Goal: Task Accomplishment & Management: Complete application form

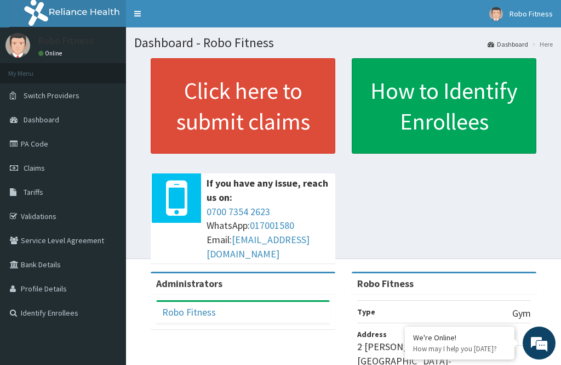
click at [290, 111] on link "Click here to submit claims" at bounding box center [243, 105] width 185 height 95
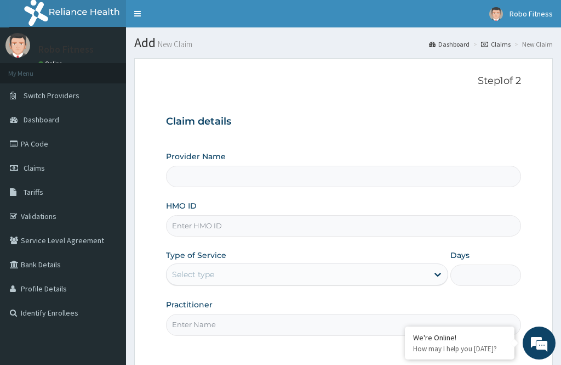
type input "Robo Fitness"
type input "1"
click at [223, 221] on input "HMO ID" at bounding box center [343, 225] width 355 height 21
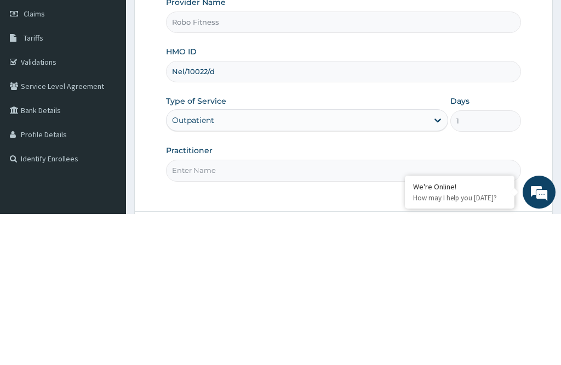
scroll to position [4, 0]
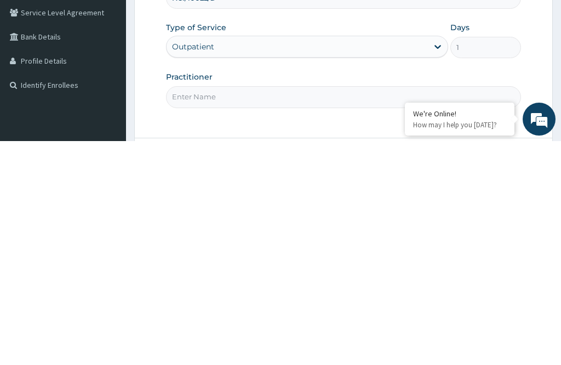
type input "Nel/10022/d"
click at [242, 310] on input "Practitioner" at bounding box center [343, 320] width 355 height 21
type input "Non"
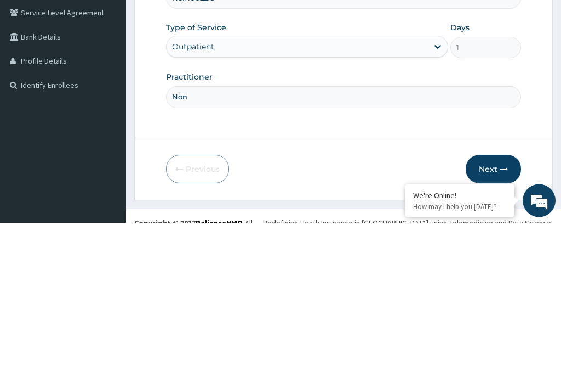
scroll to position [88, 0]
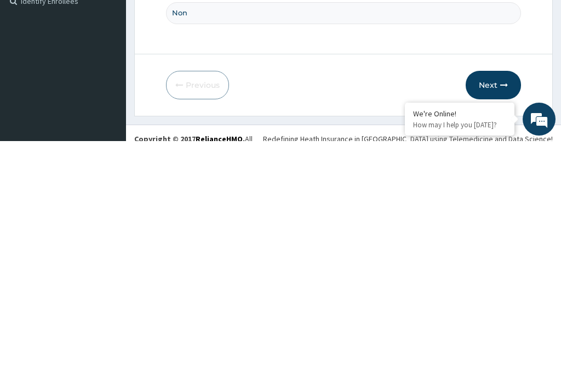
click at [515, 294] on button "Next" at bounding box center [493, 308] width 55 height 29
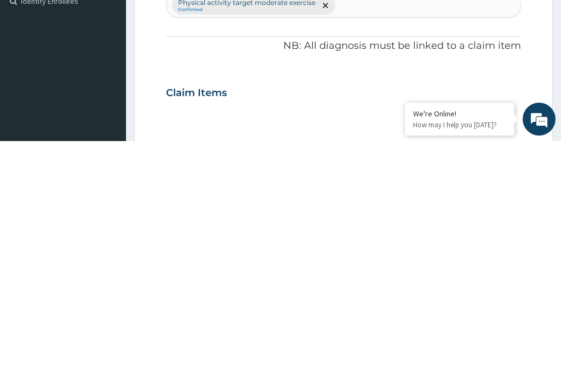
scroll to position [99, 0]
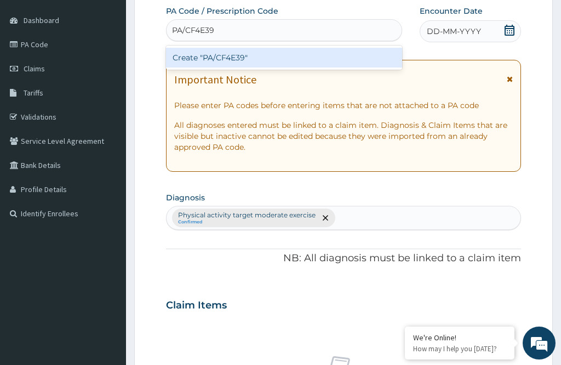
click at [281, 48] on div "Create "PA/CF4E39"" at bounding box center [284, 58] width 236 height 20
type input "PA/CF4E39"
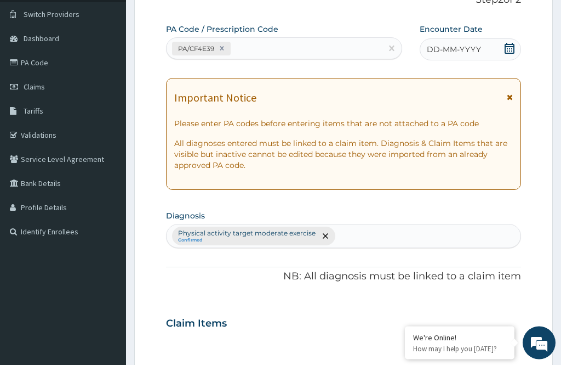
scroll to position [80, 0]
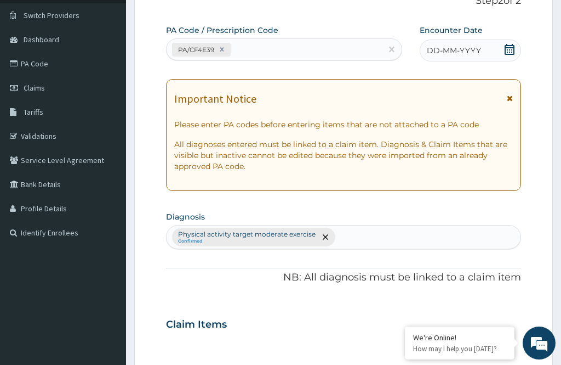
click at [451, 46] on span "DD-MM-YYYY" at bounding box center [454, 50] width 54 height 11
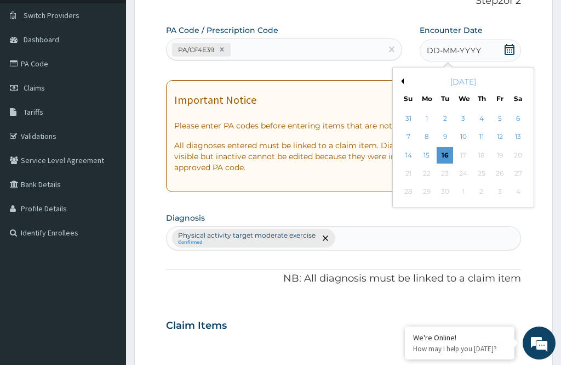
click at [444, 147] on div "16" at bounding box center [445, 155] width 16 height 16
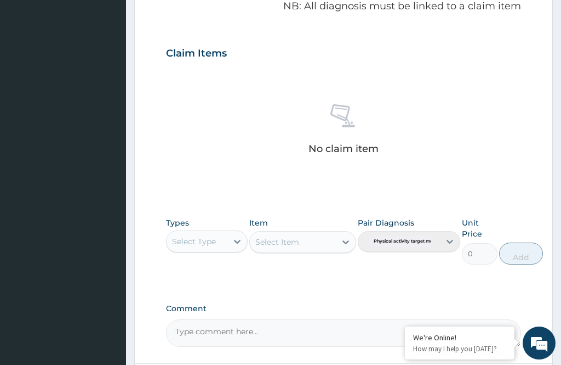
scroll to position [355, 0]
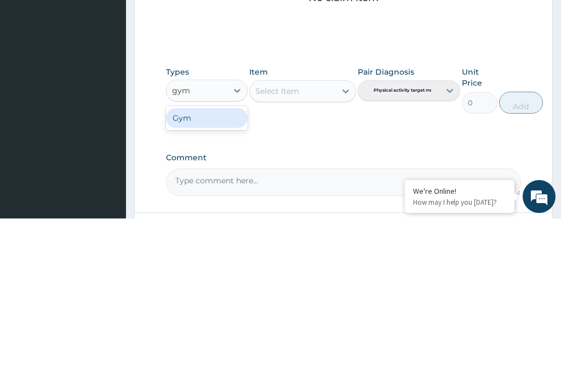
click at [221, 254] on div "Gym" at bounding box center [207, 264] width 82 height 20
type input "gym"
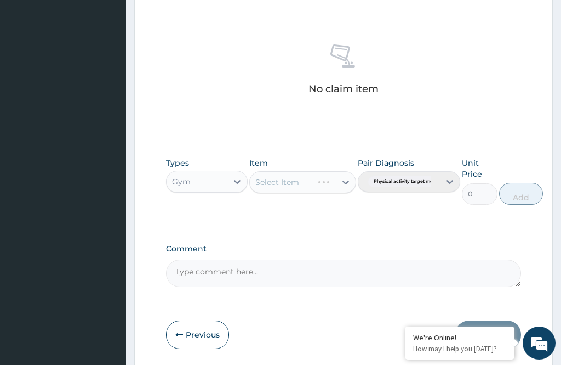
click at [311, 185] on div "Select Item" at bounding box center [302, 182] width 106 height 22
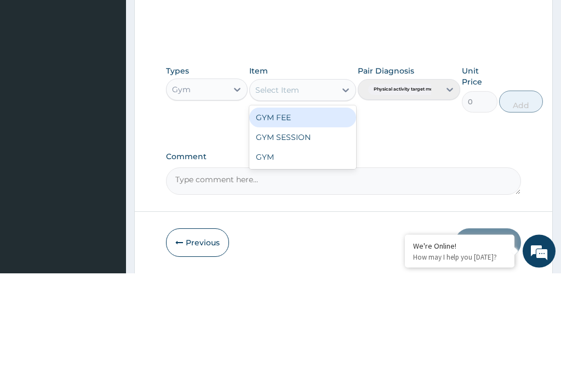
click at [288, 200] on div "GYM FEE" at bounding box center [302, 210] width 106 height 20
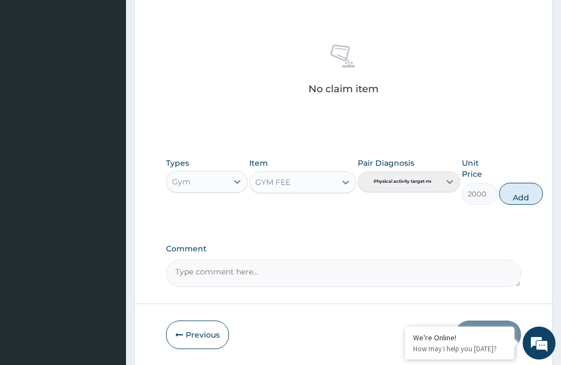
click at [521, 200] on button "Add" at bounding box center [521, 194] width 44 height 22
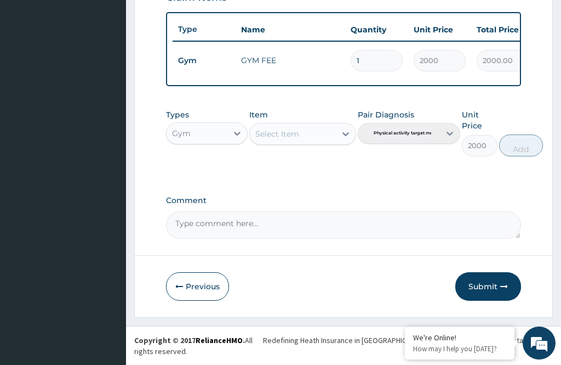
type input "0"
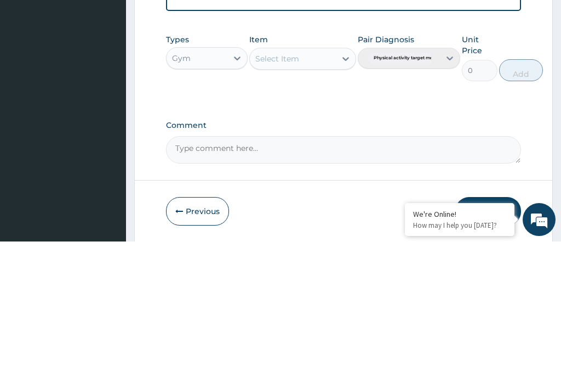
scroll to position [394, 0]
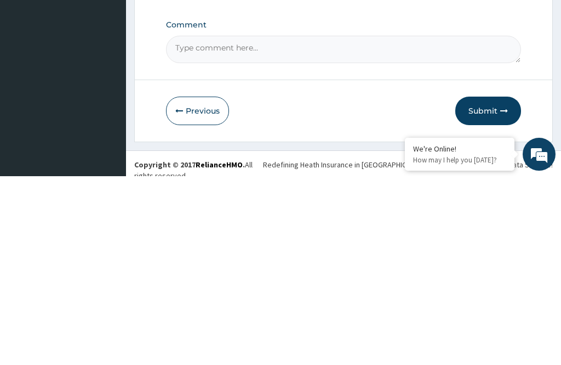
click at [493, 285] on button "Submit" at bounding box center [489, 299] width 66 height 29
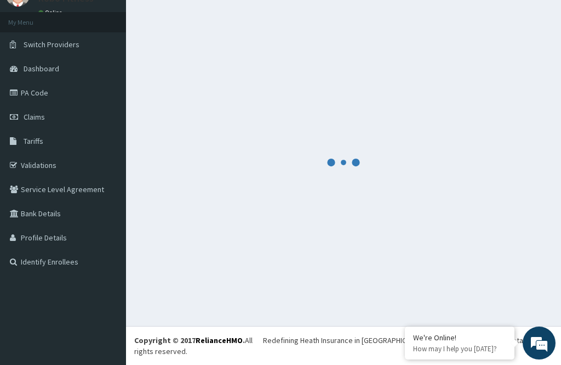
scroll to position [35, 0]
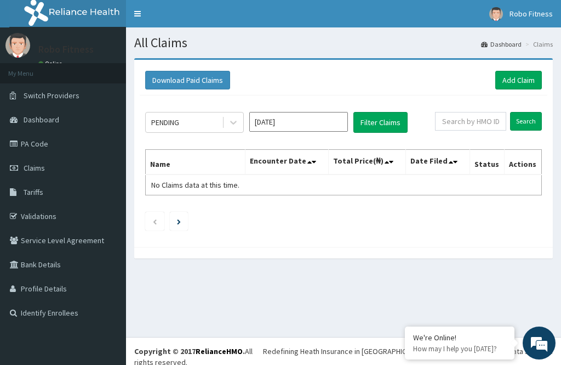
click at [511, 77] on link "Add Claim" at bounding box center [519, 80] width 47 height 19
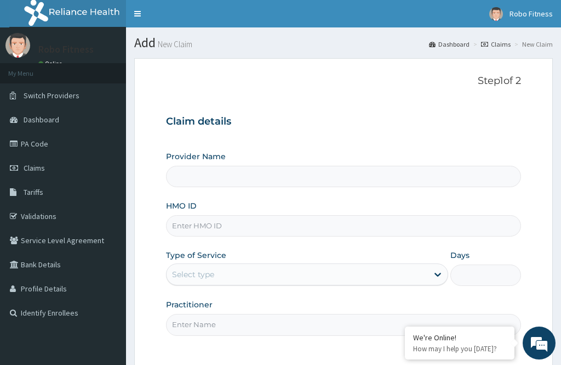
click at [209, 224] on input "HMO ID" at bounding box center [343, 225] width 355 height 21
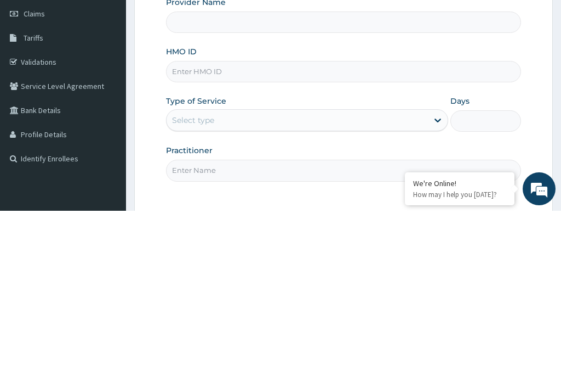
type input "Robo Fitness"
type input "1"
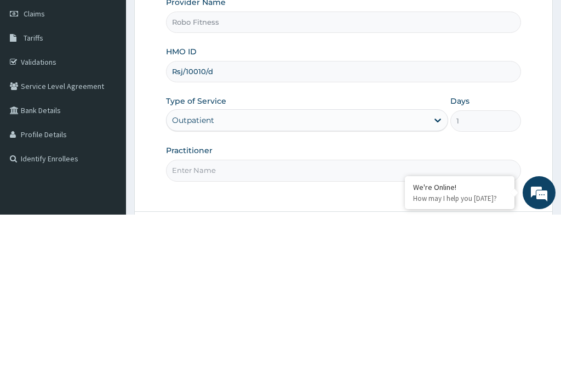
scroll to position [10, 0]
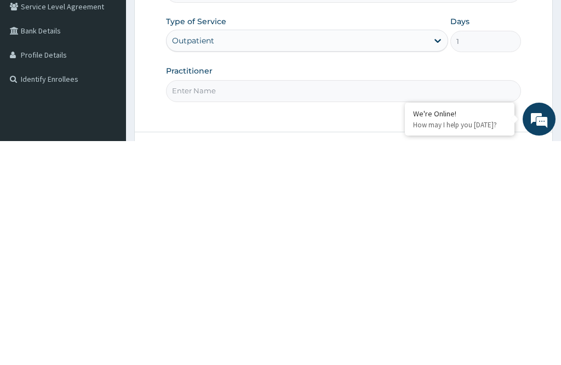
type input "Rsj/10010/d"
click at [198, 304] on input "Practitioner" at bounding box center [343, 314] width 355 height 21
type input "Non"
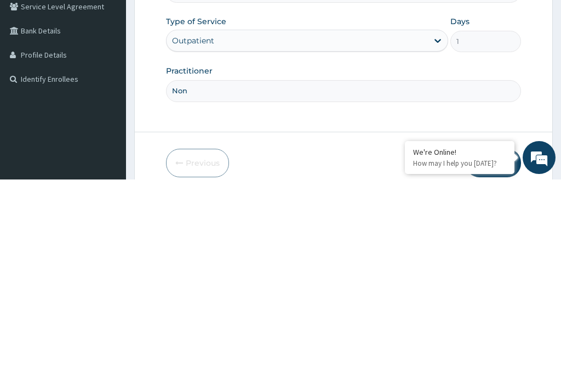
scroll to position [99, 0]
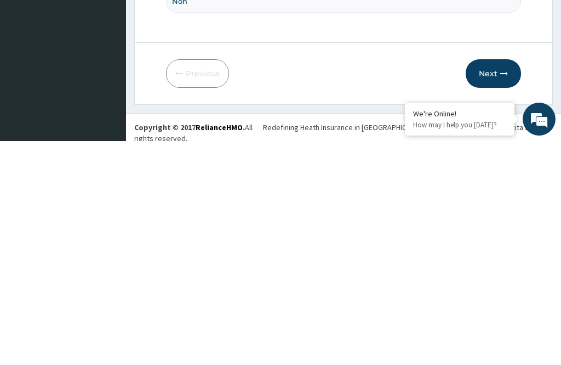
click at [506, 283] on button "Next" at bounding box center [493, 297] width 55 height 29
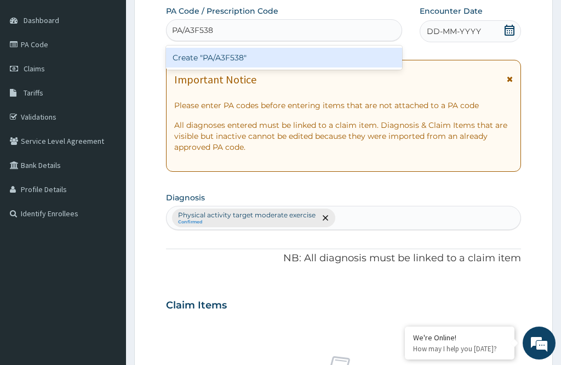
click at [237, 55] on div "Create "PA/A3F538"" at bounding box center [284, 58] width 236 height 20
type input "PA/A3F538"
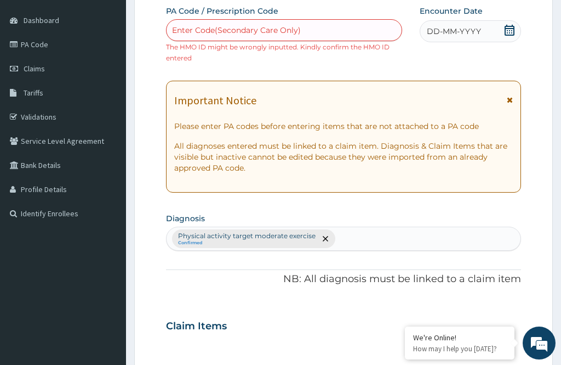
click at [232, 75] on div "PA Code / Prescription Code Enter Code(Secondary Care Only) The HMO ID might be…" at bounding box center [343, 311] width 355 height 613
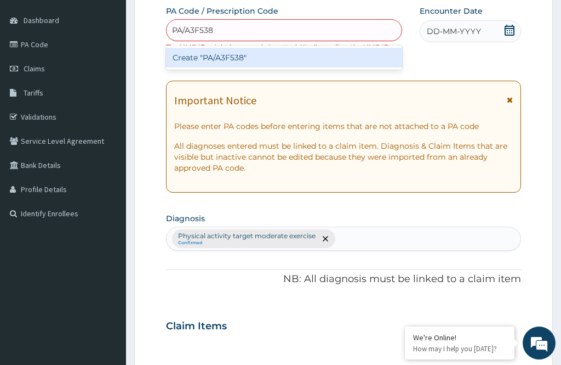
click at [292, 55] on div "Create "PA/A3F538"" at bounding box center [284, 58] width 236 height 20
type input "PA/A3F538"
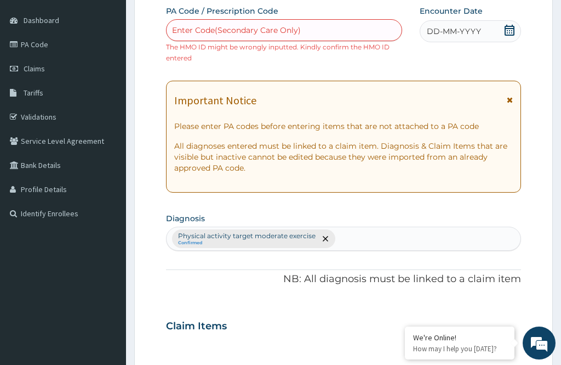
click at [448, 26] on span "DD-MM-YYYY" at bounding box center [454, 31] width 54 height 11
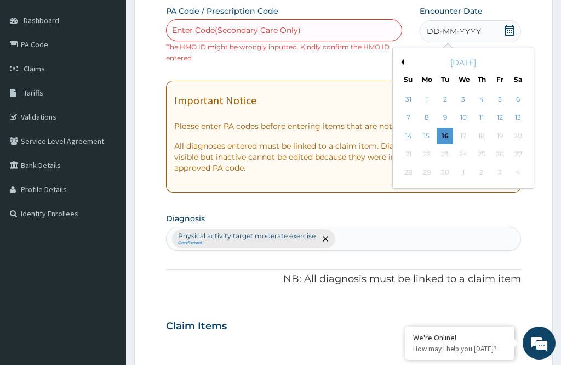
click at [439, 131] on div "16" at bounding box center [445, 136] width 16 height 16
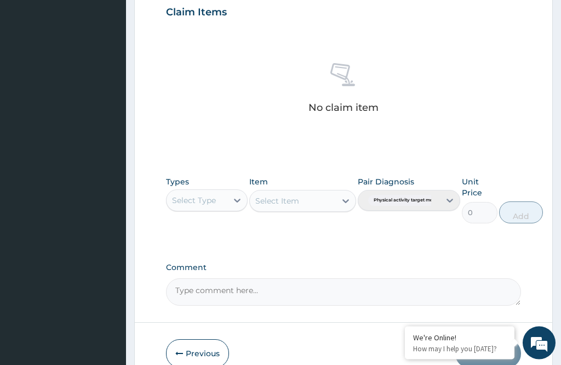
scroll to position [416, 0]
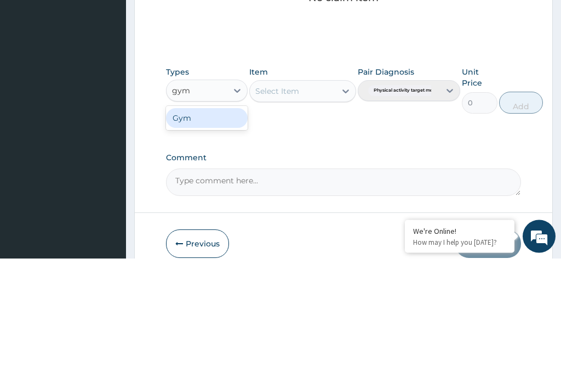
click at [236, 215] on div "Gym" at bounding box center [207, 225] width 82 height 20
type input "gym"
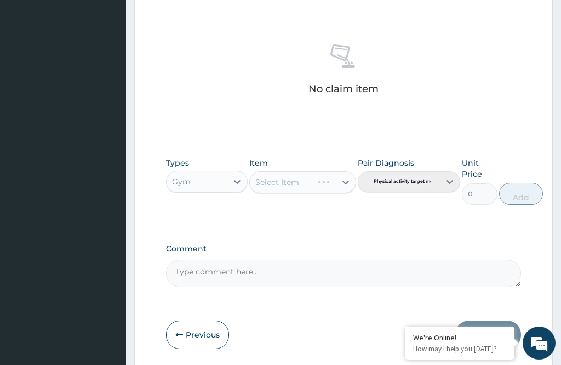
click at [290, 177] on div "Select Item" at bounding box center [302, 182] width 106 height 22
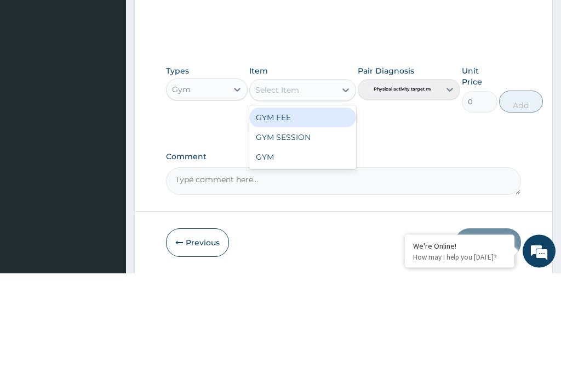
click at [310, 200] on div "GYM FEE" at bounding box center [302, 210] width 106 height 20
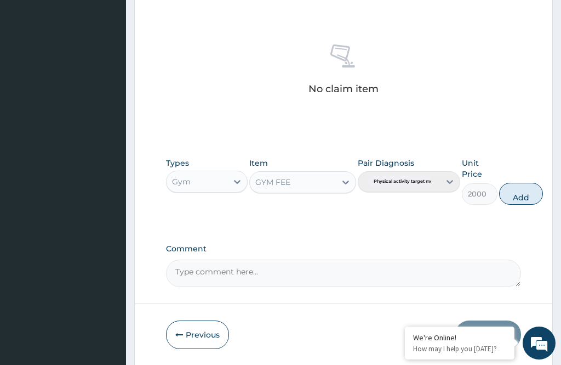
click at [529, 184] on button "Add" at bounding box center [521, 194] width 44 height 22
type input "0"
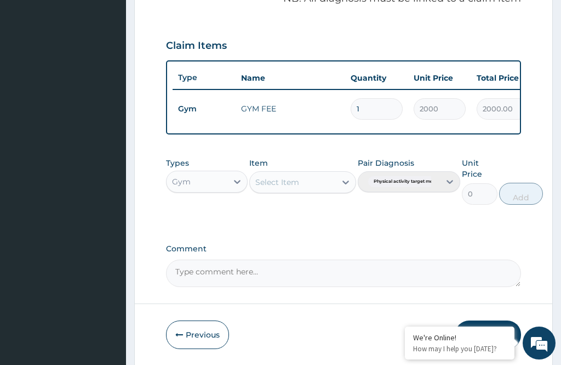
scroll to position [414, 0]
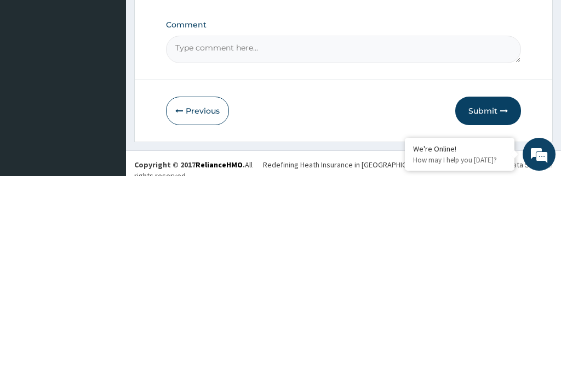
click at [496, 285] on button "Submit" at bounding box center [489, 299] width 66 height 29
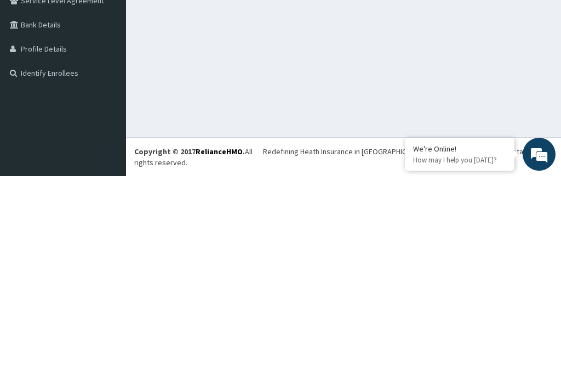
scroll to position [35, 0]
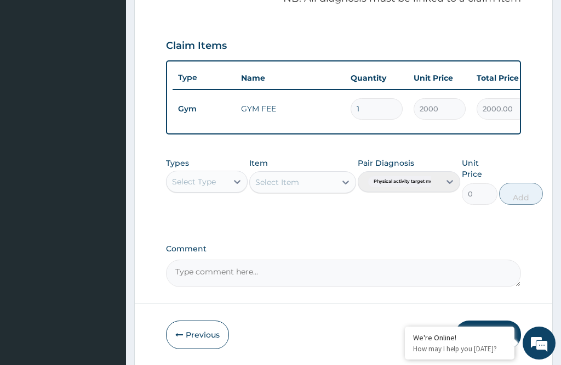
click at [195, 332] on button "Previous" at bounding box center [197, 334] width 63 height 29
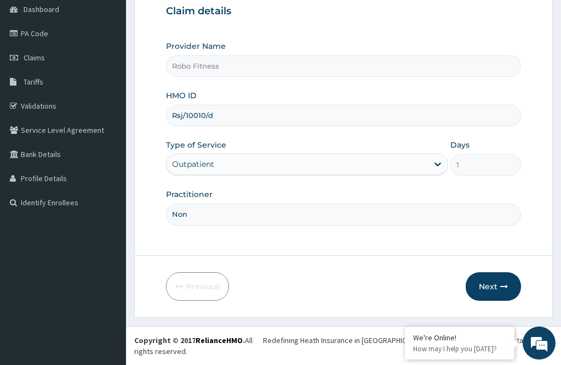
scroll to position [90, 0]
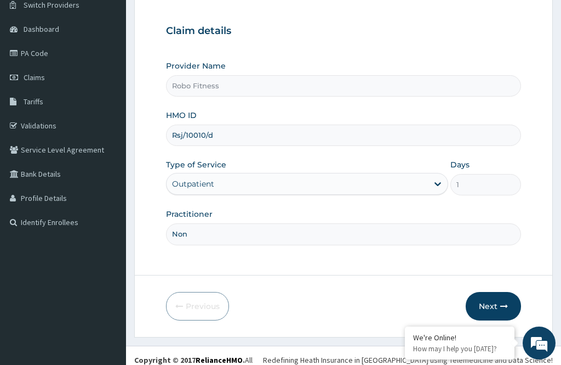
click at [250, 139] on input "Rsj/10010/d" at bounding box center [343, 134] width 355 height 21
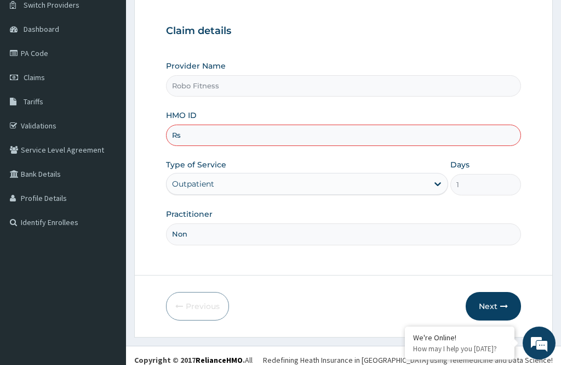
type input "R"
type input "N"
click at [189, 118] on label "HMO ID" at bounding box center [181, 115] width 31 height 11
click at [189, 124] on input "Moj10022" at bounding box center [343, 134] width 355 height 21
click at [190, 132] on input "Moj10022" at bounding box center [343, 134] width 355 height 21
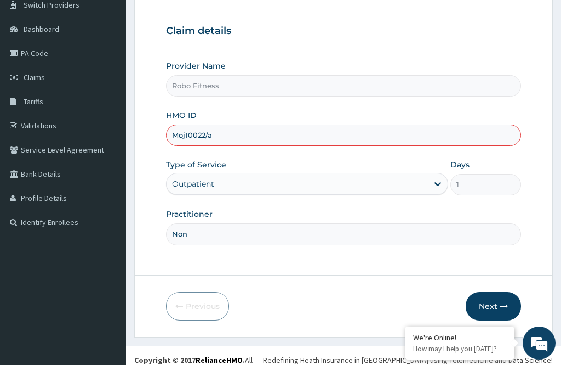
click at [188, 127] on input "Moj10022/a" at bounding box center [343, 134] width 355 height 21
click at [191, 119] on label "HMO ID" at bounding box center [181, 115] width 31 height 11
click at [191, 124] on input "Moj10022/a" at bounding box center [343, 134] width 355 height 21
click at [270, 130] on input "Moj10022/a" at bounding box center [343, 134] width 355 height 21
click at [189, 129] on input "Moj10022/a" at bounding box center [343, 134] width 355 height 21
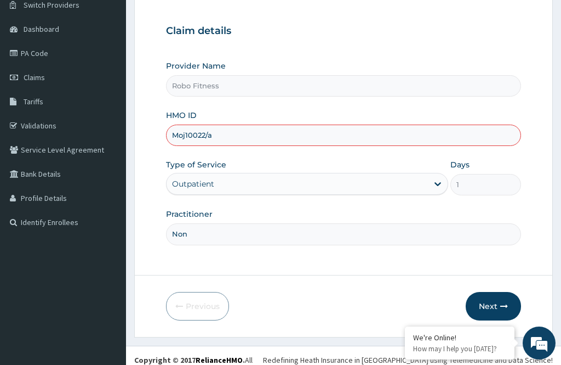
click at [241, 129] on input "Moj10022/a" at bounding box center [343, 134] width 355 height 21
click at [240, 128] on input "Moj10022/a" at bounding box center [343, 134] width 355 height 21
click at [254, 143] on input "Moj10022/a" at bounding box center [343, 134] width 355 height 21
click at [331, 49] on div "Claim details Provider Name Robo Fitness HMO ID Moj10022/a Type of Service Outp…" at bounding box center [343, 129] width 355 height 230
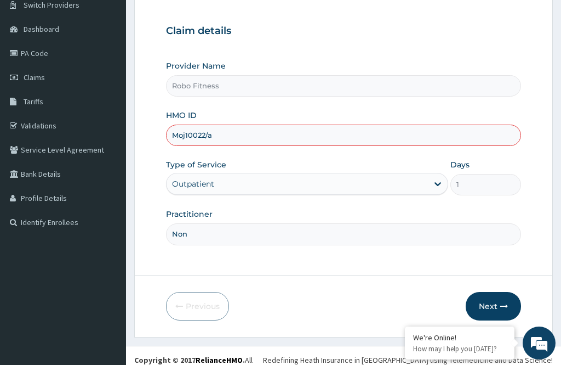
click at [189, 119] on label "HMO ID" at bounding box center [181, 115] width 31 height 11
click at [189, 124] on input "Moj10022/a" at bounding box center [343, 134] width 355 height 21
click at [185, 135] on input "Moj10022/a" at bounding box center [343, 134] width 355 height 21
click at [293, 127] on input "Moj10022/a" at bounding box center [343, 134] width 355 height 21
click at [255, 137] on input "Moj10022/a" at bounding box center [343, 134] width 355 height 21
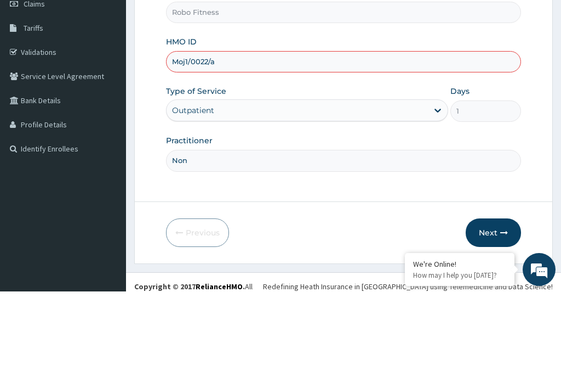
click at [351, 173] on div "Outpatient" at bounding box center [307, 184] width 282 height 22
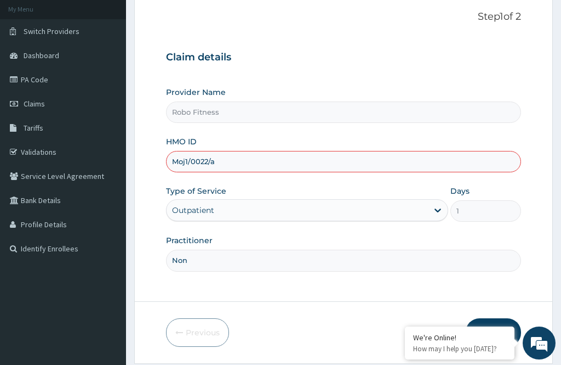
click at [379, 206] on div "Outpatient" at bounding box center [307, 210] width 282 height 22
click at [381, 201] on div "Outpatient" at bounding box center [307, 210] width 282 height 22
click at [372, 206] on div "Outpatient" at bounding box center [307, 210] width 282 height 22
click at [376, 203] on div "Outpatient" at bounding box center [307, 210] width 282 height 22
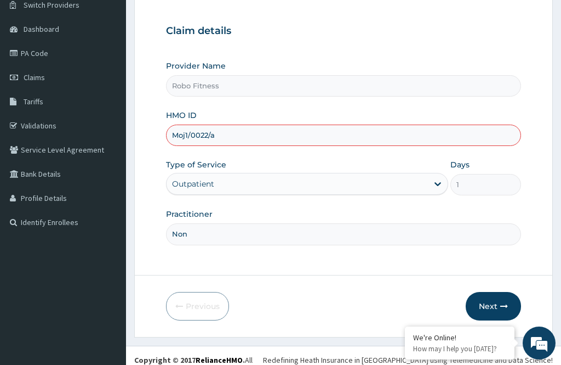
click at [433, 180] on div "Outpatient" at bounding box center [307, 184] width 282 height 22
click at [382, 184] on div "Outpatient" at bounding box center [307, 184] width 282 height 22
click at [511, 320] on button "Next" at bounding box center [493, 306] width 55 height 29
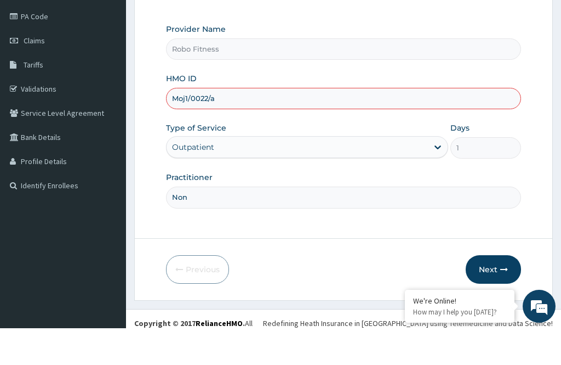
scroll to position [99, 0]
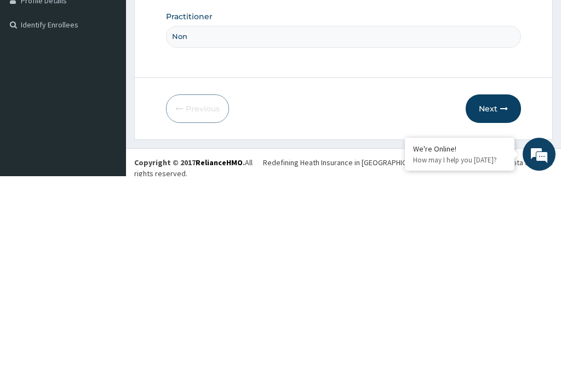
click at [502, 283] on button "Next" at bounding box center [493, 297] width 55 height 29
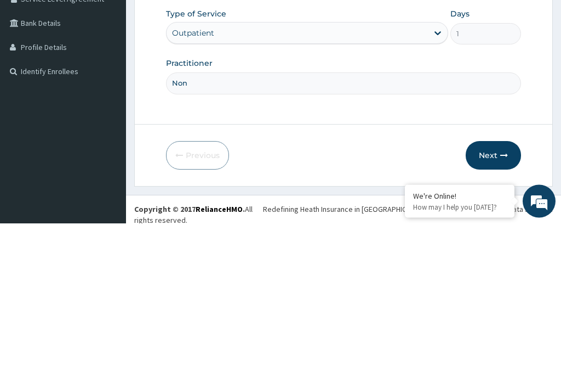
click at [503, 283] on button "Next" at bounding box center [493, 297] width 55 height 29
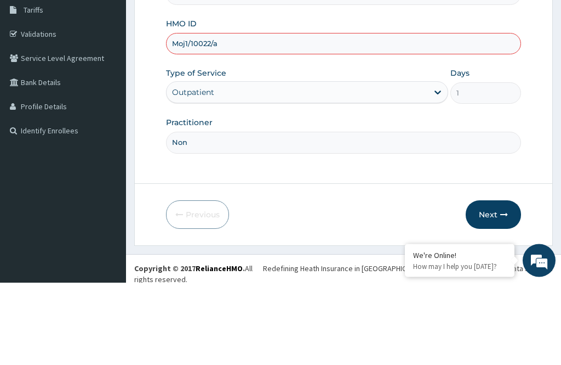
click at [295, 214] on input "Non" at bounding box center [343, 224] width 355 height 21
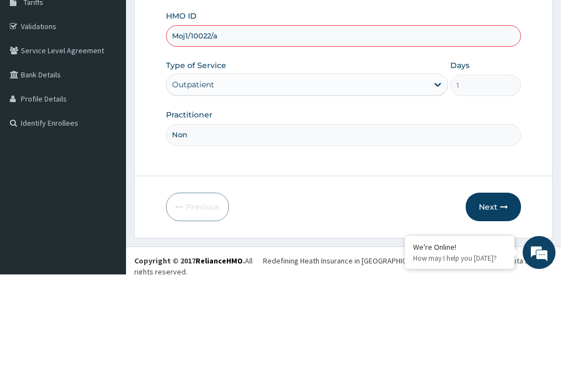
click at [189, 116] on input "Moj1/10022/a" at bounding box center [343, 126] width 355 height 21
type input "Moj/10022/a"
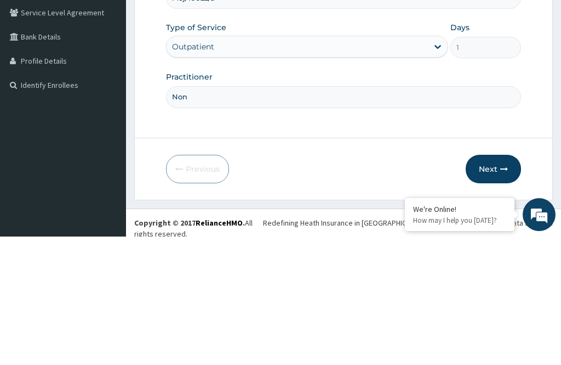
click at [500, 283] on button "Next" at bounding box center [493, 297] width 55 height 29
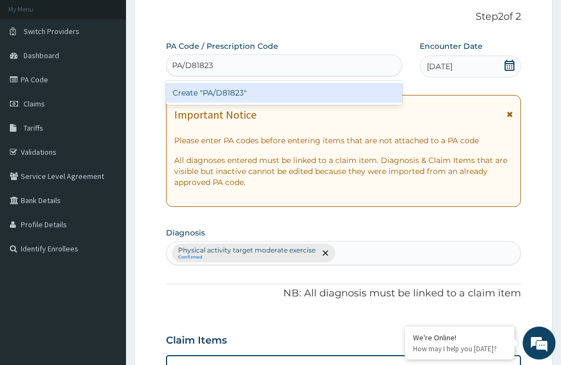
click at [374, 89] on div "Create "PA/D81823"" at bounding box center [284, 93] width 236 height 20
type input "PA/D81823"
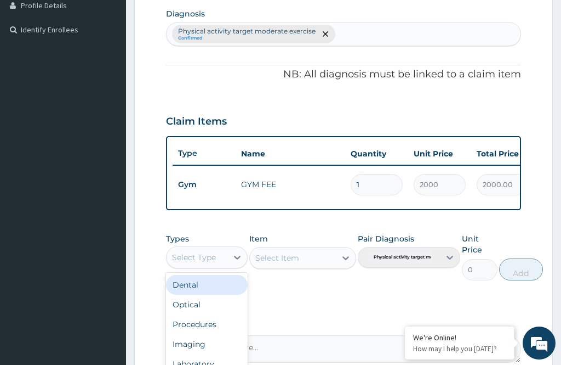
scroll to position [282, 0]
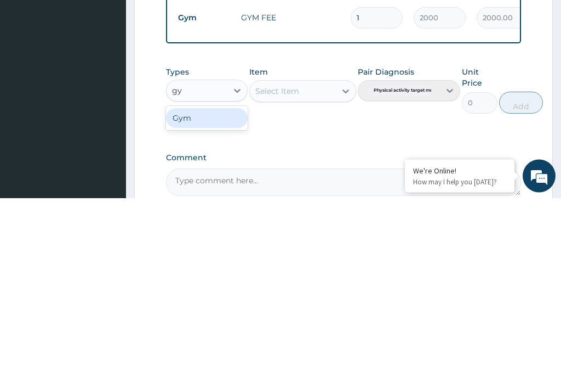
click at [231, 275] on div "Gym" at bounding box center [207, 285] width 82 height 20
type input "gy"
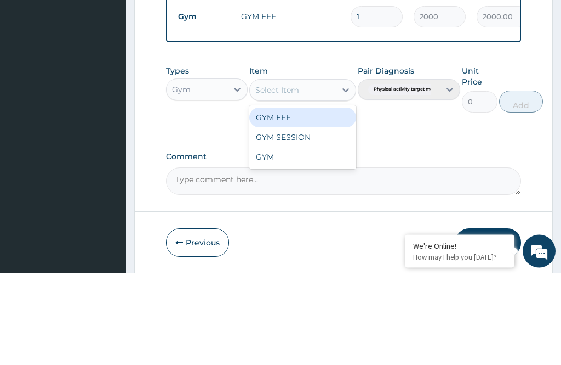
click at [333, 200] on div "GYM FEE" at bounding box center [302, 210] width 106 height 20
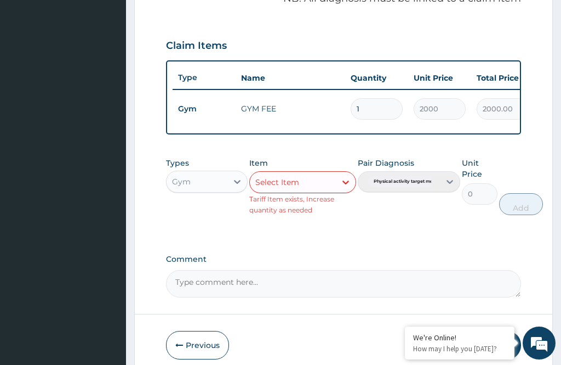
click at [363, 107] on input "1" at bounding box center [377, 108] width 52 height 21
click at [248, 101] on td "GYM FEE" at bounding box center [291, 109] width 110 height 22
click at [263, 116] on td "GYM FEE" at bounding box center [291, 109] width 110 height 22
click at [263, 115] on td "GYM FEE" at bounding box center [291, 109] width 110 height 22
click at [376, 103] on input "1" at bounding box center [377, 108] width 52 height 21
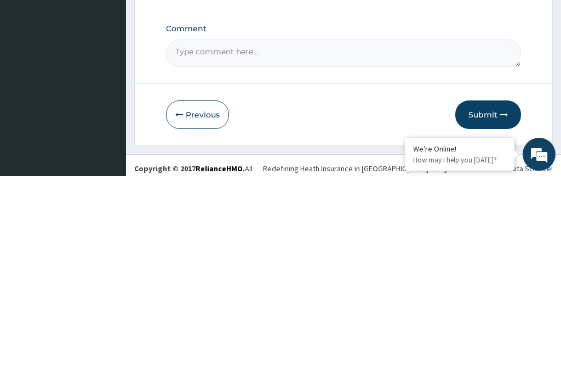
click at [482, 289] on button "Submit" at bounding box center [489, 303] width 66 height 29
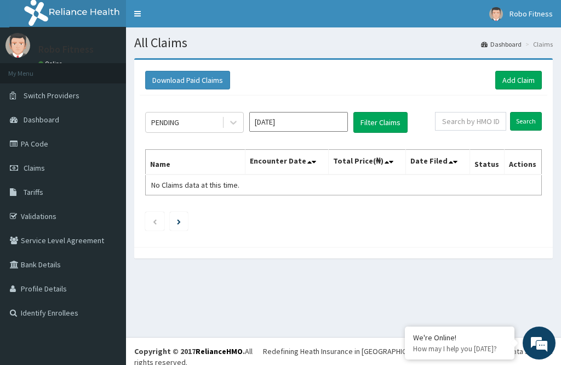
click at [530, 72] on link "Add Claim" at bounding box center [519, 80] width 47 height 19
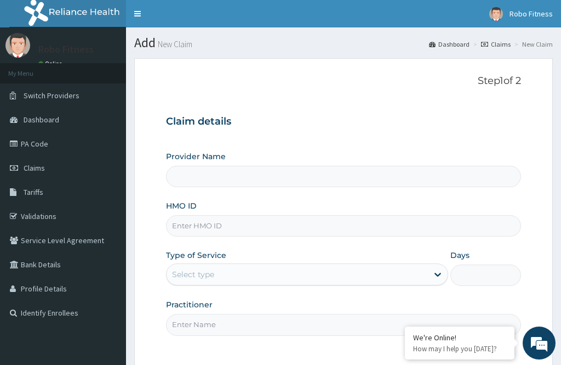
click at [361, 168] on input "Provider Name" at bounding box center [343, 176] width 355 height 21
type input "Robo Fitness"
type input "1"
click at [336, 222] on input "HMO ID" at bounding box center [343, 225] width 355 height 21
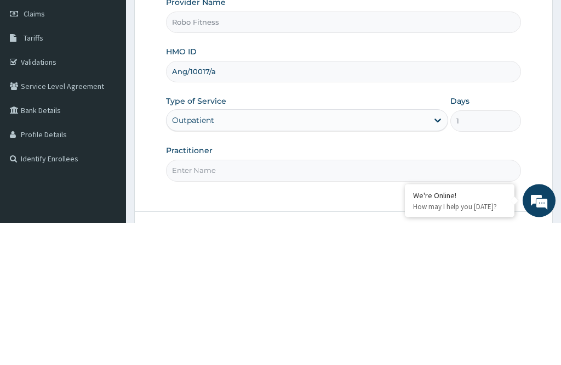
scroll to position [15, 0]
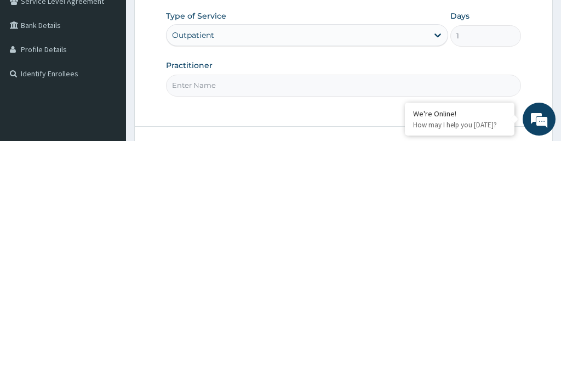
type input "Ang/10017/a"
click at [307, 298] on input "Practitioner" at bounding box center [343, 308] width 355 height 21
click at [325, 298] on input "Practitioner" at bounding box center [343, 308] width 355 height 21
type input "Non"
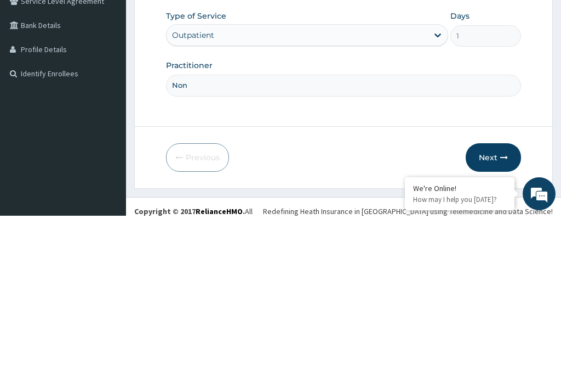
scroll to position [90, 0]
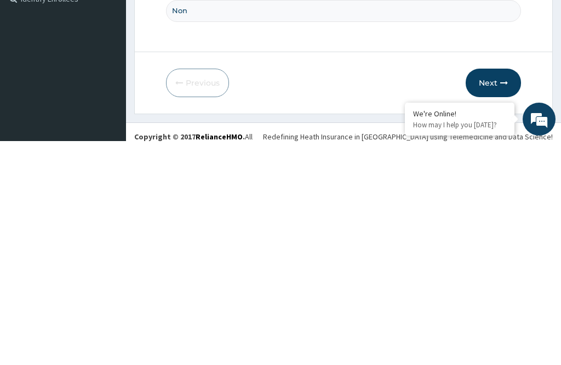
click at [492, 292] on button "Next" at bounding box center [493, 306] width 55 height 29
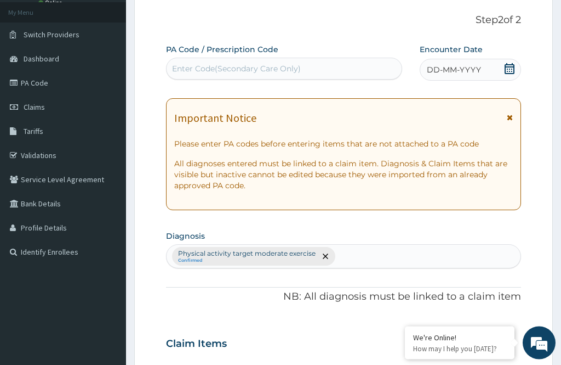
scroll to position [57, 0]
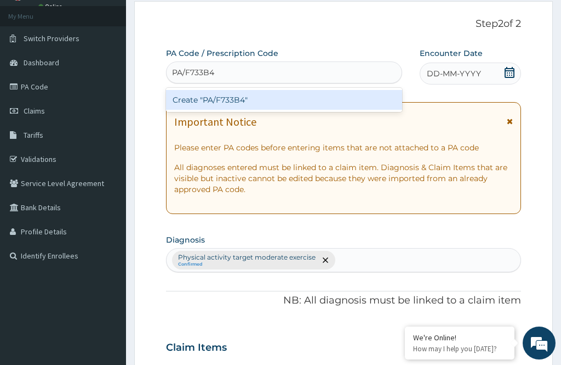
click at [349, 98] on div "Create "PA/F733B4"" at bounding box center [284, 100] width 236 height 20
type input "PA/F733B4"
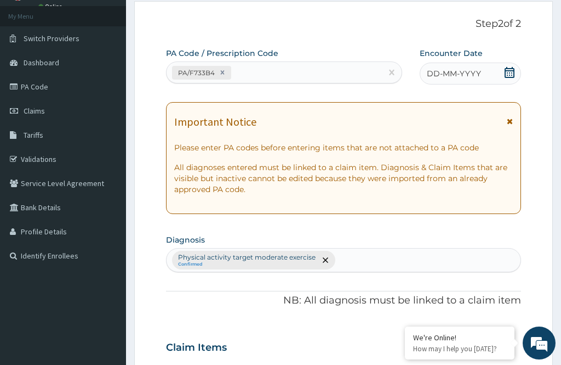
click at [484, 77] on div "DD-MM-YYYY" at bounding box center [470, 73] width 101 height 22
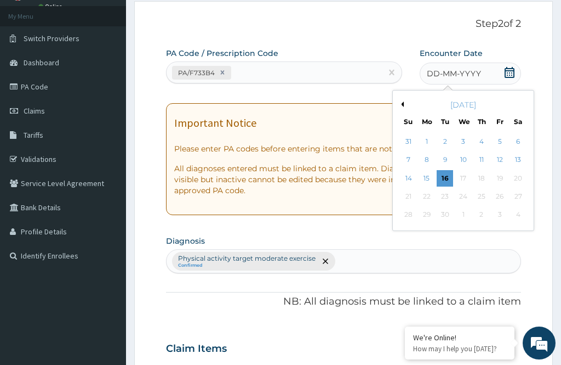
click at [499, 68] on div "DD-MM-YYYY" at bounding box center [470, 73] width 101 height 22
click at [446, 175] on div "16" at bounding box center [445, 178] width 16 height 16
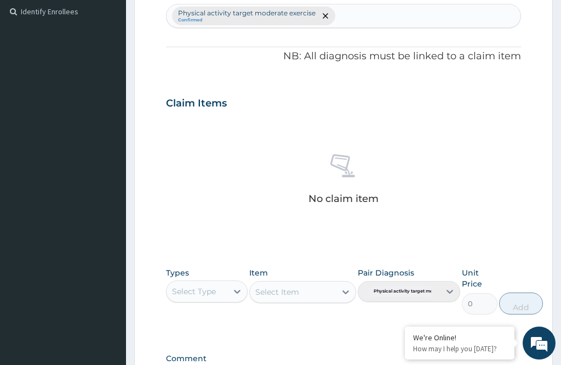
scroll to position [324, 0]
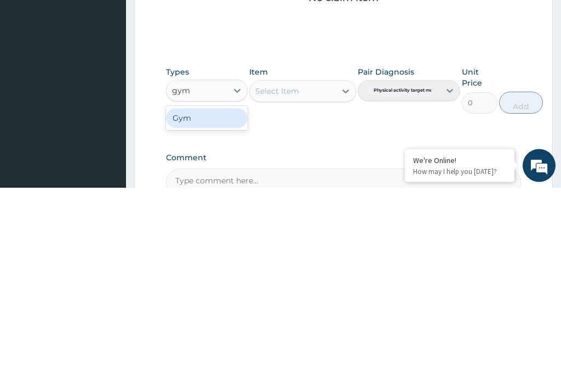
click at [221, 286] on div "Gym" at bounding box center [207, 296] width 82 height 20
type input "gym"
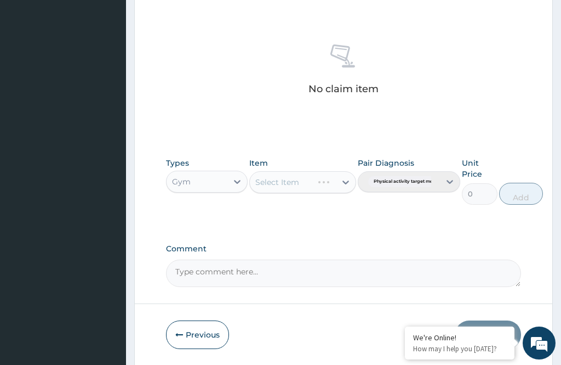
click at [312, 179] on div "Select Item" at bounding box center [281, 182] width 62 height 18
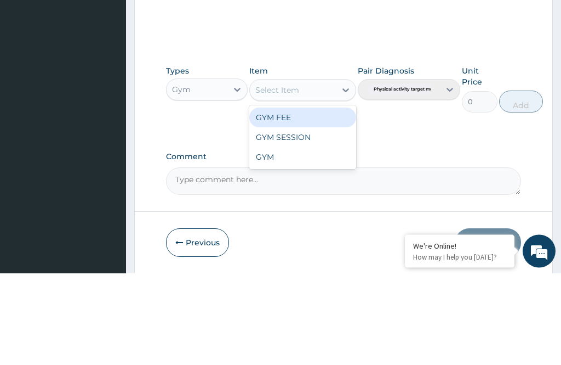
click at [323, 200] on div "GYM FEE" at bounding box center [302, 210] width 106 height 20
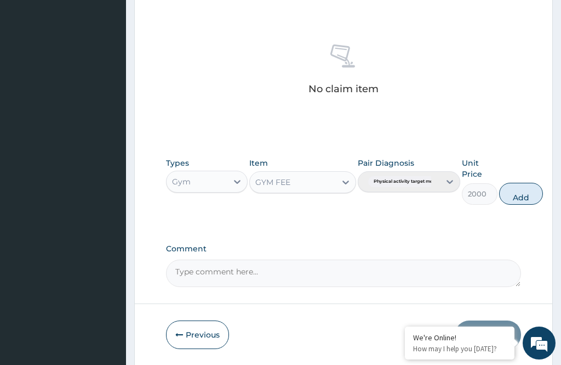
click at [538, 192] on button "Add" at bounding box center [521, 194] width 44 height 22
type input "0"
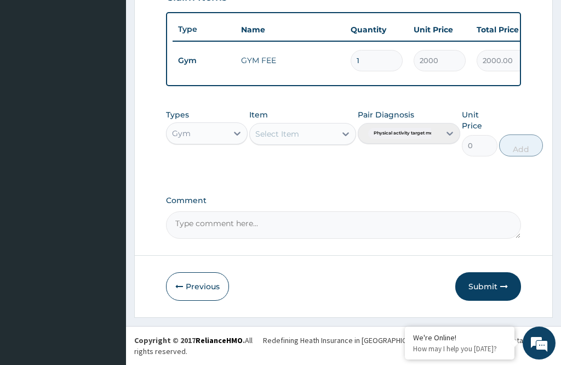
scroll to position [359, 0]
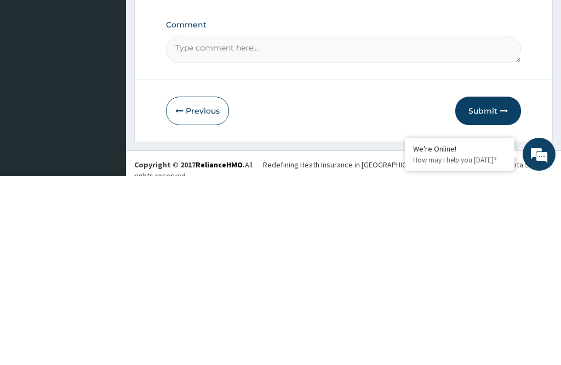
click at [498, 285] on button "Submit" at bounding box center [489, 299] width 66 height 29
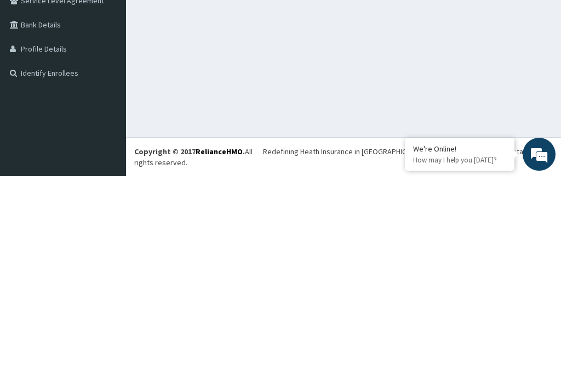
scroll to position [4, 0]
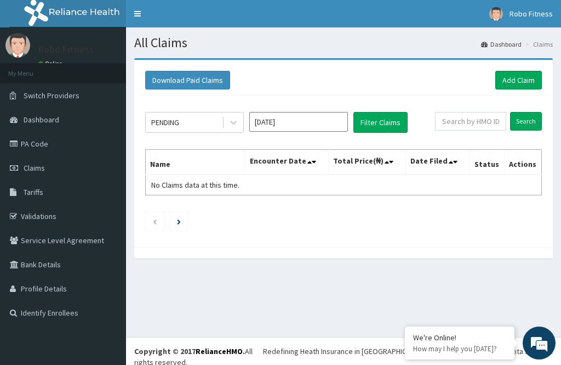
click at [521, 76] on link "Add Claim" at bounding box center [519, 80] width 47 height 19
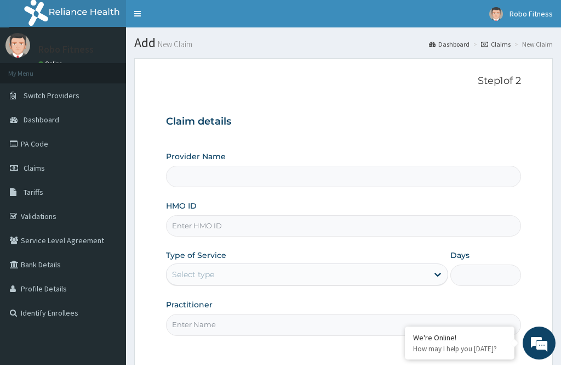
type input "Robo Fitness"
type input "1"
click at [245, 219] on input "HMO ID" at bounding box center [343, 225] width 355 height 21
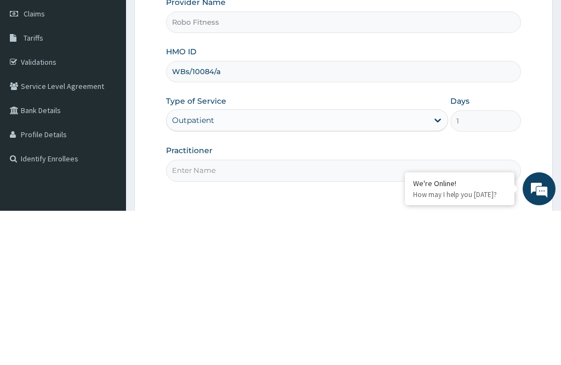
scroll to position [2, 0]
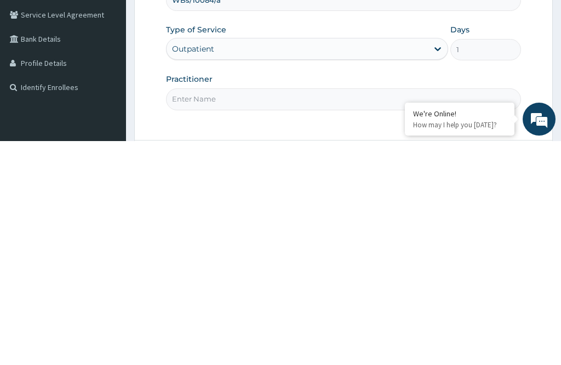
type input "WBs/10084/a"
click at [311, 312] on input "Practitioner" at bounding box center [343, 322] width 355 height 21
type input "Non"
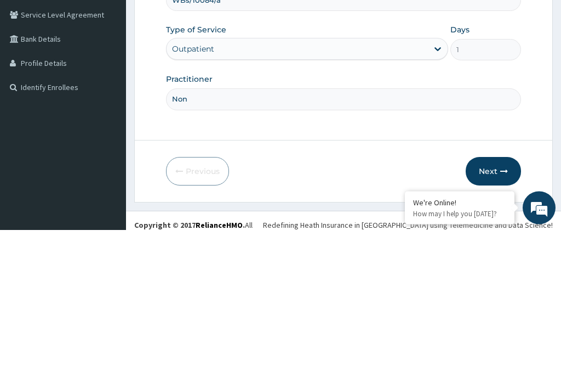
scroll to position [99, 0]
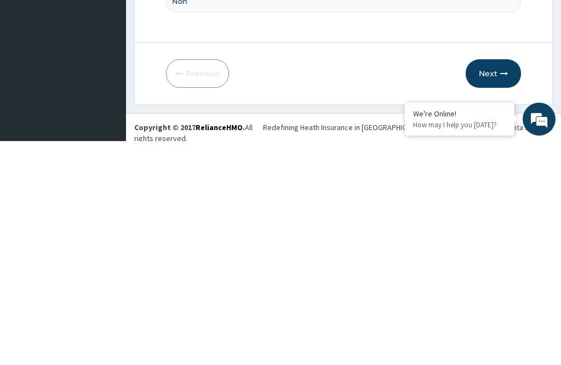
click at [505, 293] on icon "button" at bounding box center [505, 297] width 8 height 8
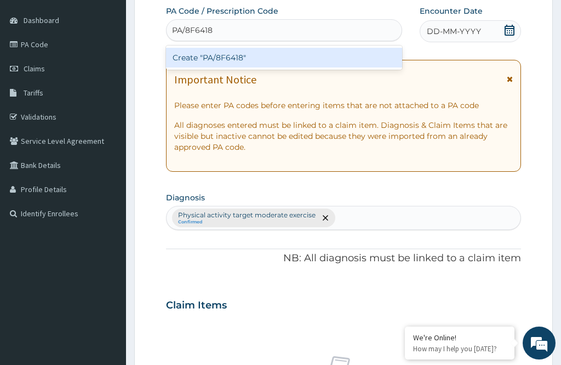
type input "PA/8F6418"
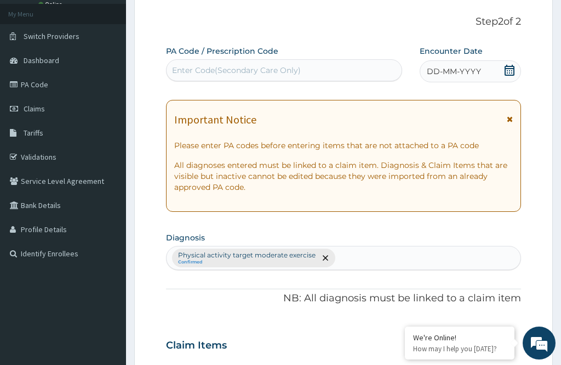
scroll to position [59, 0]
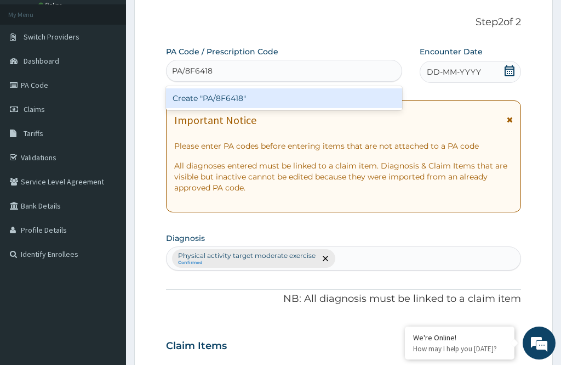
type input "PA/8F6418"
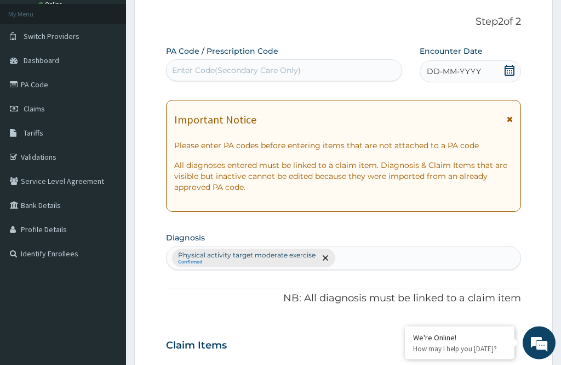
scroll to position [59, 0]
click at [486, 66] on div "DD-MM-YYYY" at bounding box center [470, 71] width 101 height 22
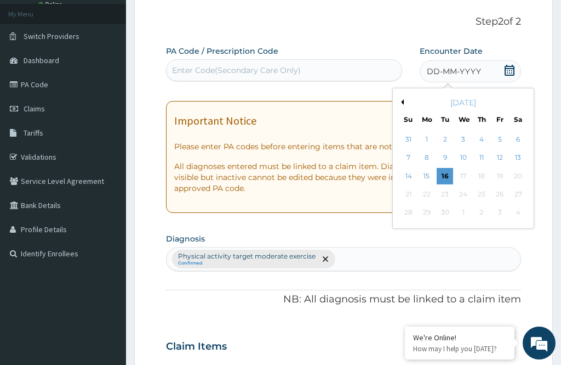
click at [457, 163] on div "10" at bounding box center [464, 158] width 16 height 16
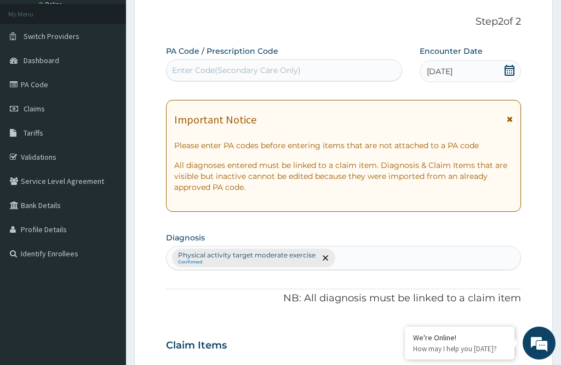
click at [492, 65] on div "10-09-2025" at bounding box center [470, 71] width 101 height 22
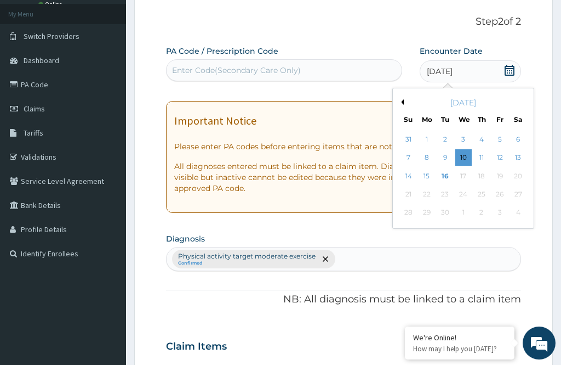
click at [447, 171] on div "16" at bounding box center [445, 176] width 16 height 16
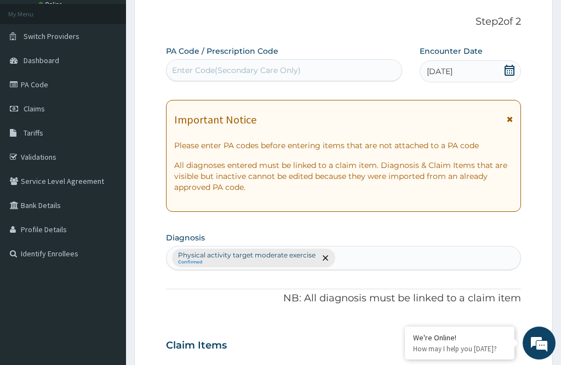
click at [469, 69] on div "[DATE]" at bounding box center [470, 71] width 101 height 22
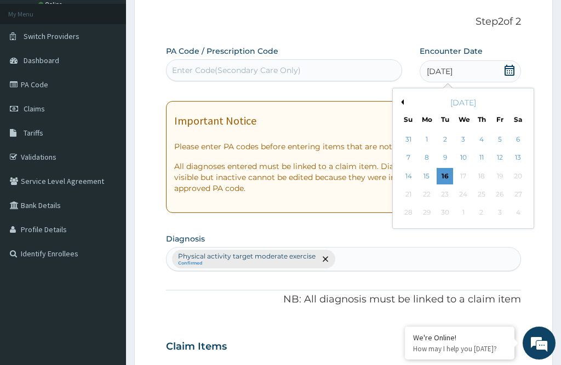
click at [444, 175] on div "16" at bounding box center [445, 176] width 16 height 16
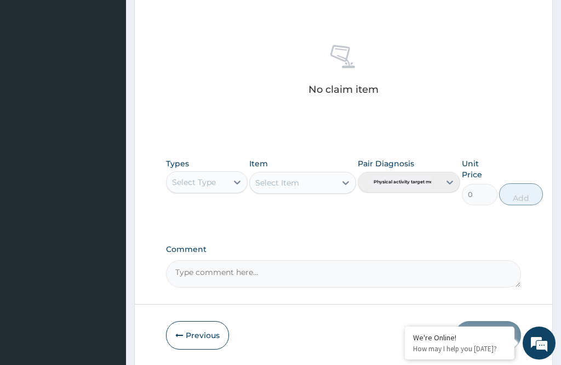
scroll to position [411, 0]
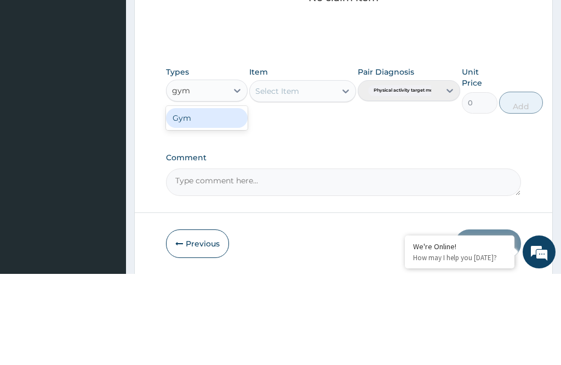
click at [218, 199] on div "Gym" at bounding box center [207, 209] width 82 height 20
type input "gym"
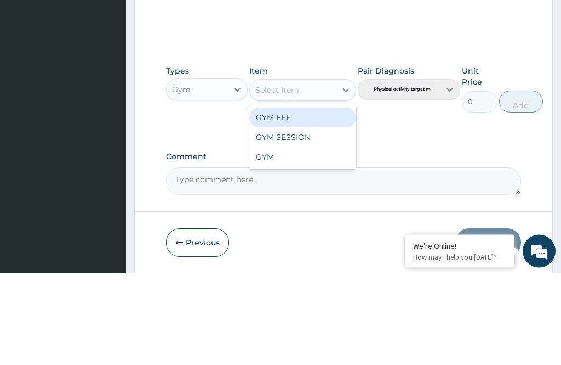
click at [315, 200] on div "GYM FEE" at bounding box center [302, 210] width 106 height 20
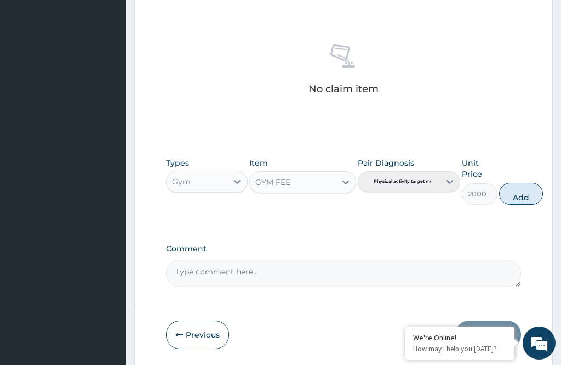
click at [526, 192] on button "Add" at bounding box center [521, 194] width 44 height 22
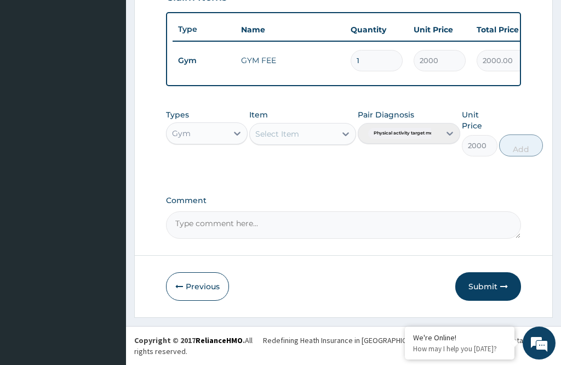
type input "0"
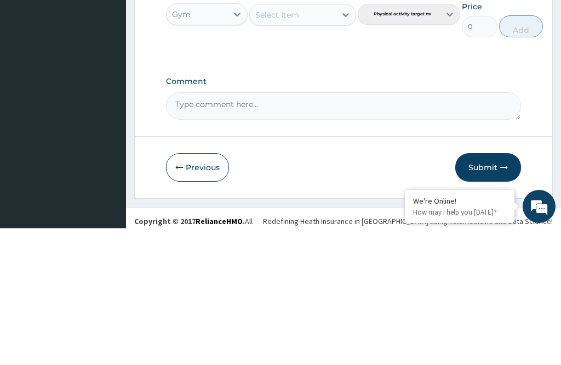
scroll to position [389, 0]
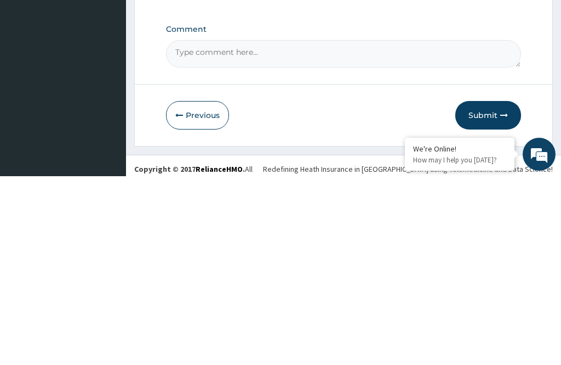
click at [208, 289] on button "Previous" at bounding box center [197, 303] width 63 height 29
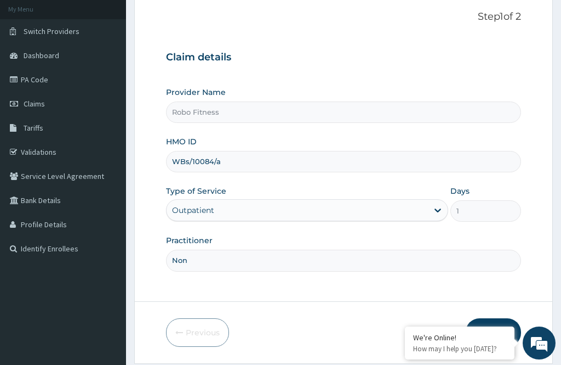
scroll to position [90, 0]
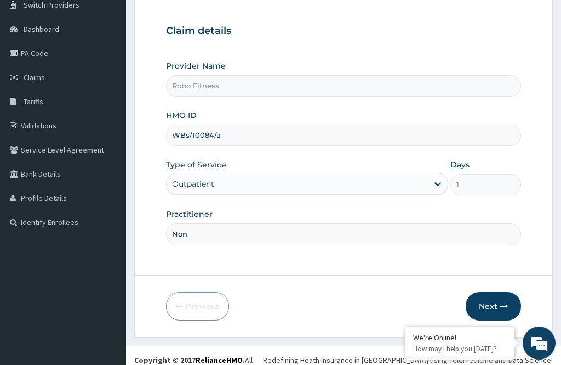
click at [487, 320] on button "Next" at bounding box center [493, 306] width 55 height 29
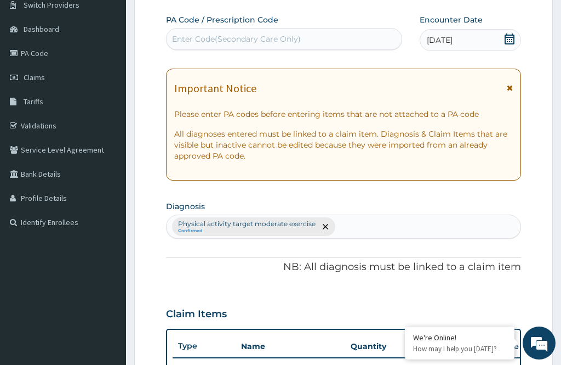
click at [294, 26] on div "PA Code / Prescription Code Enter Code(Secondary Care Only)" at bounding box center [284, 32] width 236 height 36
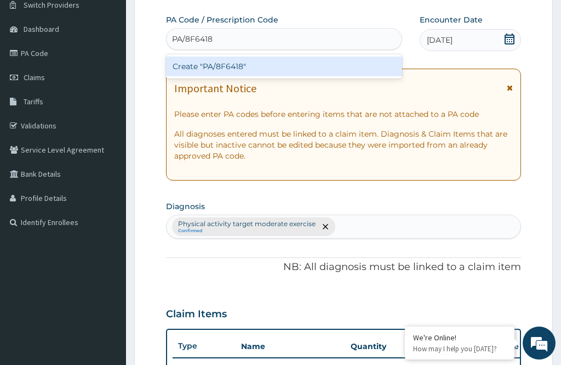
click at [326, 64] on div "Create "PA/8F6418"" at bounding box center [284, 66] width 236 height 20
type input "PA/8F6418"
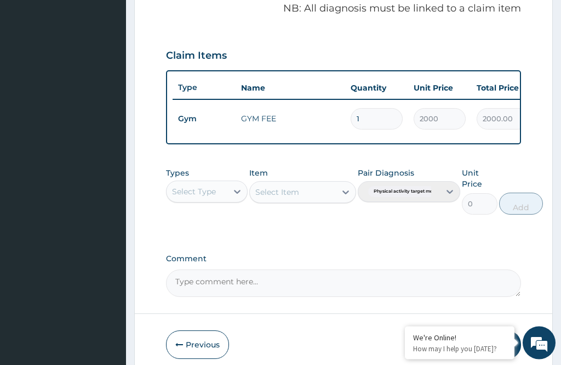
scroll to position [359, 0]
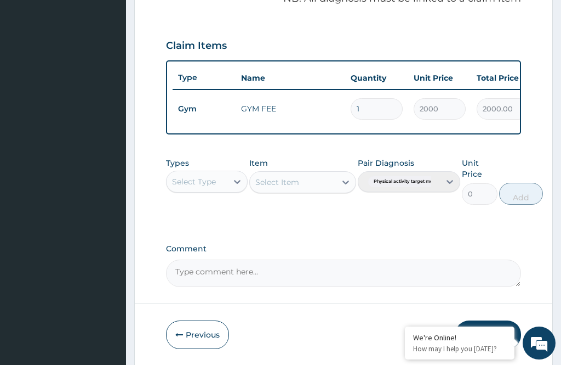
click at [501, 331] on icon "button" at bounding box center [505, 335] width 8 height 8
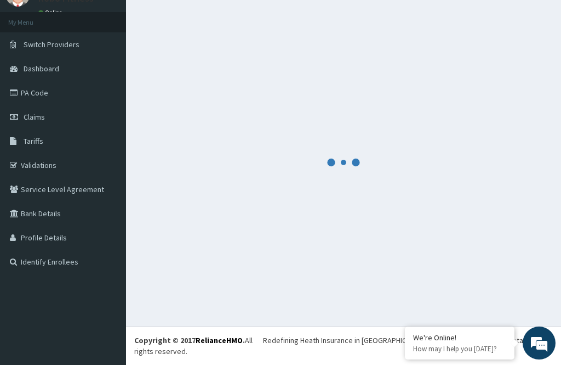
scroll to position [35, 0]
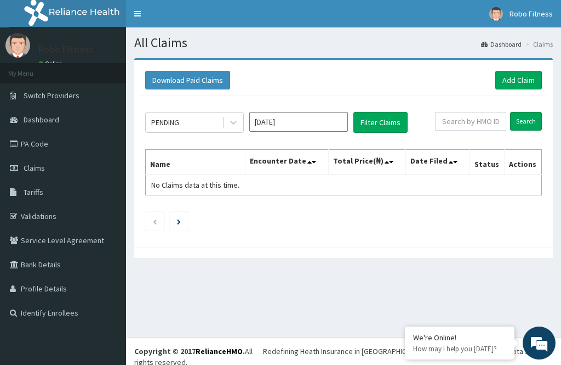
click at [530, 74] on link "Add Claim" at bounding box center [519, 80] width 47 height 19
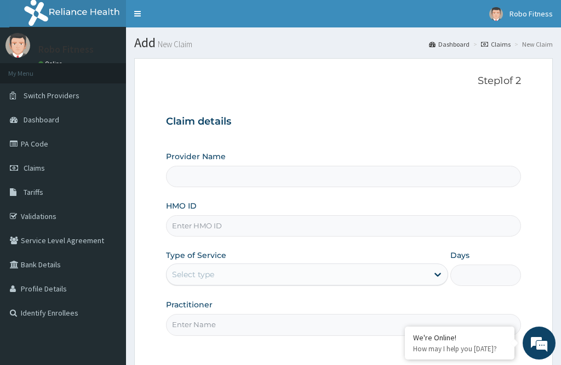
type input "Robo Fitness"
type input "1"
click at [260, 228] on input "HMO ID" at bounding box center [343, 225] width 355 height 21
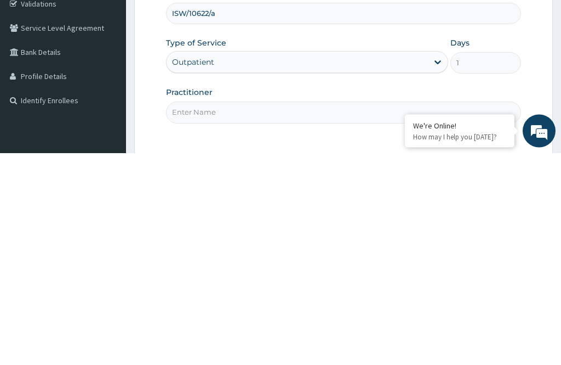
type input "ISW/10622/a"
click at [305, 314] on input "Practitioner" at bounding box center [343, 324] width 355 height 21
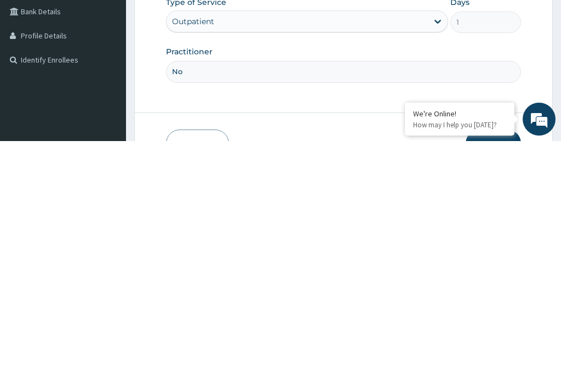
type input "Non"
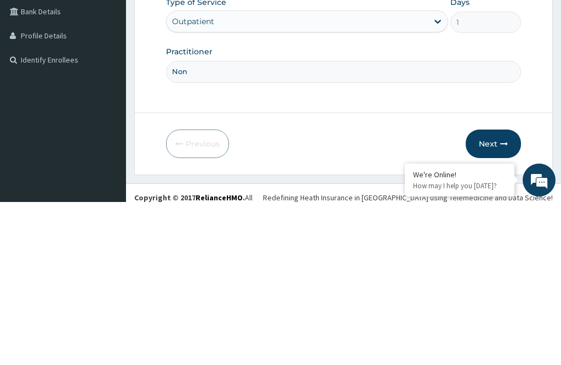
scroll to position [94, 0]
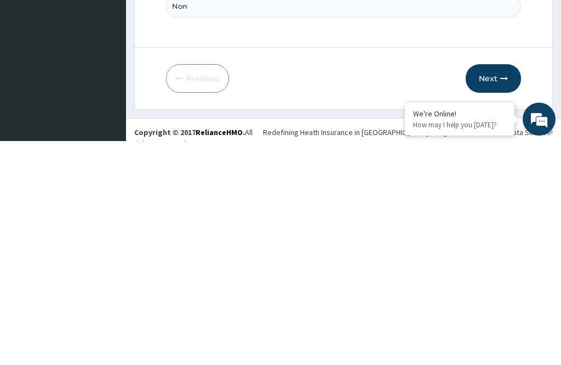
click at [513, 288] on button "Next" at bounding box center [493, 302] width 55 height 29
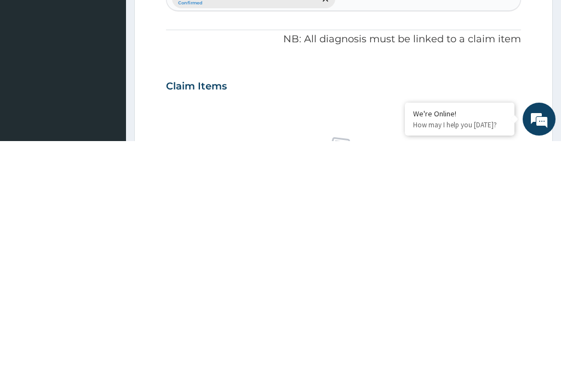
scroll to position [99, 0]
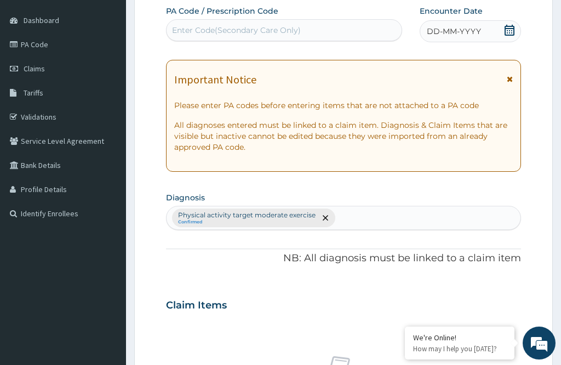
click at [480, 26] on span "DD-MM-YYYY" at bounding box center [454, 31] width 54 height 11
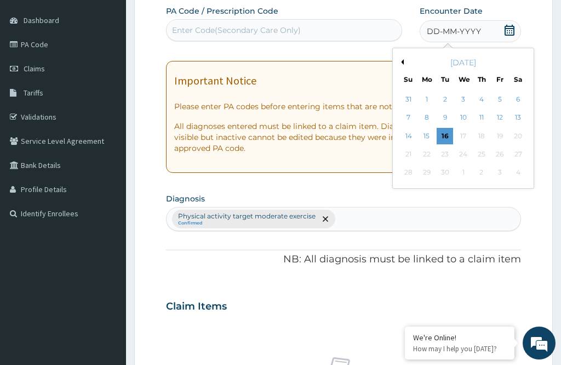
click at [450, 130] on div "16" at bounding box center [445, 136] width 16 height 16
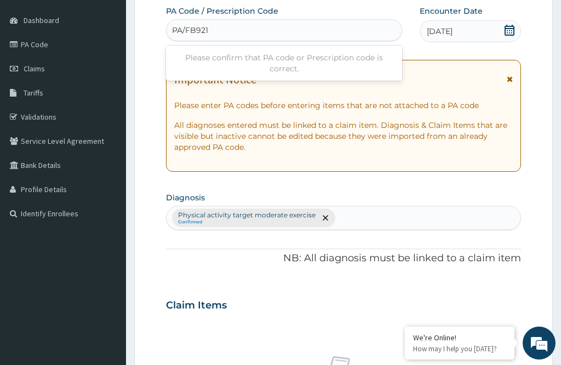
type input "PA/FB921D"
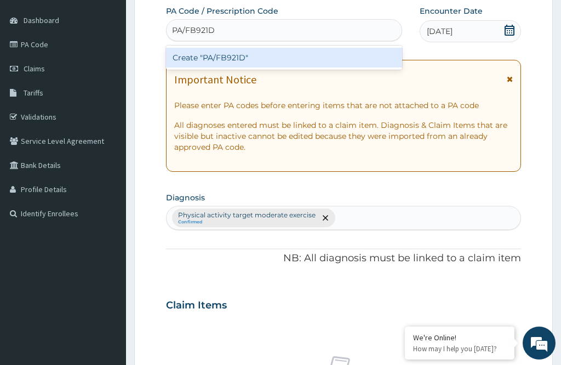
click at [367, 57] on div "Create "PA/FB921D"" at bounding box center [284, 58] width 236 height 20
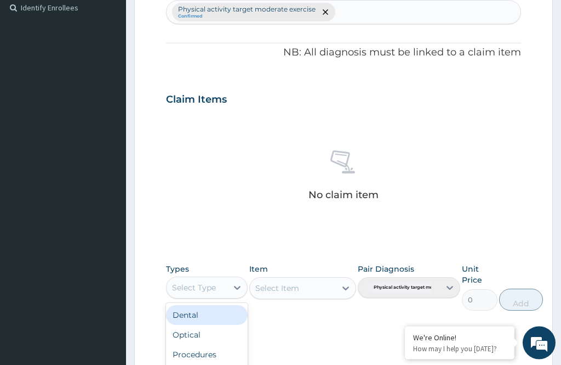
scroll to position [313, 0]
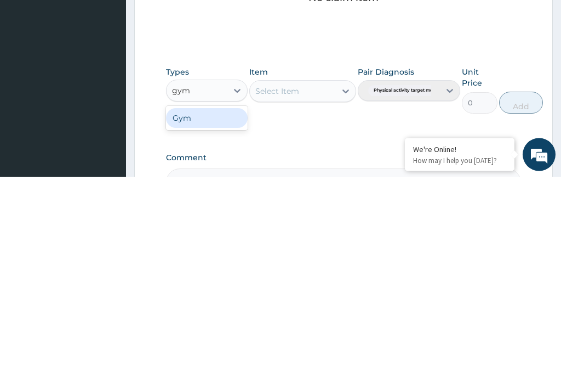
click at [230, 297] on div "Gym" at bounding box center [207, 307] width 82 height 20
type input "gym"
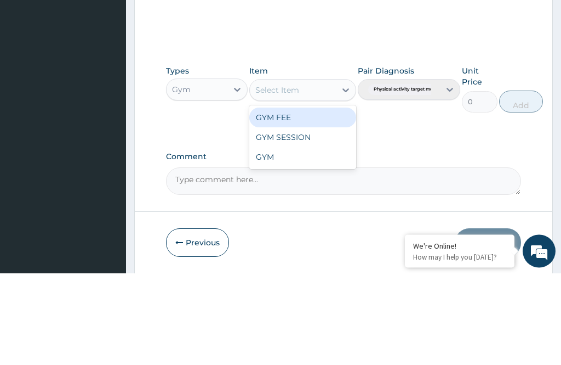
click at [326, 200] on div "GYM FEE" at bounding box center [302, 210] width 106 height 20
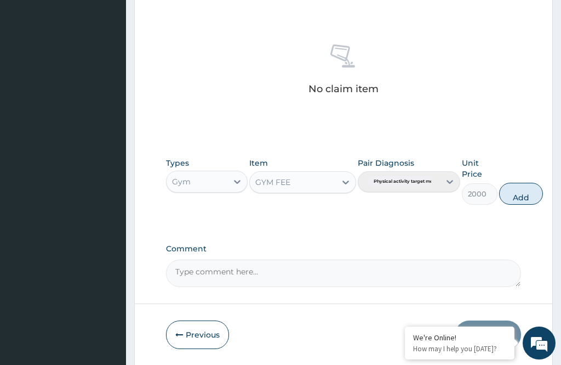
click at [534, 191] on button "Add" at bounding box center [521, 194] width 44 height 22
type input "0"
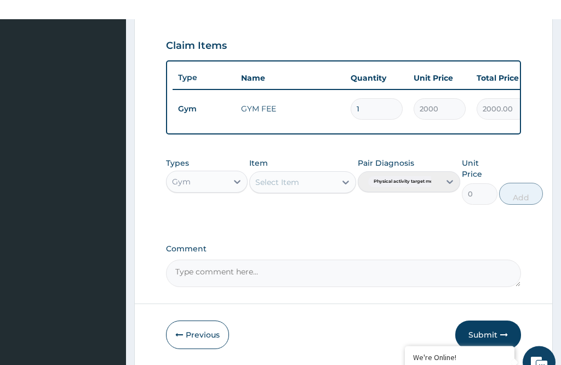
scroll to position [394, 0]
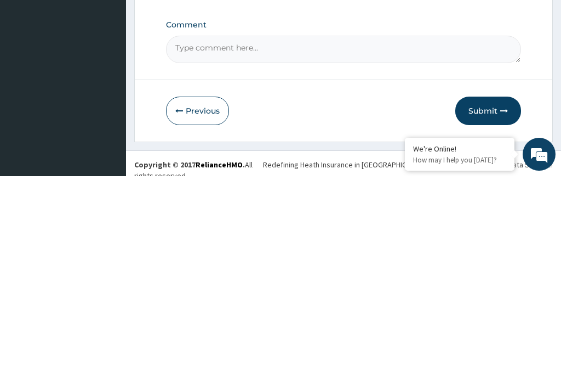
click at [509, 285] on button "Submit" at bounding box center [489, 299] width 66 height 29
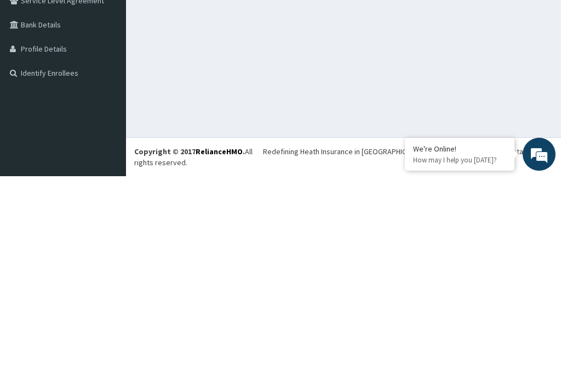
scroll to position [35, 0]
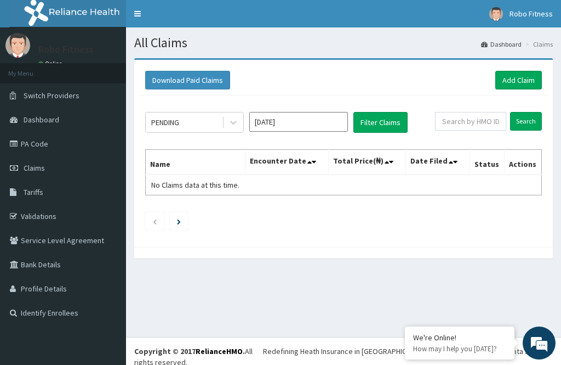
click at [530, 88] on link "Add Claim" at bounding box center [519, 80] width 47 height 19
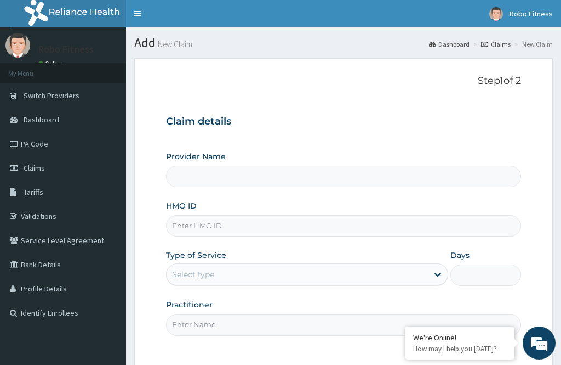
type input "Robo Fitness"
type input "1"
click at [250, 224] on input "HMO ID" at bounding box center [343, 225] width 355 height 21
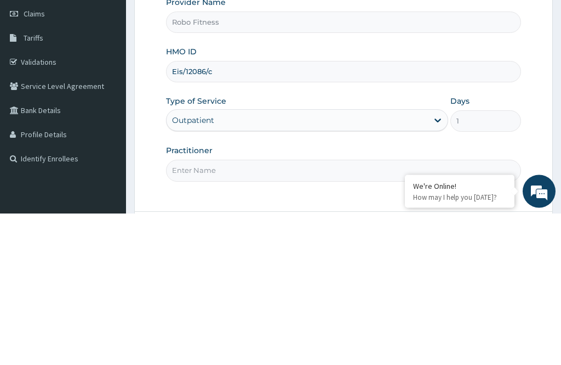
scroll to position [4, 0]
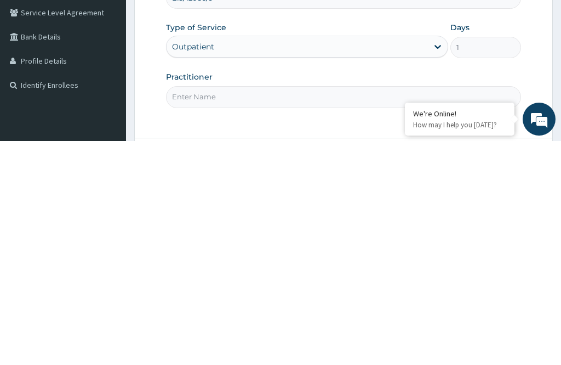
type input "Eis/12086/c"
click at [339, 310] on input "Practitioner" at bounding box center [343, 320] width 355 height 21
type input "Non"
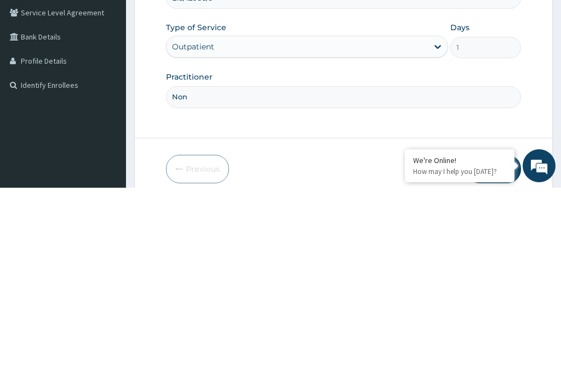
scroll to position [95, 0]
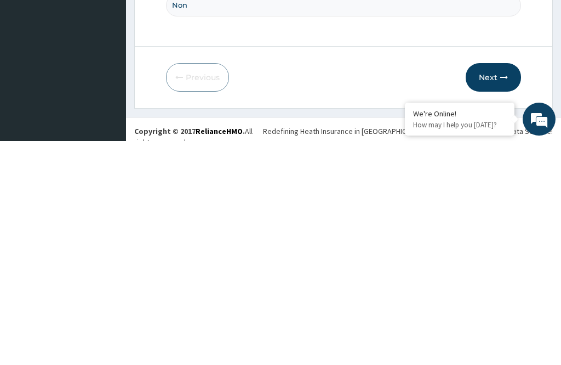
click at [506, 297] on icon "button" at bounding box center [505, 301] width 8 height 8
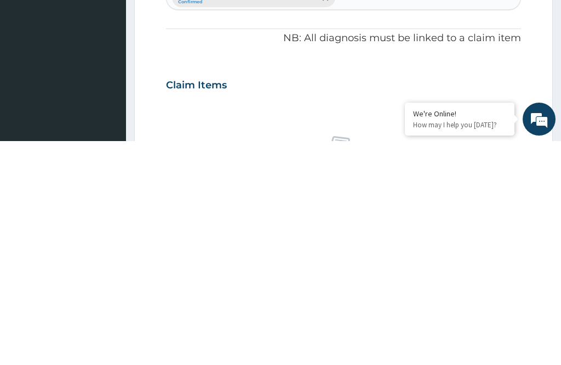
scroll to position [99, 0]
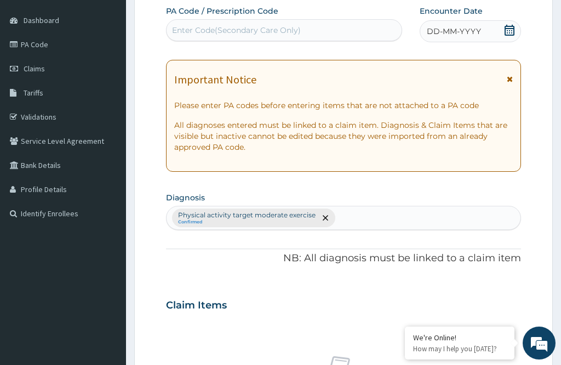
click at [477, 20] on div "DD-MM-YYYY" at bounding box center [470, 31] width 101 height 22
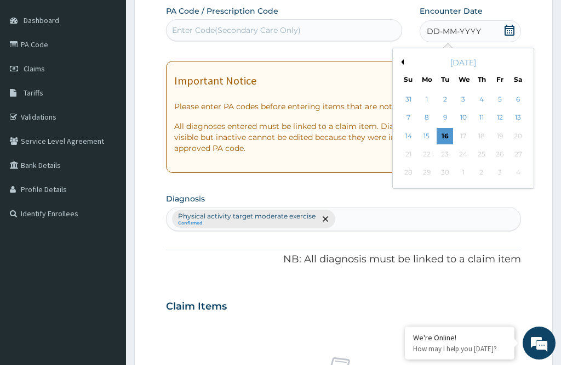
click at [449, 132] on div "16" at bounding box center [445, 136] width 16 height 16
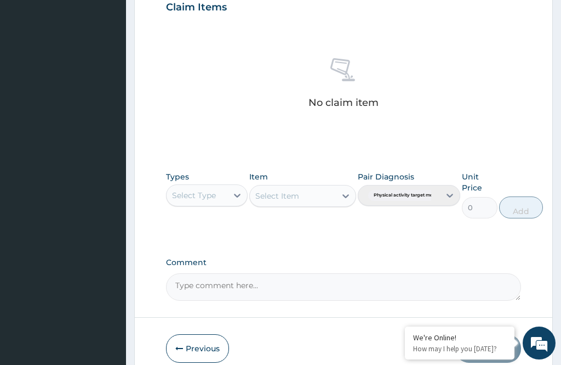
click at [201, 344] on button "Previous" at bounding box center [197, 348] width 63 height 29
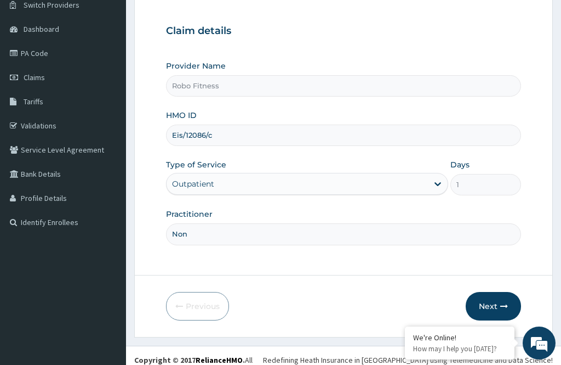
click at [296, 137] on input "Eis/12086/c" at bounding box center [343, 134] width 355 height 21
type input "Eis/12086/a"
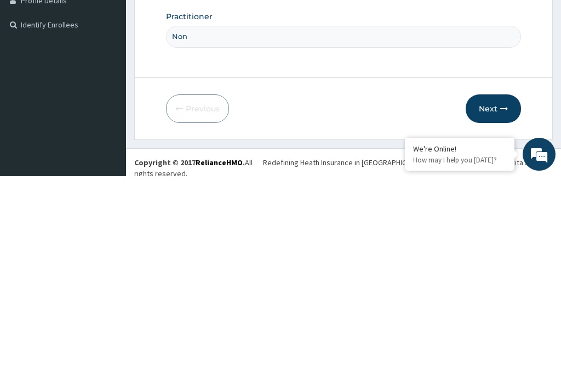
click at [505, 283] on button "Next" at bounding box center [493, 297] width 55 height 29
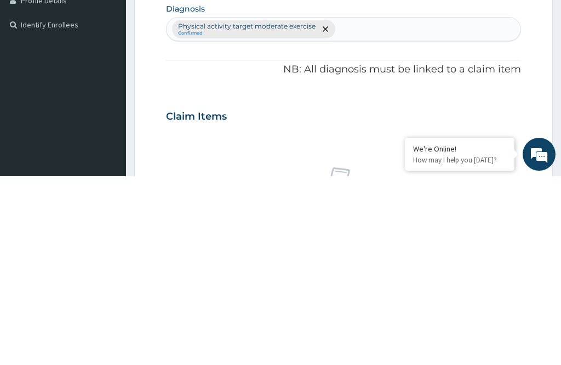
scroll to position [64, 0]
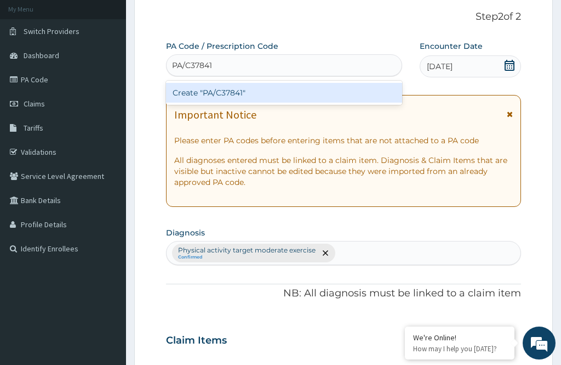
click at [350, 90] on div "Create "PA/C37841"" at bounding box center [284, 93] width 236 height 20
type input "PA/C37841"
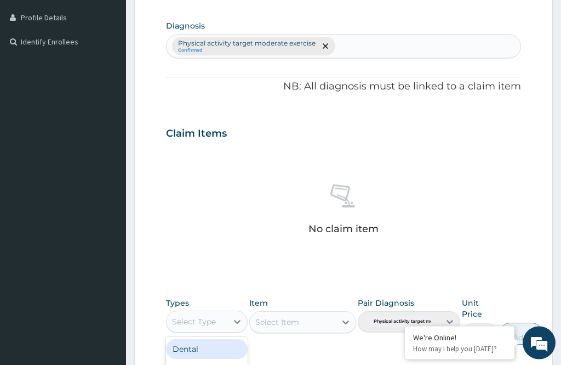
scroll to position [313, 0]
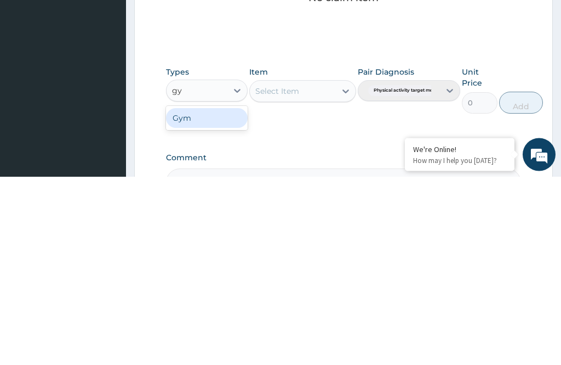
click at [230, 297] on div "Gym" at bounding box center [207, 307] width 82 height 20
type input "gy"
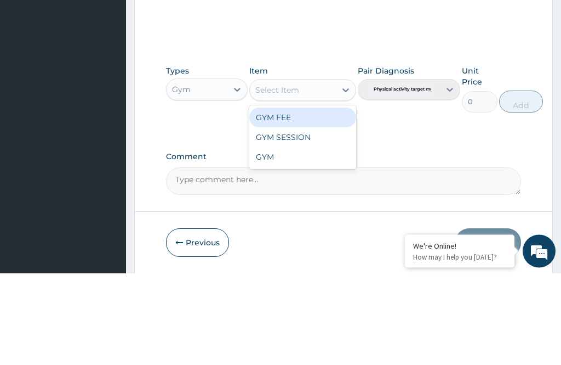
click at [319, 200] on div "GYM FEE" at bounding box center [302, 210] width 106 height 20
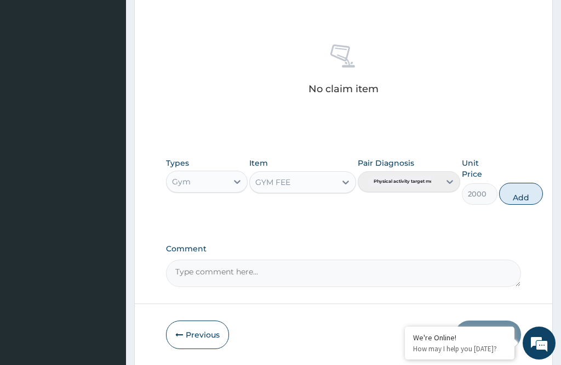
click at [534, 193] on button "Add" at bounding box center [521, 194] width 44 height 22
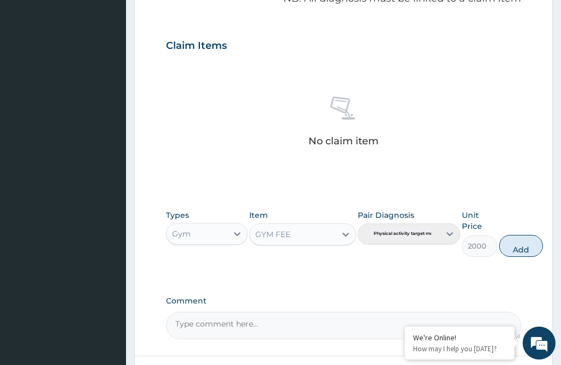
type input "0"
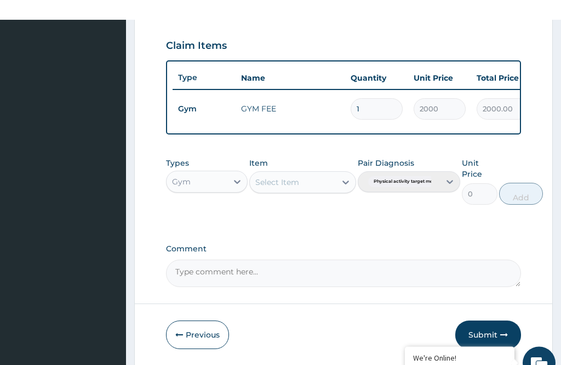
scroll to position [394, 0]
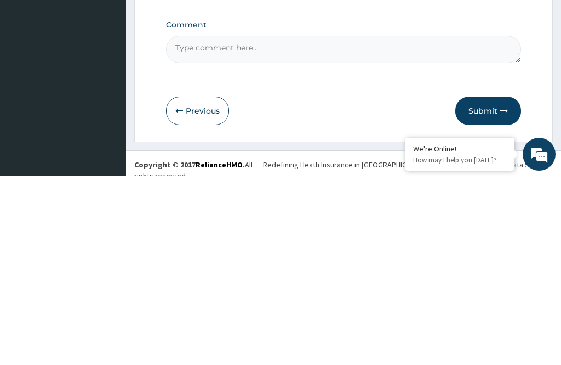
click at [491, 285] on button "Submit" at bounding box center [489, 299] width 66 height 29
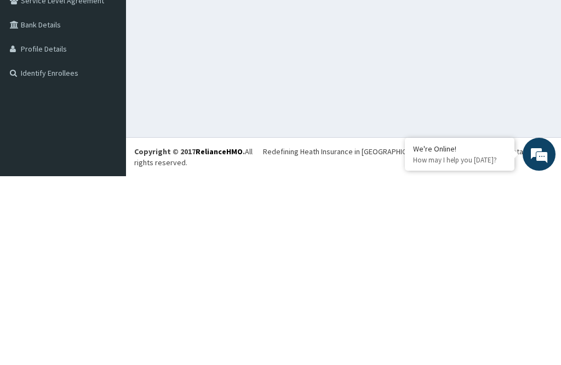
scroll to position [35, 0]
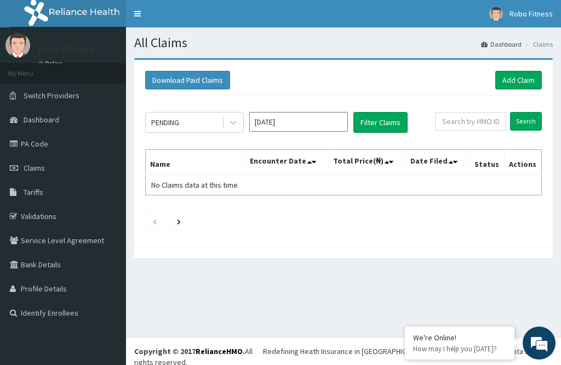
click at [530, 72] on link "Add Claim" at bounding box center [519, 80] width 47 height 19
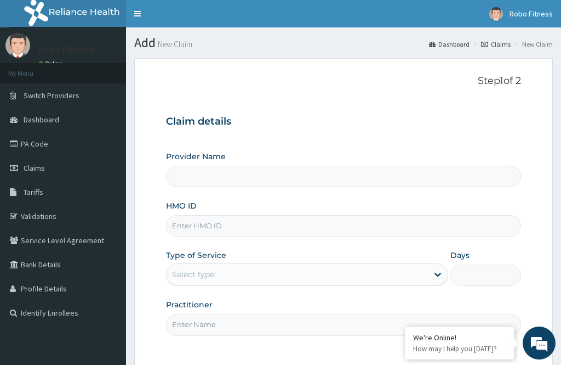
type input "Robo Fitness"
type input "1"
click at [338, 217] on input "HMO ID" at bounding box center [343, 225] width 355 height 21
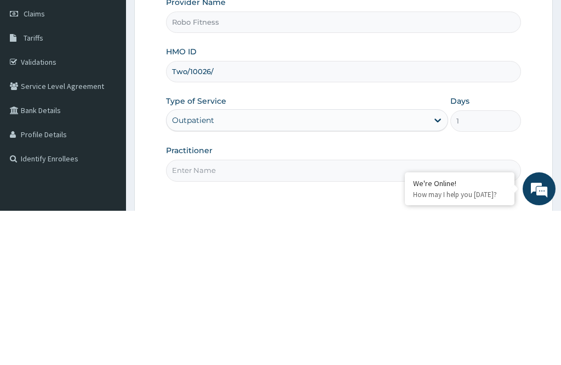
click at [179, 215] on input "Two/10026/" at bounding box center [343, 225] width 355 height 21
click at [238, 215] on input "Twl/10026/" at bounding box center [343, 225] width 355 height 21
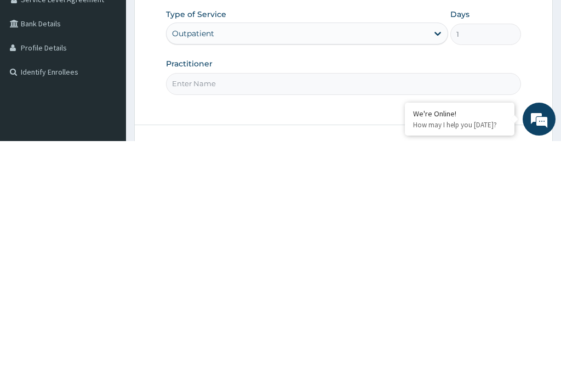
type input "Twl/10026/b"
click at [293, 297] on input "Practitioner" at bounding box center [343, 307] width 355 height 21
type input "Non"
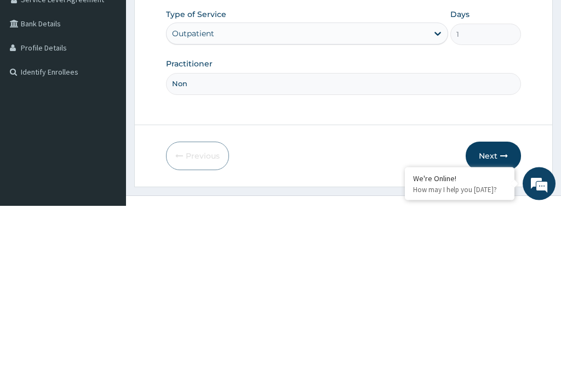
scroll to position [88, 0]
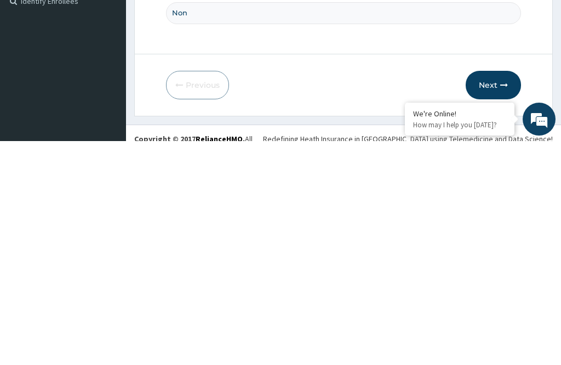
click at [500, 294] on button "Next" at bounding box center [493, 308] width 55 height 29
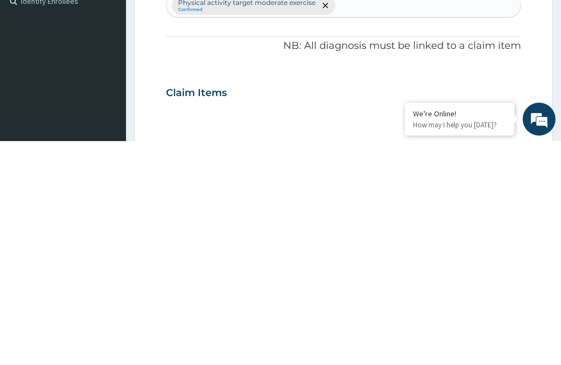
scroll to position [99, 0]
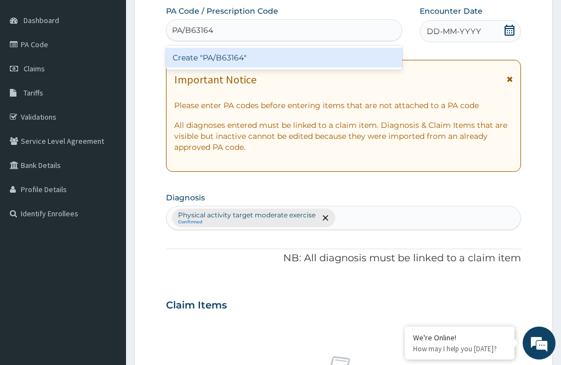
click at [336, 54] on div "Create "PA/B63164"" at bounding box center [284, 58] width 236 height 20
type input "PA/B63164"
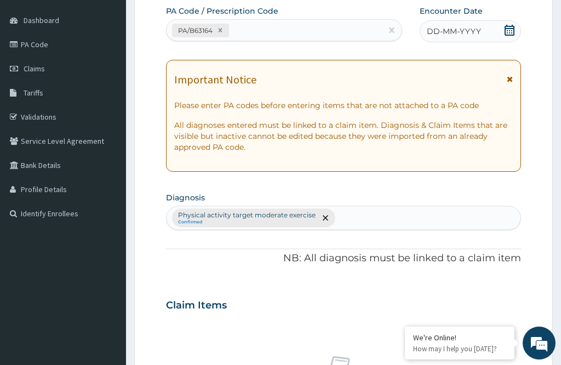
click at [491, 29] on div "DD-MM-YYYY" at bounding box center [470, 31] width 101 height 22
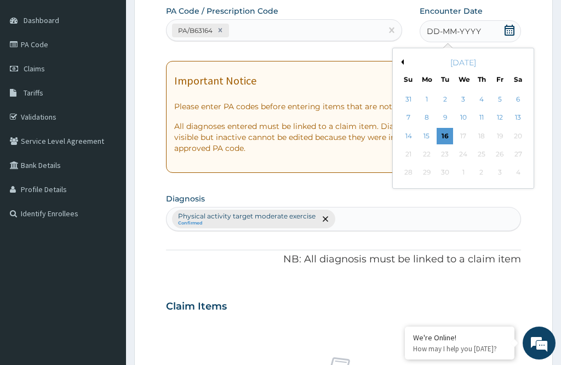
click at [450, 128] on div "16" at bounding box center [445, 136] width 16 height 16
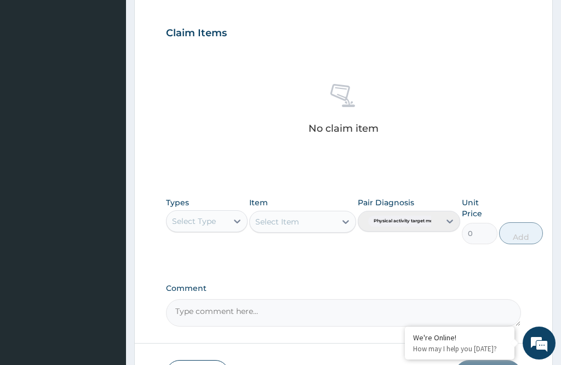
scroll to position [390, 0]
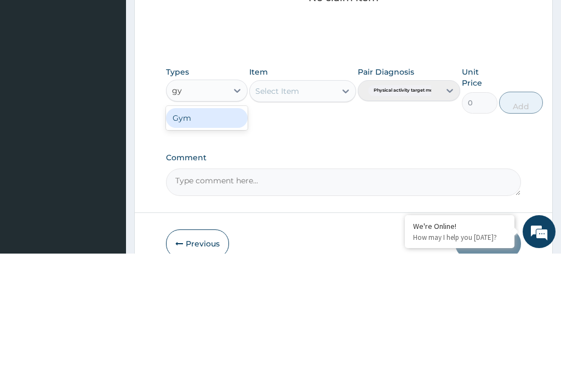
click at [230, 219] on div "Gym" at bounding box center [207, 229] width 82 height 20
type input "gy"
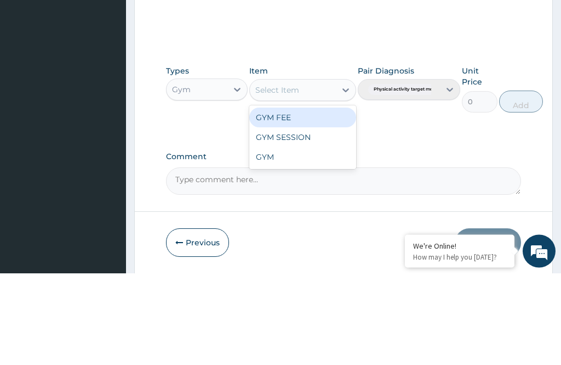
click at [331, 200] on div "GYM FEE" at bounding box center [302, 210] width 106 height 20
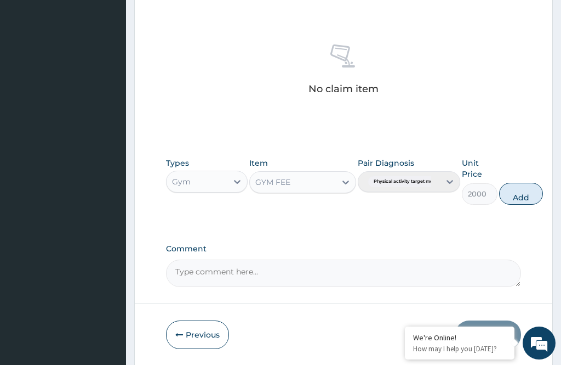
click at [540, 188] on button "Add" at bounding box center [521, 194] width 44 height 22
type input "0"
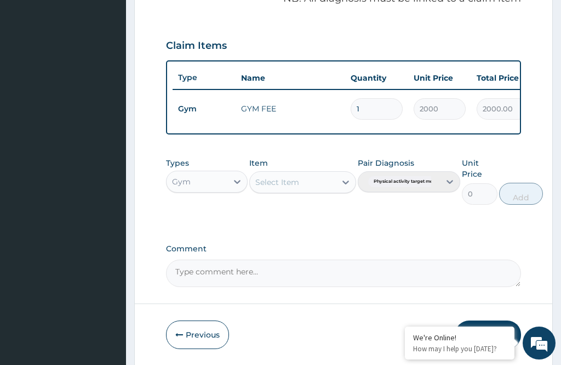
scroll to position [394, 0]
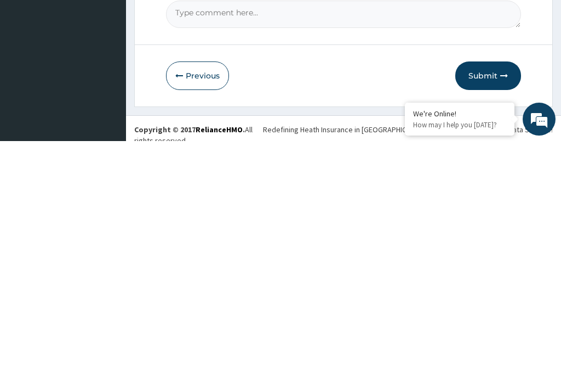
click at [498, 285] on button "Submit" at bounding box center [489, 299] width 66 height 29
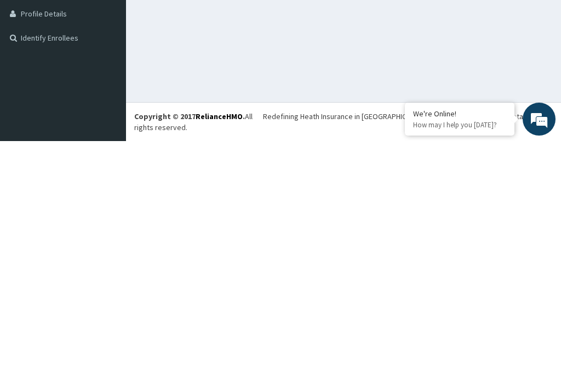
scroll to position [39, 0]
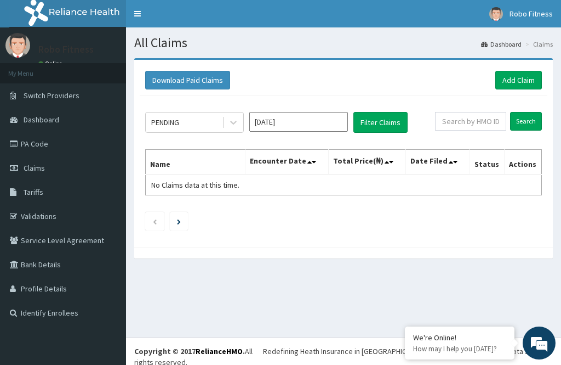
click at [519, 76] on link "Add Claim" at bounding box center [519, 80] width 47 height 19
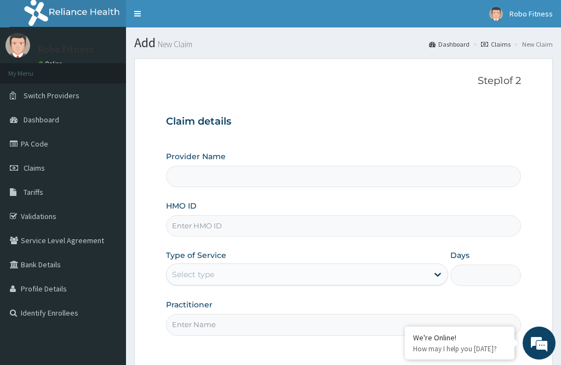
type input "Robo Fitness"
type input "1"
click at [266, 209] on div "HMO ID" at bounding box center [343, 218] width 355 height 36
click at [268, 215] on input "HMO ID" at bounding box center [343, 225] width 355 height 21
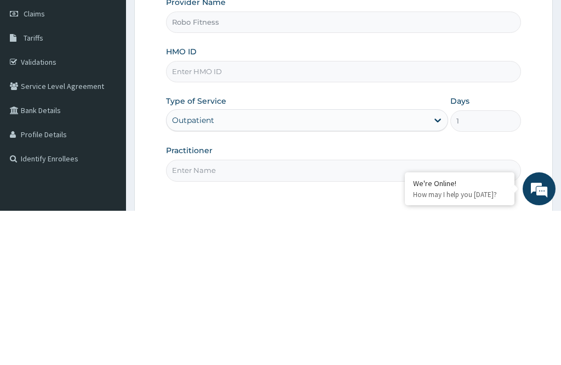
type input "G"
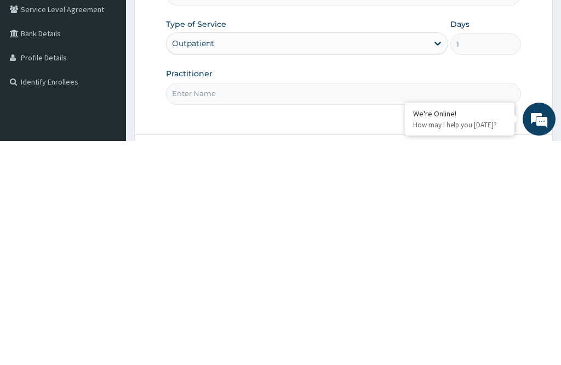
type input "Oaa/10070/a"
click at [292, 306] on input "Practitioner" at bounding box center [343, 316] width 355 height 21
type input "Non"
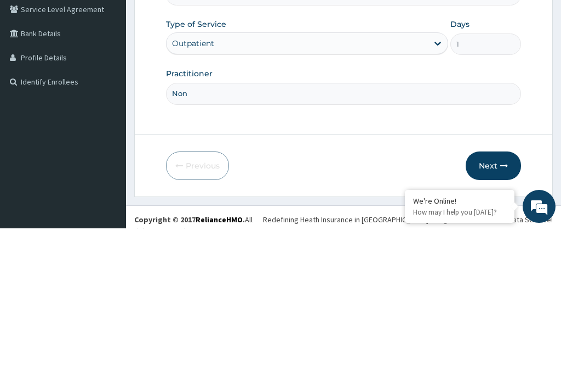
scroll to position [99, 0]
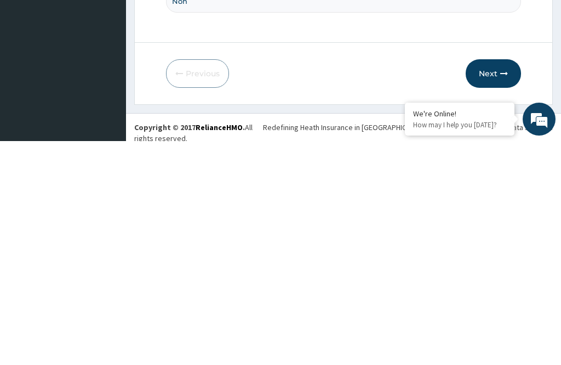
click at [500, 283] on button "Next" at bounding box center [493, 297] width 55 height 29
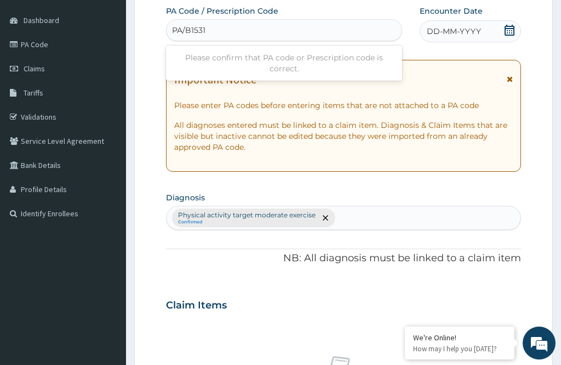
type input "PA/B1531A"
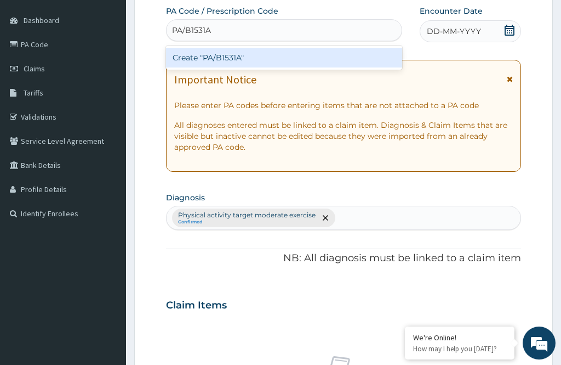
click at [299, 55] on div "Create "PA/B1531A"" at bounding box center [284, 58] width 236 height 20
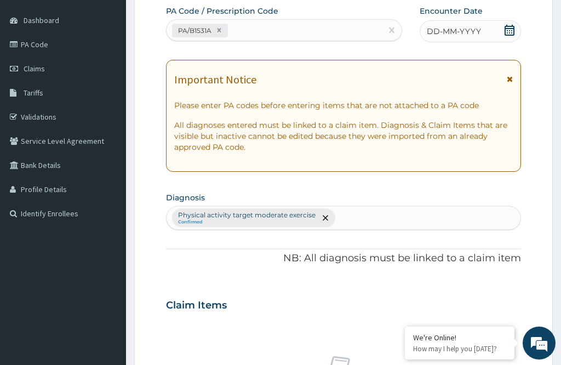
click at [480, 27] on span "DD-MM-YYYY" at bounding box center [454, 31] width 54 height 11
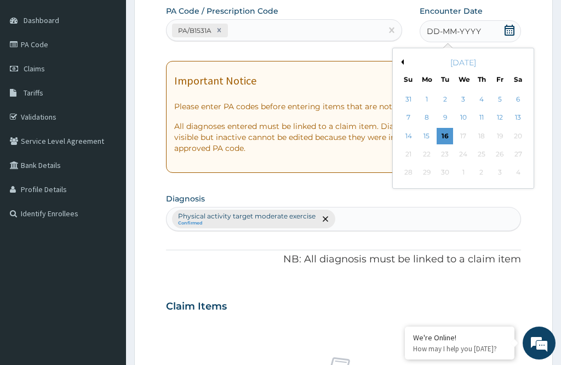
click at [445, 124] on div "9" at bounding box center [445, 118] width 16 height 16
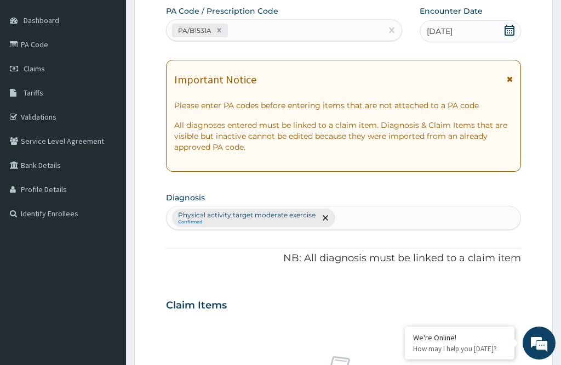
click at [475, 30] on div "09-09-2025" at bounding box center [470, 31] width 101 height 22
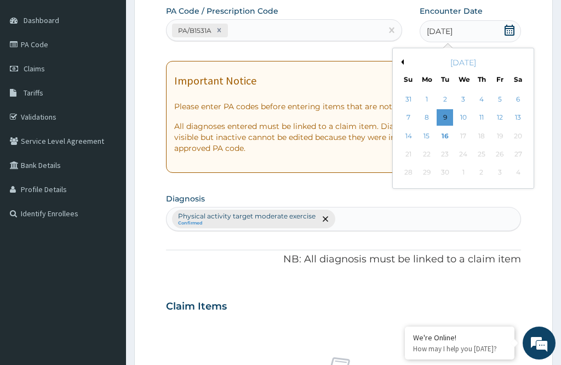
click at [447, 133] on div "16" at bounding box center [445, 136] width 16 height 16
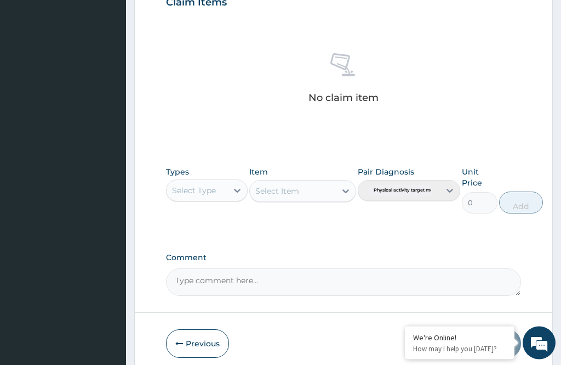
scroll to position [406, 0]
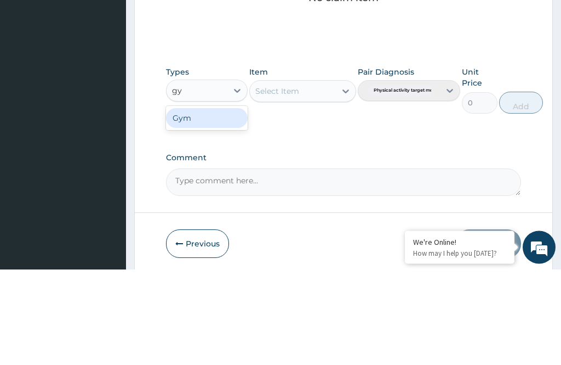
click at [234, 204] on div "Gym" at bounding box center [207, 214] width 82 height 20
type input "gy"
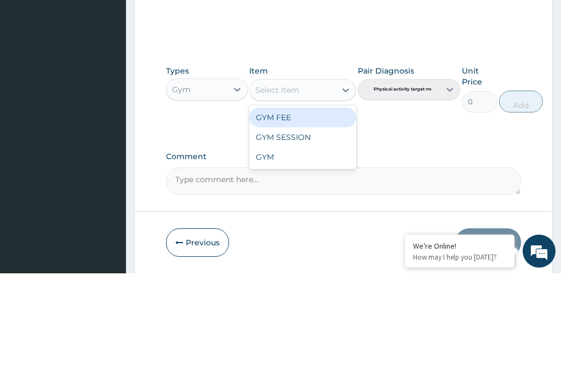
click at [327, 200] on div "GYM FEE" at bounding box center [302, 210] width 106 height 20
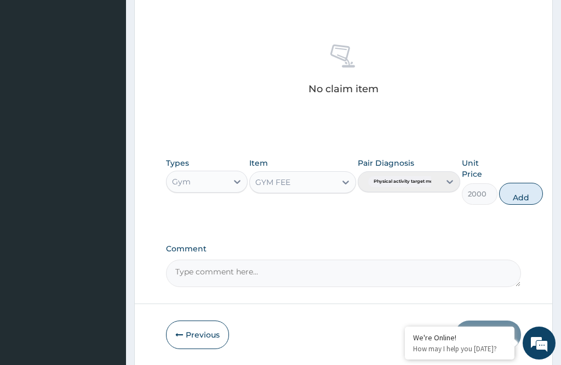
click at [530, 200] on button "Add" at bounding box center [521, 194] width 44 height 22
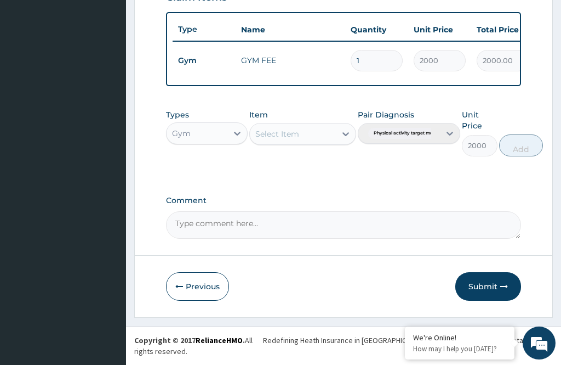
type input "0"
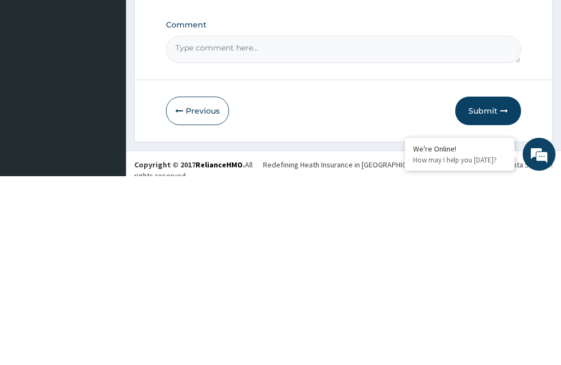
click at [501, 295] on icon "button" at bounding box center [505, 299] width 8 height 8
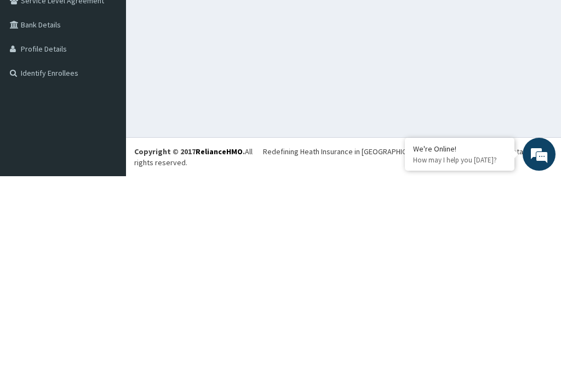
scroll to position [35, 0]
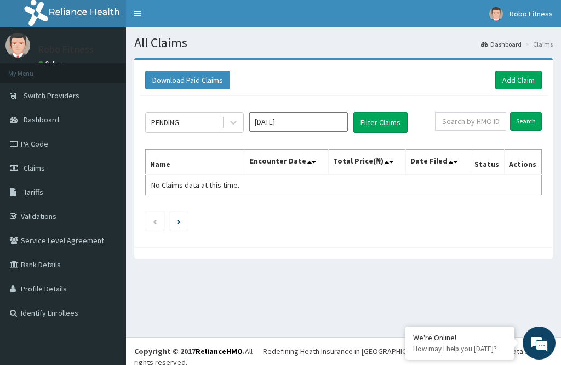
click at [525, 75] on link "Add Claim" at bounding box center [519, 80] width 47 height 19
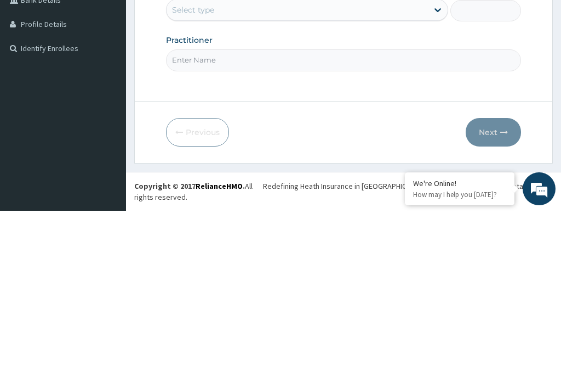
type input "Robo Fitness"
type input "1"
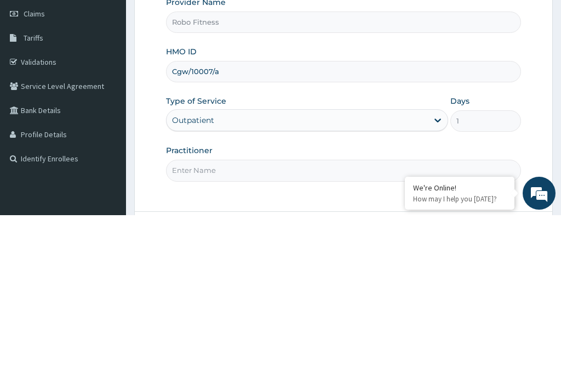
scroll to position [9, 0]
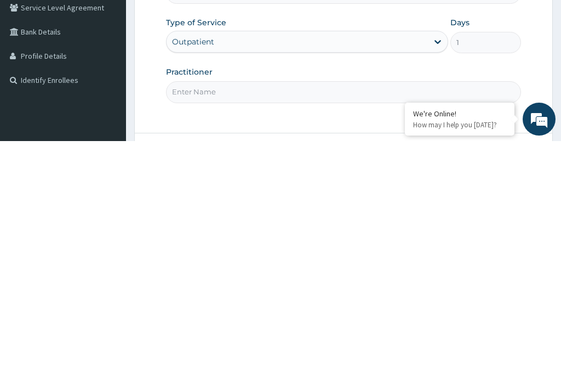
type input "Cgw/10007/a"
click at [315, 305] on input "Practitioner" at bounding box center [343, 315] width 355 height 21
type input "Non"
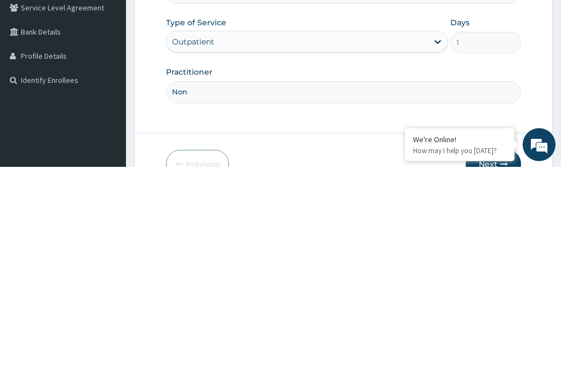
scroll to position [99, 0]
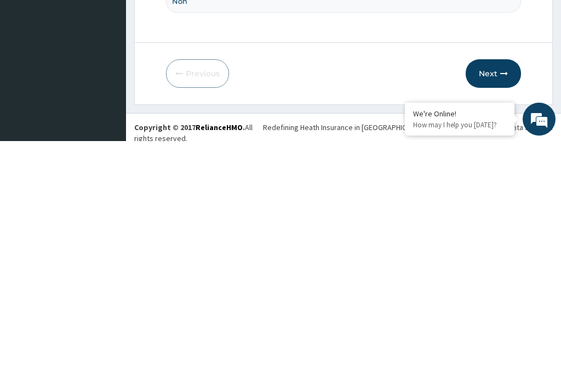
click at [500, 283] on button "Next" at bounding box center [493, 297] width 55 height 29
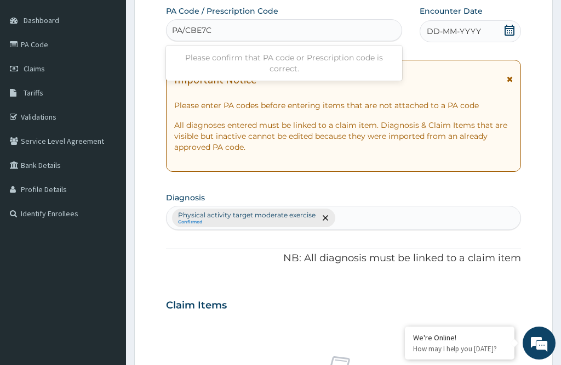
type input "PA/CBE7CB"
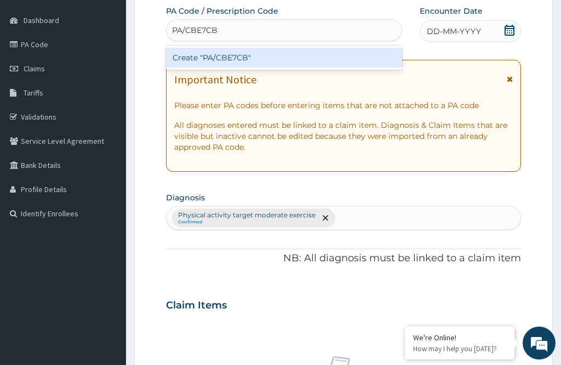
click at [324, 57] on div "Create "PA/CBE7CB"" at bounding box center [284, 58] width 236 height 20
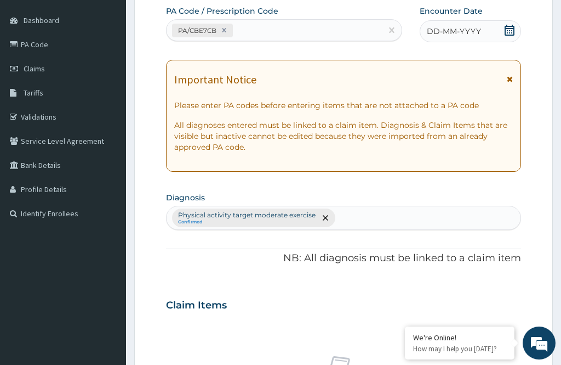
click at [481, 25] on div "DD-MM-YYYY" at bounding box center [470, 31] width 101 height 22
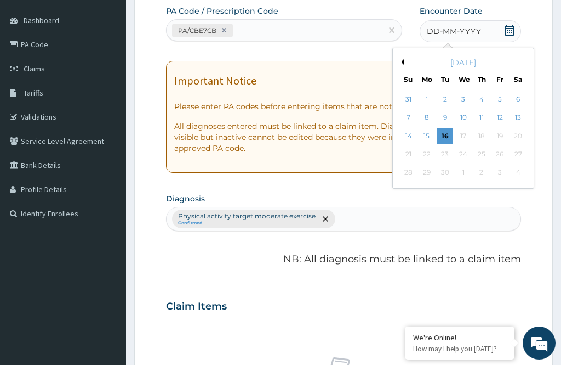
click at [448, 128] on div "16" at bounding box center [445, 136] width 16 height 16
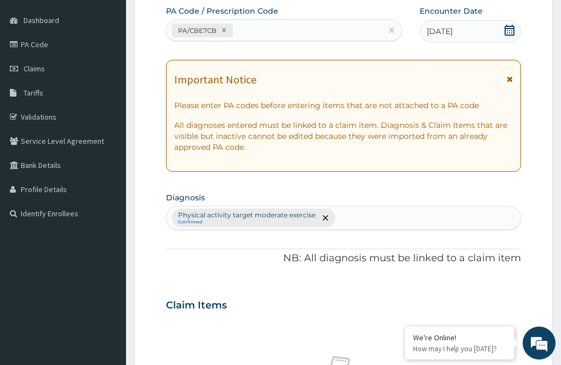
type input "gy"
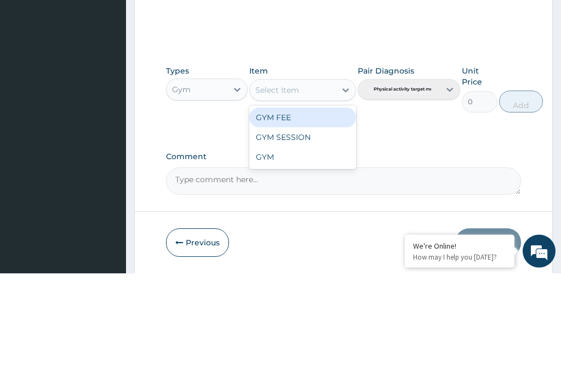
click at [326, 200] on div "GYM FEE" at bounding box center [302, 210] width 106 height 20
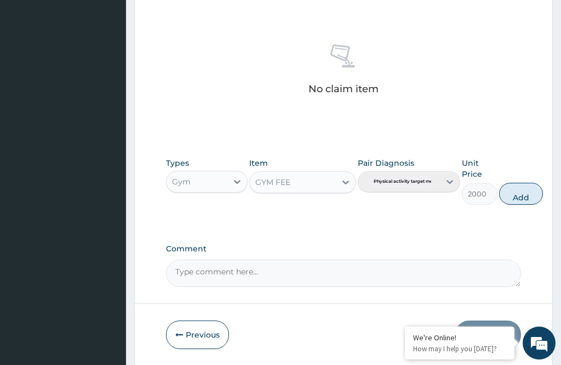
click at [532, 186] on button "Add" at bounding box center [521, 194] width 44 height 22
type input "0"
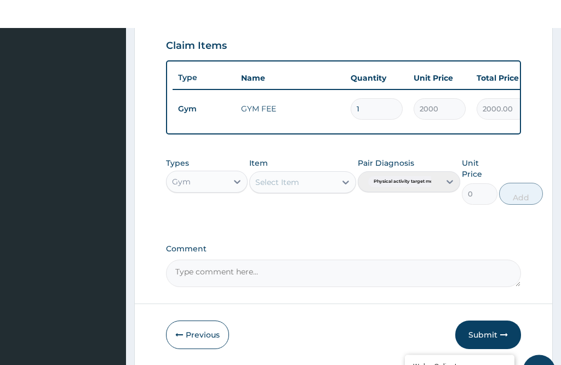
scroll to position [394, 0]
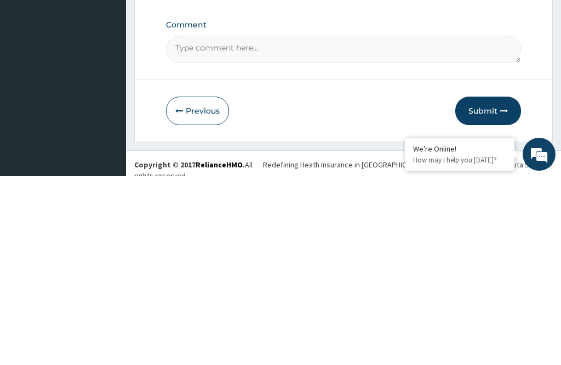
click at [494, 285] on button "Submit" at bounding box center [489, 299] width 66 height 29
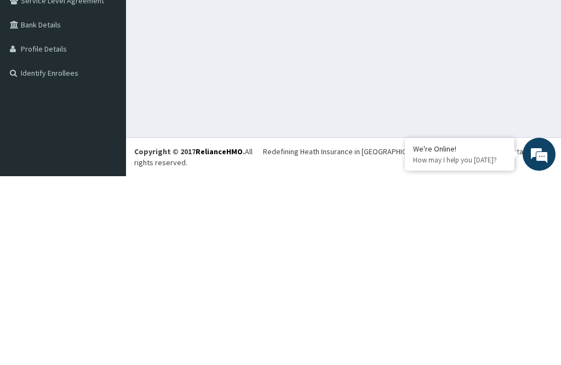
scroll to position [4, 0]
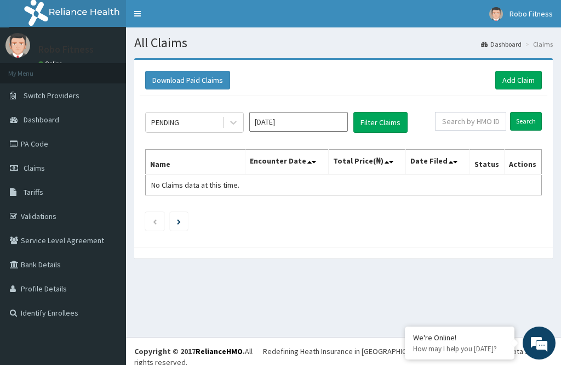
click at [530, 78] on link "Add Claim" at bounding box center [519, 80] width 47 height 19
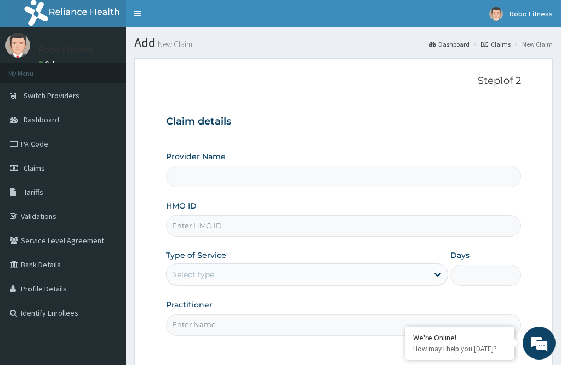
type input "Robo Fitness"
type input "1"
click at [297, 224] on input "HMO ID" at bounding box center [343, 225] width 355 height 21
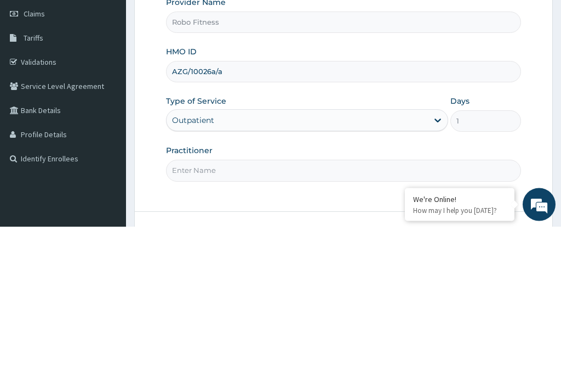
scroll to position [16, 0]
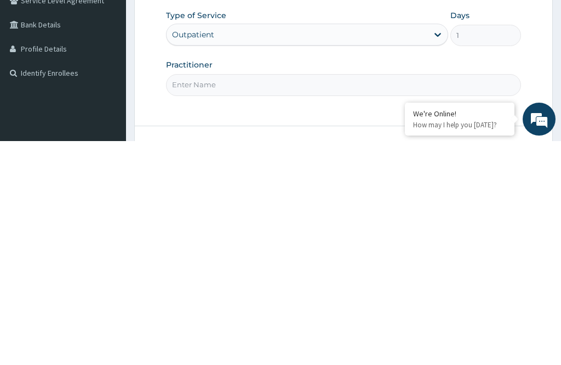
type input "AZG/10026a/a"
click at [317, 298] on input "Practitioner" at bounding box center [343, 308] width 355 height 21
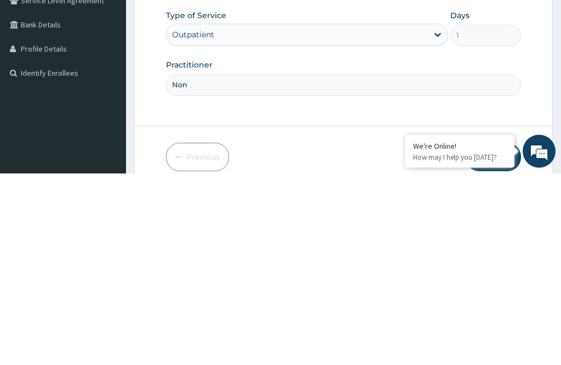
scroll to position [99, 0]
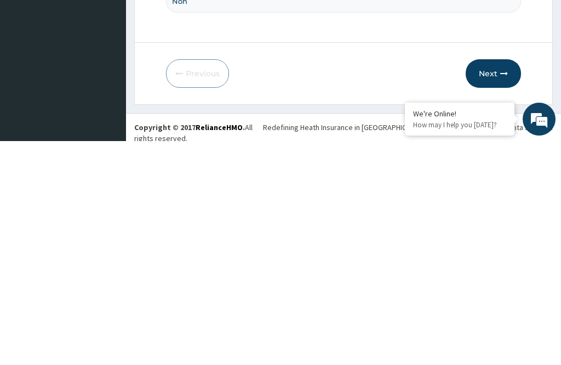
type input "Non"
click at [509, 283] on button "Next" at bounding box center [493, 297] width 55 height 29
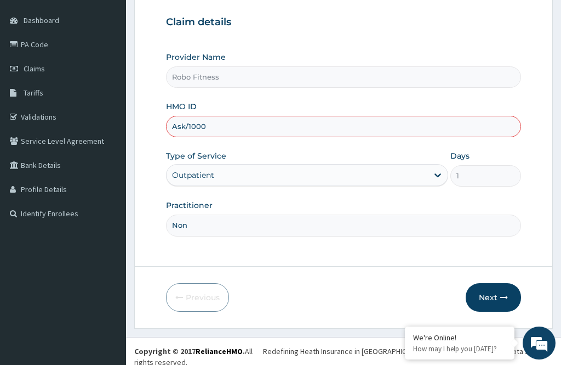
click at [189, 124] on input "Ask/1000" at bounding box center [343, 126] width 355 height 21
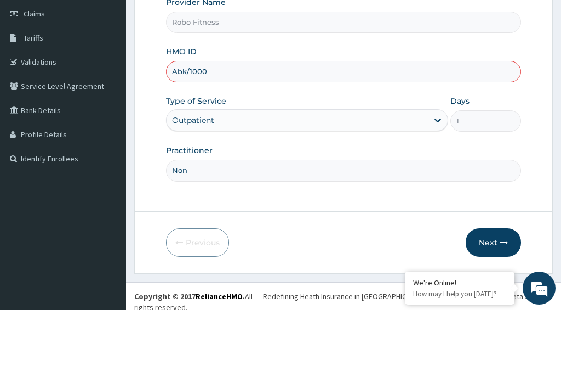
click at [246, 116] on input "Abk/1000" at bounding box center [343, 126] width 355 height 21
type input "Abk/10006/a"
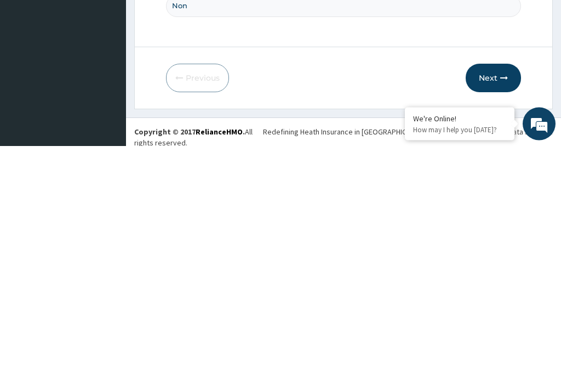
click at [519, 283] on button "Next" at bounding box center [493, 297] width 55 height 29
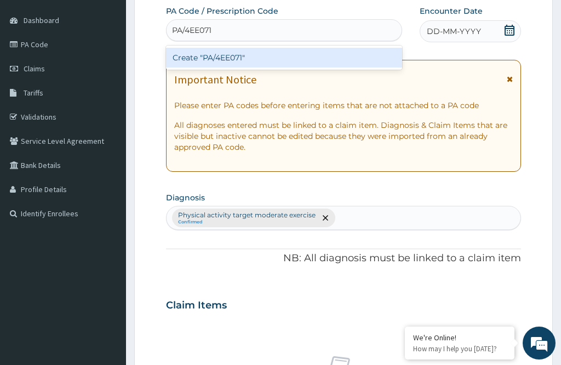
click at [340, 61] on div "Create "PA/4EE071"" at bounding box center [284, 58] width 236 height 20
type input "PA/4EE071"
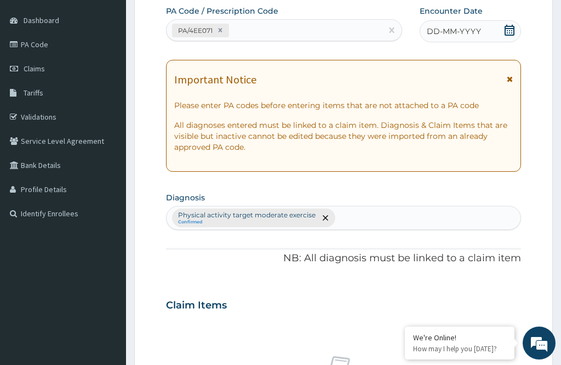
click at [487, 31] on div "DD-MM-YYYY" at bounding box center [470, 31] width 101 height 22
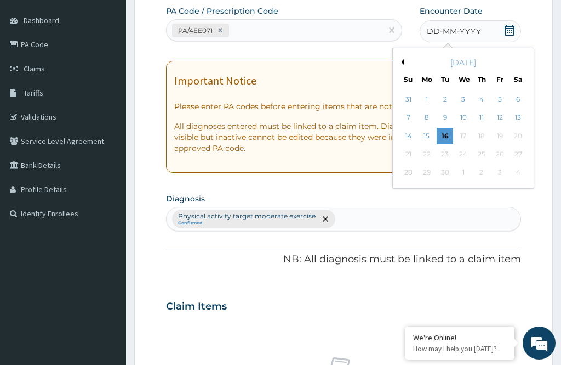
click at [451, 134] on div "16" at bounding box center [445, 136] width 16 height 16
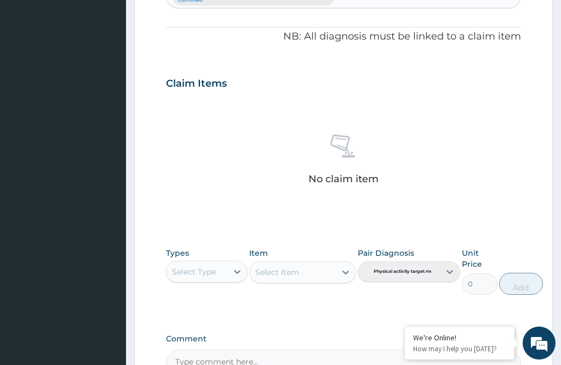
scroll to position [337, 0]
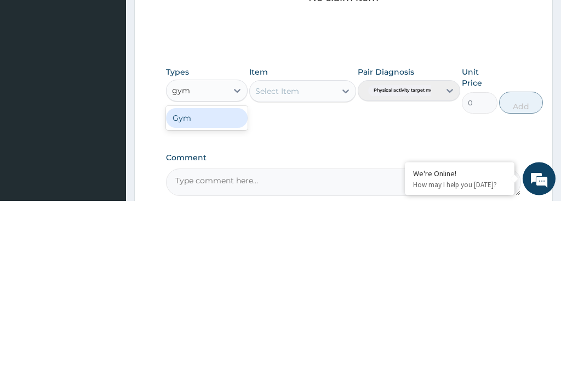
click at [229, 272] on div "Gym" at bounding box center [207, 282] width 82 height 20
type input "gym"
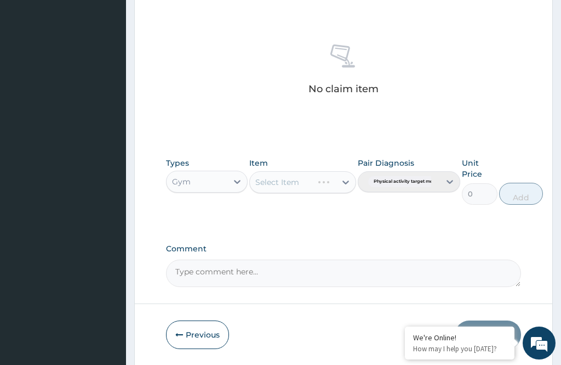
click at [333, 177] on div "Select Item" at bounding box center [302, 182] width 106 height 22
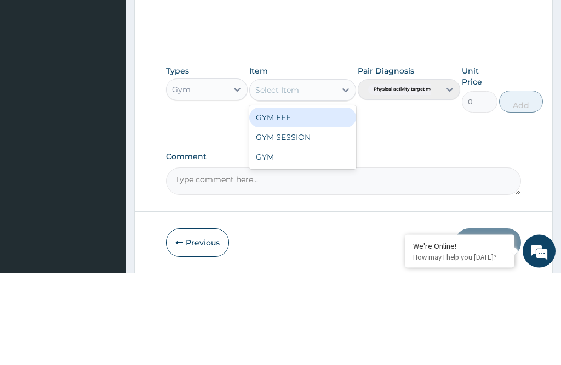
click at [326, 200] on div "GYM FEE" at bounding box center [302, 210] width 106 height 20
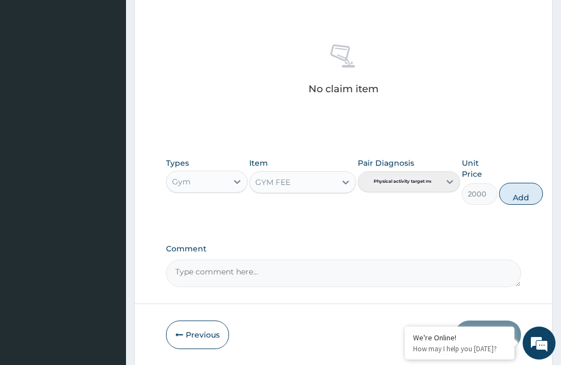
click at [533, 192] on button "Add" at bounding box center [521, 194] width 44 height 22
type input "0"
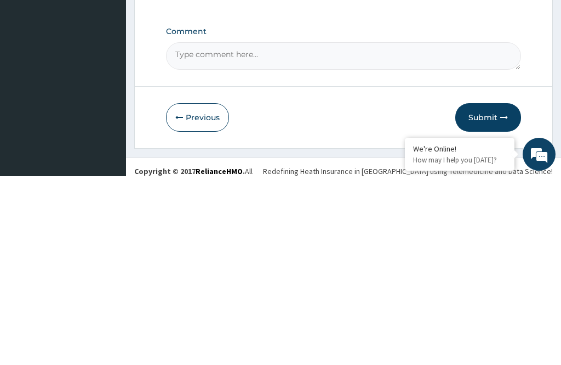
click at [502, 292] on button "Submit" at bounding box center [489, 306] width 66 height 29
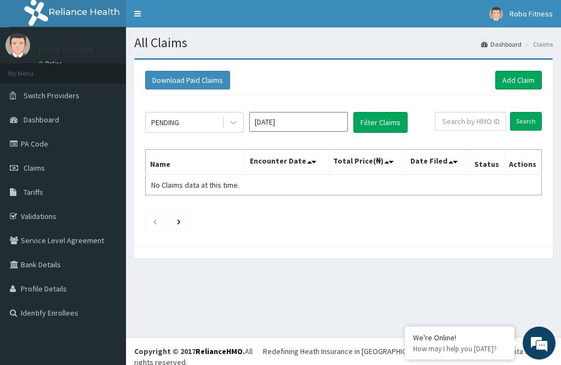
click at [538, 72] on link "Add Claim" at bounding box center [519, 80] width 47 height 19
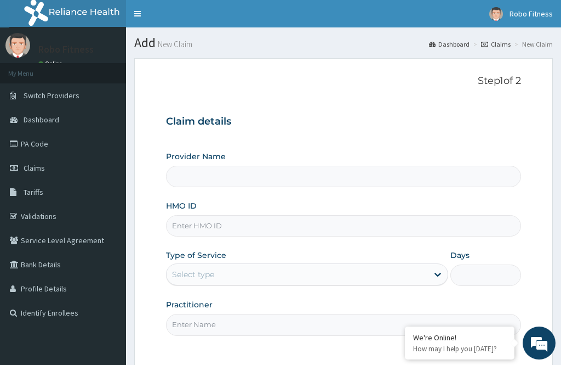
click at [314, 221] on input "HMO ID" at bounding box center [343, 225] width 355 height 21
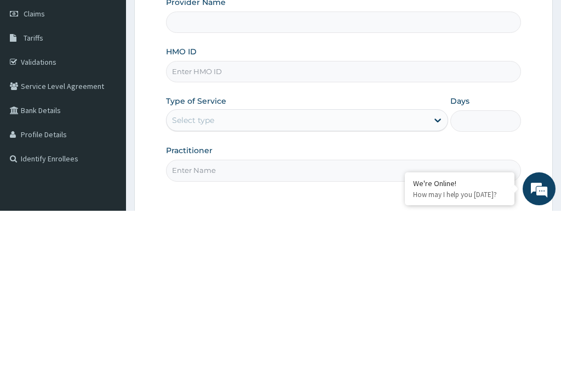
type input "Robo Fitness"
type input "1"
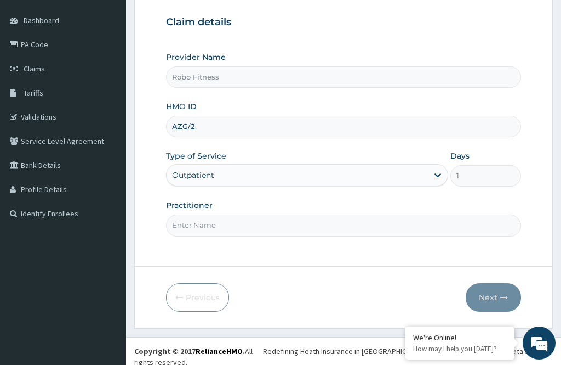
type input "AZG/2"
click at [386, 215] on input "Practitioner" at bounding box center [343, 224] width 355 height 21
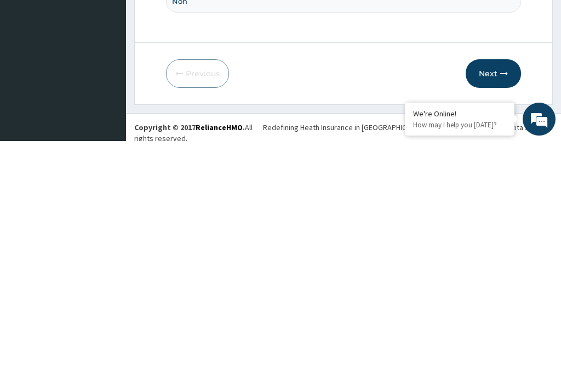
type input "Non"
click at [498, 283] on button "Next" at bounding box center [493, 297] width 55 height 29
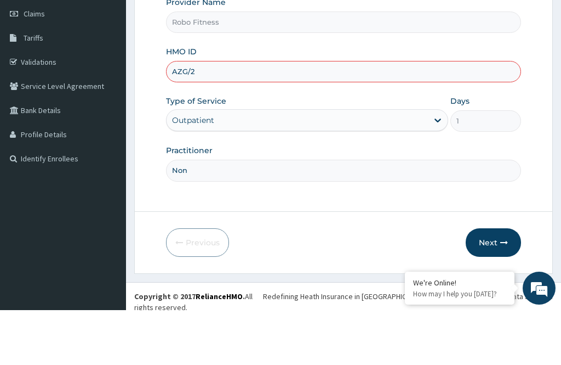
click at [312, 116] on input "AZG/2" at bounding box center [343, 126] width 355 height 21
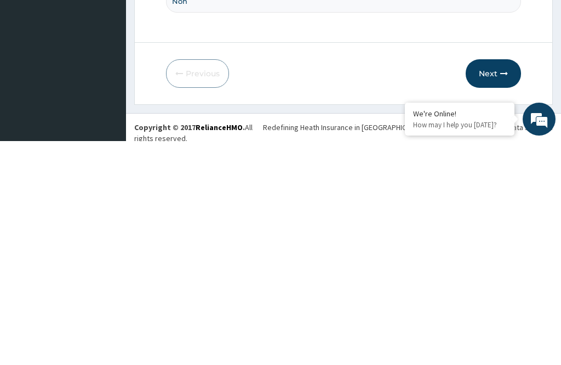
click at [503, 293] on icon "button" at bounding box center [505, 297] width 8 height 8
click at [492, 283] on button "Next" at bounding box center [493, 297] width 55 height 29
click at [498, 283] on button "Next" at bounding box center [493, 297] width 55 height 29
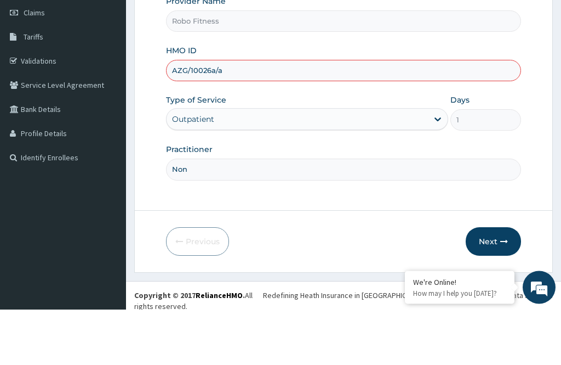
click at [212, 116] on input "AZG/10026a/a" at bounding box center [343, 126] width 355 height 21
type input "AZG/10026/a"
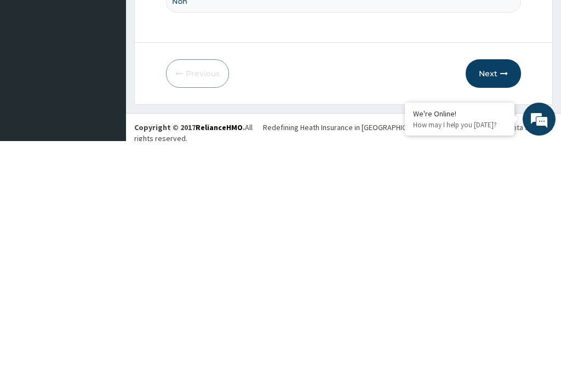
click at [493, 283] on button "Next" at bounding box center [493, 297] width 55 height 29
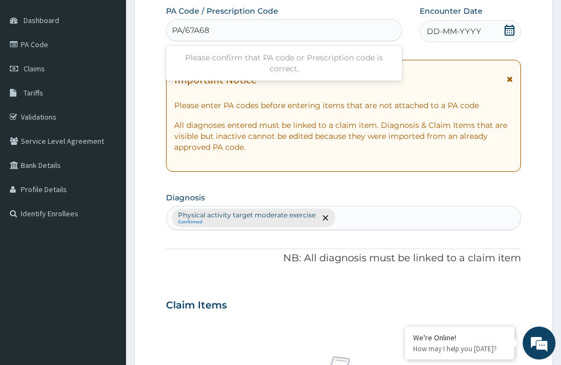
type input "PA/67A68E"
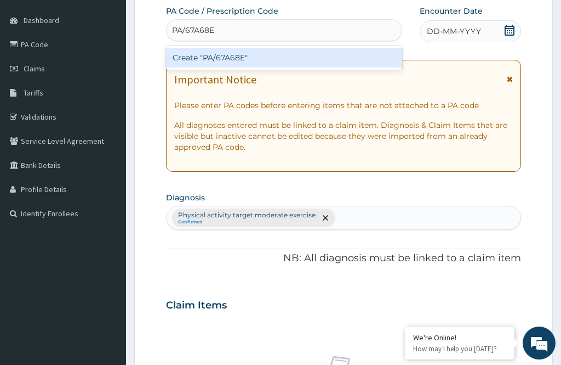
click at [370, 52] on div "Create "PA/67A68E"" at bounding box center [284, 58] width 236 height 20
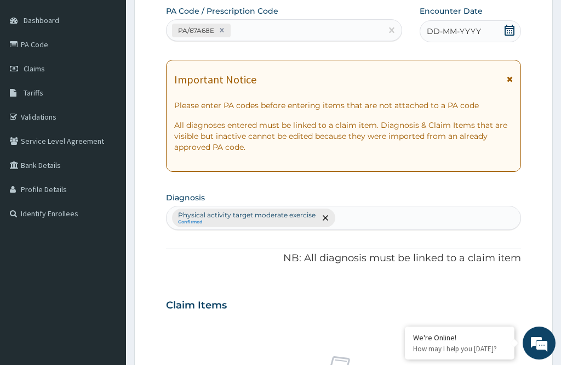
click at [484, 29] on div "DD-MM-YYYY" at bounding box center [470, 31] width 101 height 22
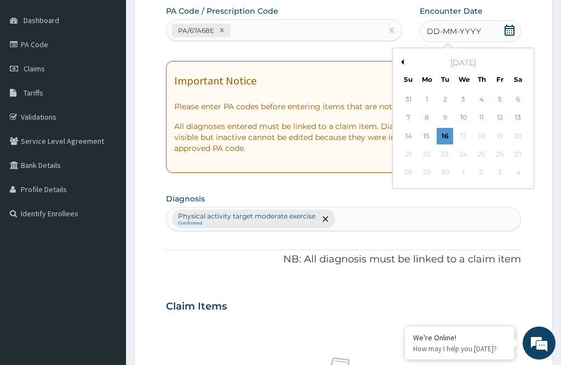
click at [453, 131] on div "16" at bounding box center [445, 136] width 16 height 16
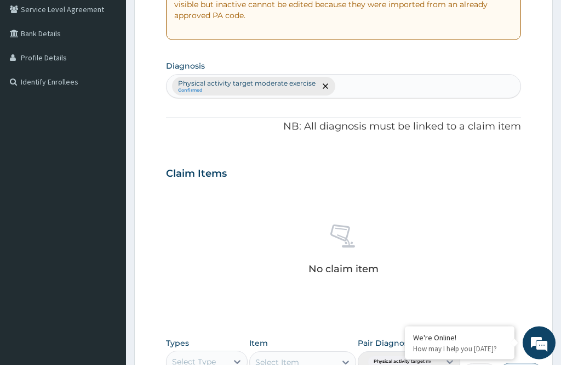
scroll to position [313, 0]
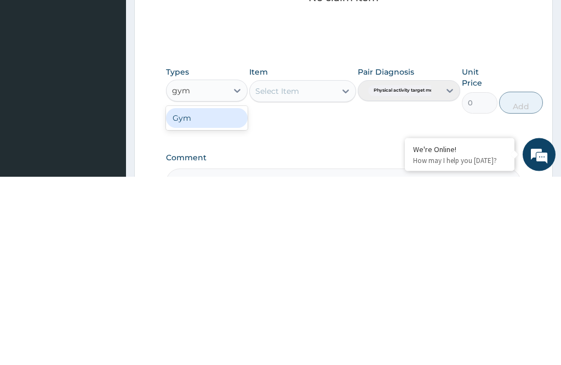
click at [233, 297] on div "Gym" at bounding box center [207, 307] width 82 height 20
type input "gym"
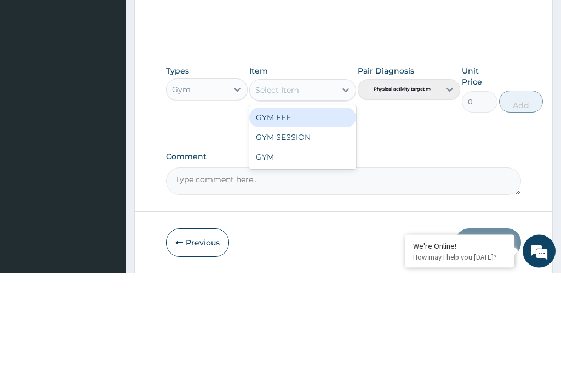
click at [329, 200] on div "GYM FEE" at bounding box center [302, 210] width 106 height 20
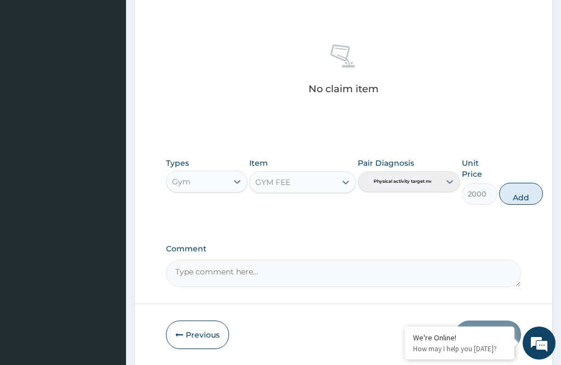
click at [526, 185] on button "Add" at bounding box center [521, 194] width 44 height 22
type input "0"
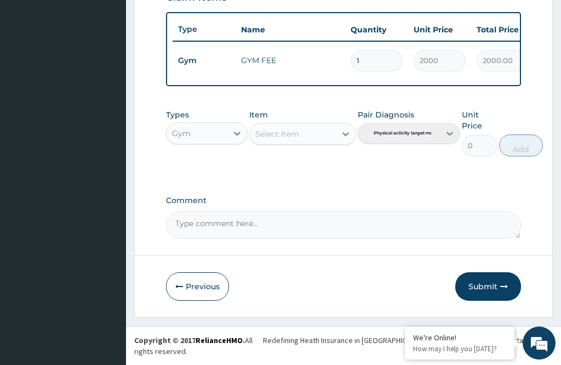
scroll to position [359, 0]
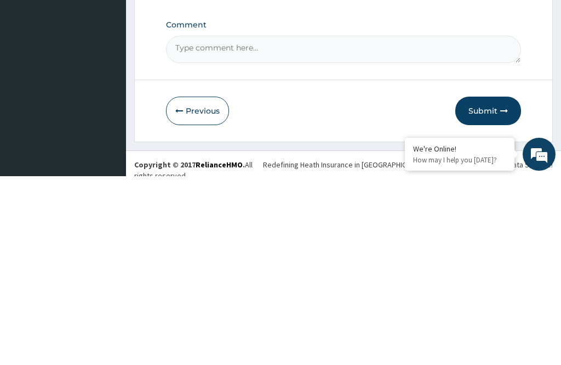
click at [498, 285] on button "Submit" at bounding box center [489, 299] width 66 height 29
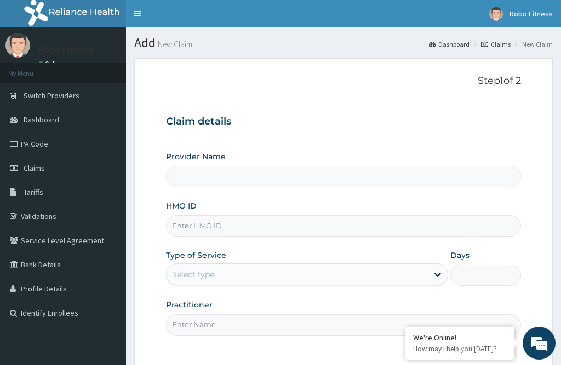
type input "Robo Fitness"
type input "1"
click at [277, 217] on input "HMO ID" at bounding box center [343, 225] width 355 height 21
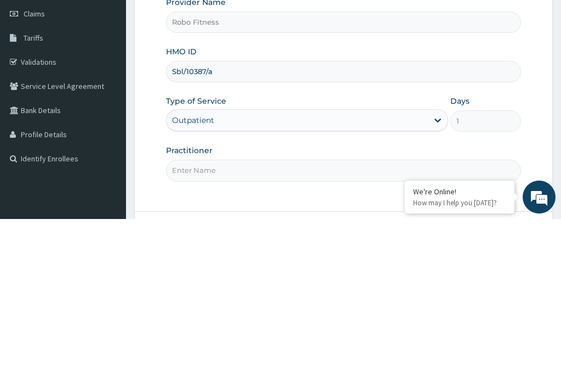
scroll to position [9, 0]
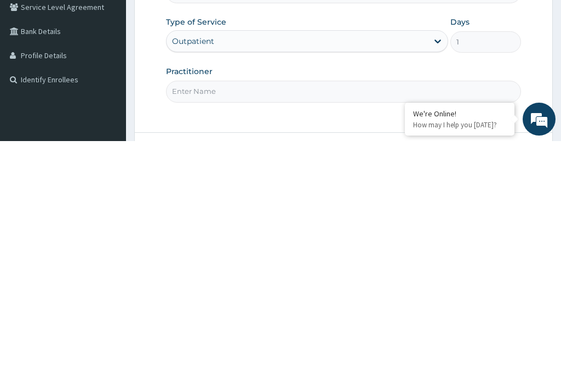
type input "Sbl/10387/a"
click at [286, 304] on input "Practitioner" at bounding box center [343, 314] width 355 height 21
type input "Non"
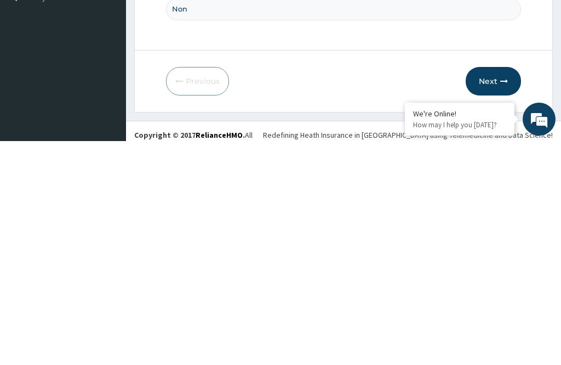
click at [504, 301] on icon "button" at bounding box center [505, 305] width 8 height 8
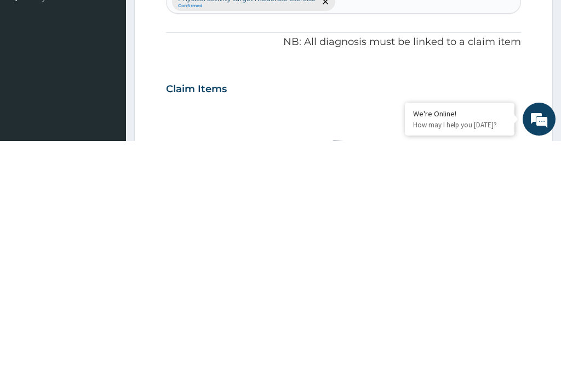
scroll to position [99, 0]
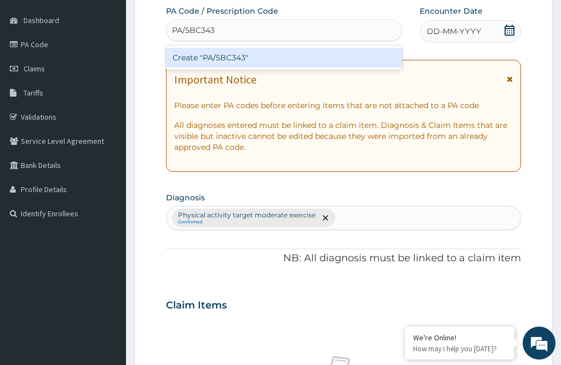
click at [372, 54] on div "Create "PA/5BC343"" at bounding box center [284, 58] width 236 height 20
type input "PA/5BC343"
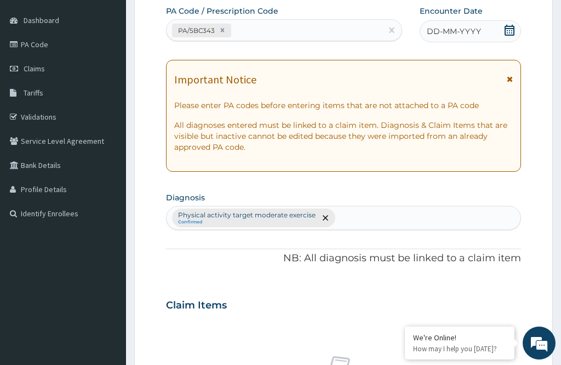
click at [475, 23] on div "DD-MM-YYYY" at bounding box center [470, 31] width 101 height 22
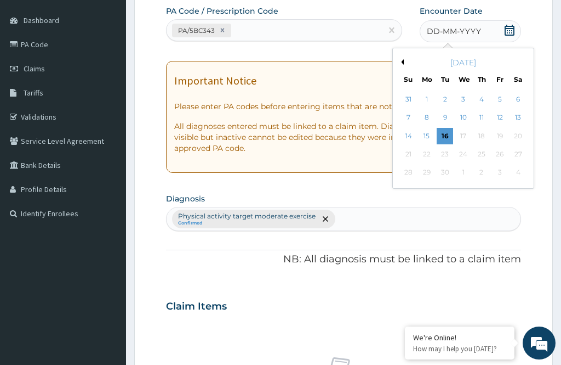
click at [450, 134] on div "16" at bounding box center [445, 136] width 16 height 16
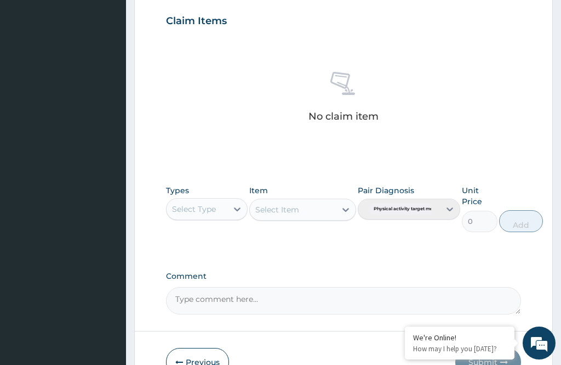
scroll to position [411, 0]
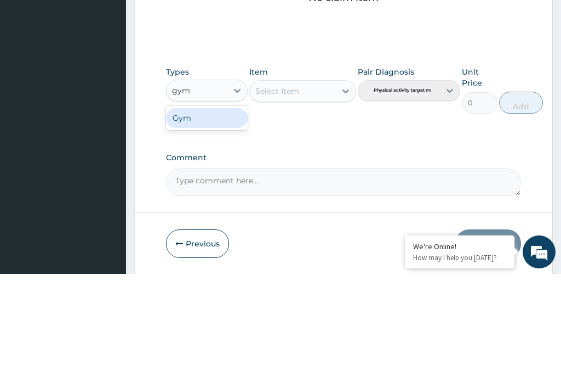
click at [225, 199] on div "Gym" at bounding box center [207, 209] width 82 height 20
type input "gym"
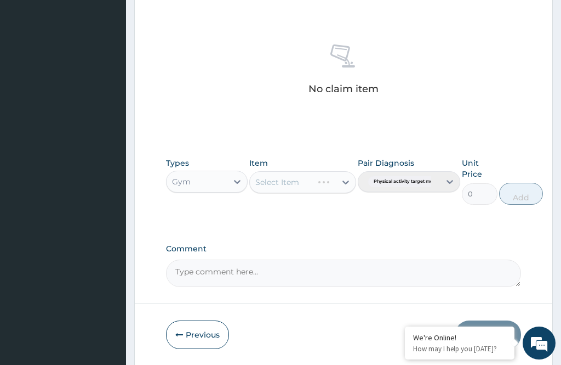
click at [321, 180] on div "Select Item" at bounding box center [302, 182] width 106 height 22
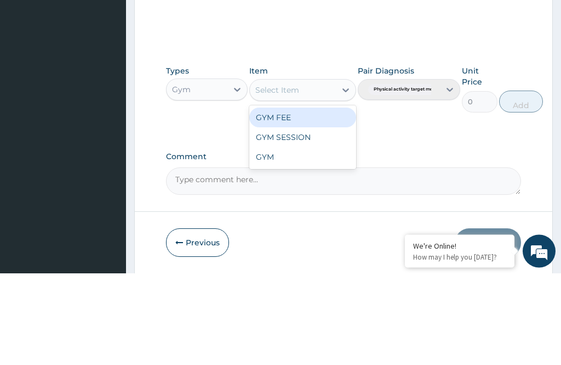
click at [329, 200] on div "GYM FEE" at bounding box center [302, 210] width 106 height 20
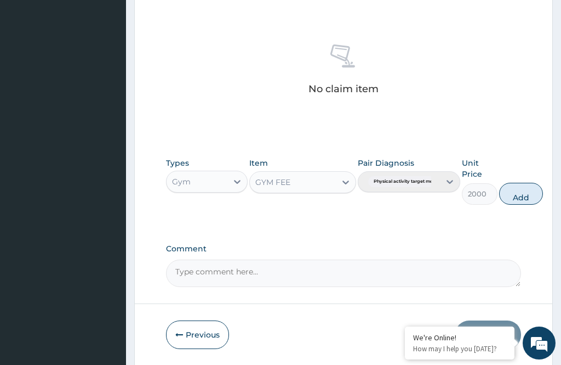
click at [534, 185] on button "Add" at bounding box center [521, 194] width 44 height 22
type input "0"
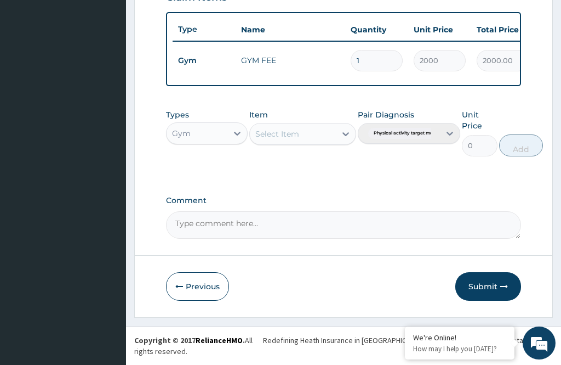
scroll to position [359, 0]
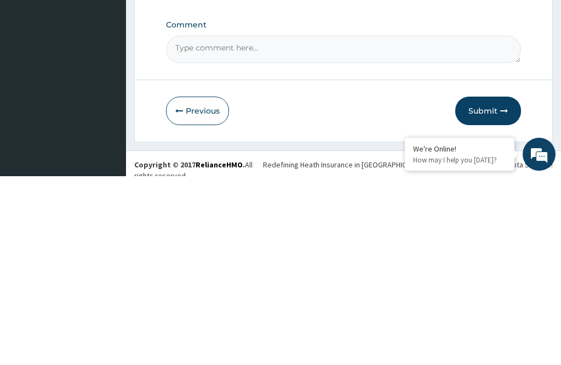
click at [504, 295] on icon "button" at bounding box center [505, 299] width 8 height 8
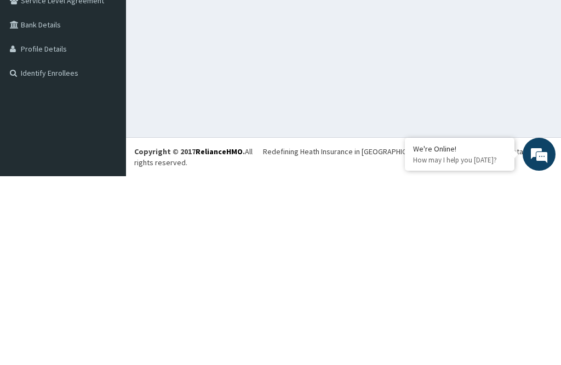
scroll to position [35, 0]
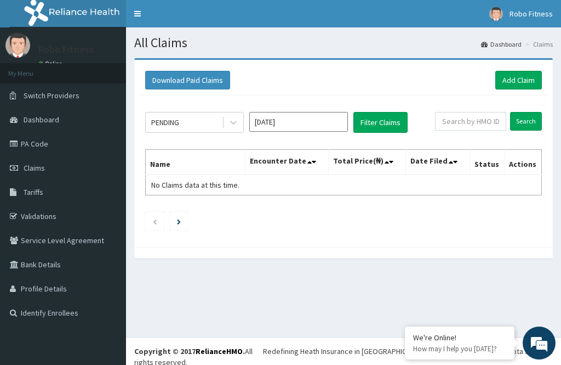
click at [525, 71] on link "Add Claim" at bounding box center [519, 80] width 47 height 19
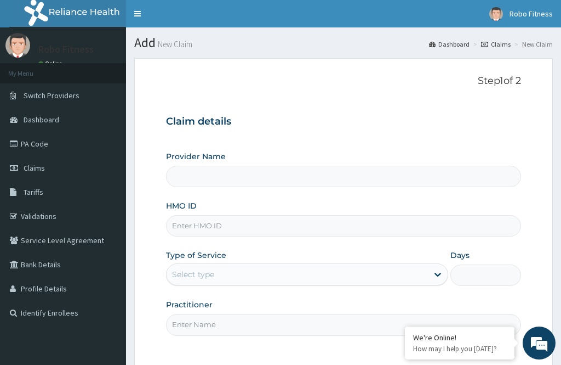
type input "Robo Fitness"
type input "1"
click at [351, 224] on input "HMO ID" at bounding box center [343, 225] width 355 height 21
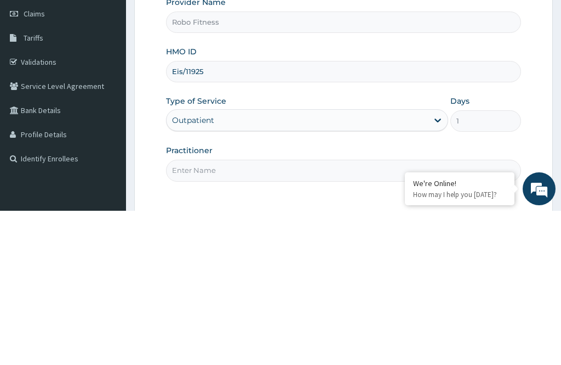
click at [228, 215] on input "Eis/11925" at bounding box center [343, 225] width 355 height 21
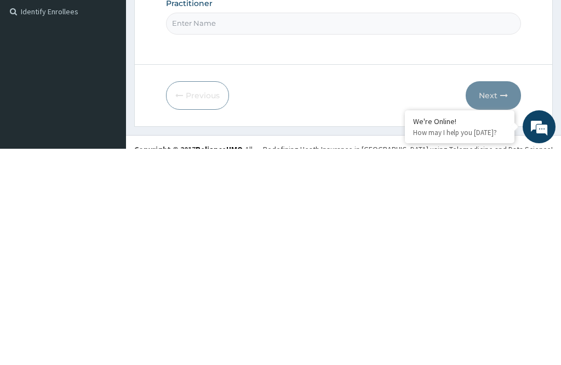
scroll to position [99, 0]
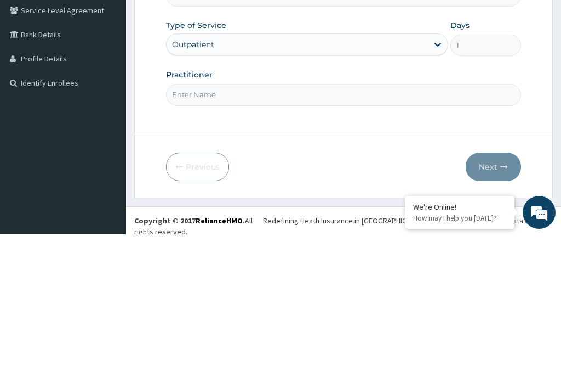
type input "Eis/11925/a"
click at [382, 214] on input "Practitioner" at bounding box center [343, 224] width 355 height 21
type input "Non"
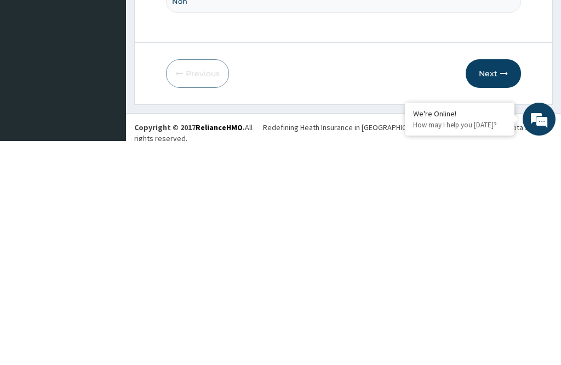
click at [503, 283] on button "Next" at bounding box center [493, 297] width 55 height 29
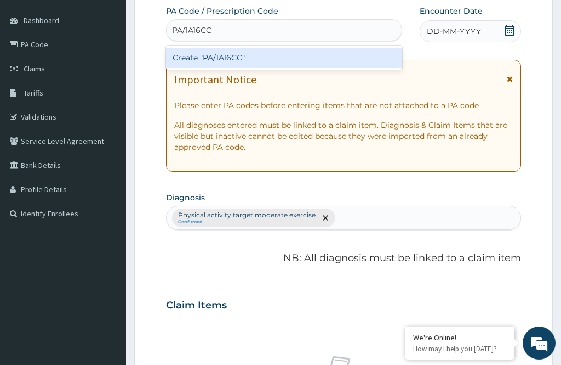
click at [340, 53] on div "Create "PA/1A16CC"" at bounding box center [284, 58] width 236 height 20
type input "PA/1A16CC"
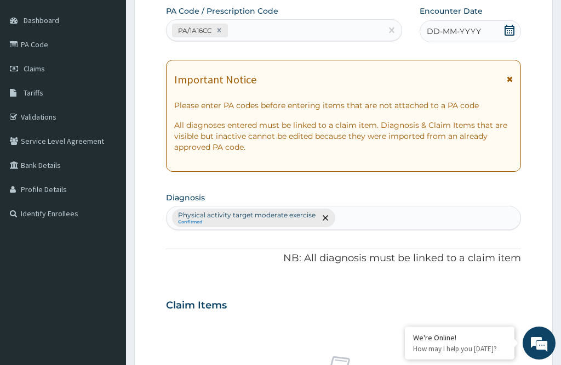
click at [468, 33] on span "DD-MM-YYYY" at bounding box center [454, 31] width 54 height 11
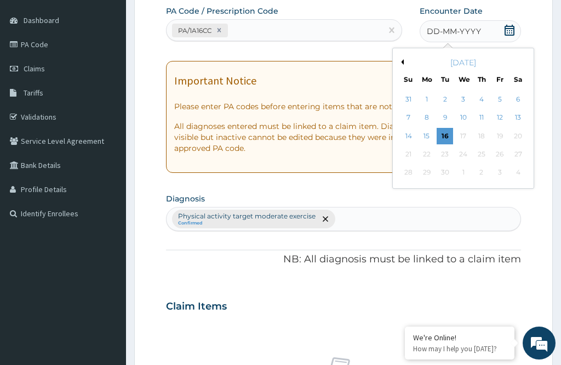
click at [453, 135] on div "16" at bounding box center [445, 136] width 16 height 16
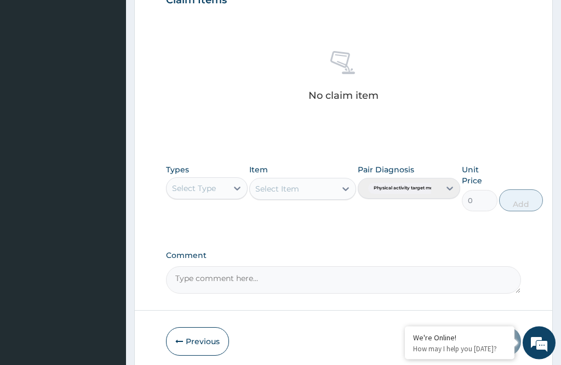
scroll to position [411, 0]
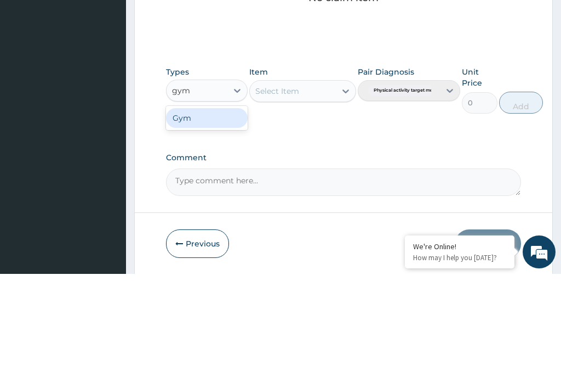
click at [236, 199] on div "Gym" at bounding box center [207, 209] width 82 height 20
type input "gym"
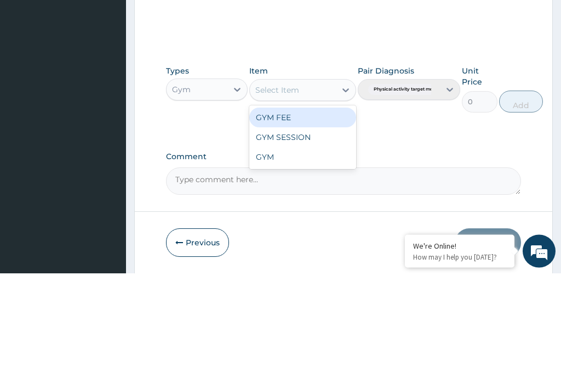
click at [336, 200] on div "GYM FEE" at bounding box center [302, 210] width 106 height 20
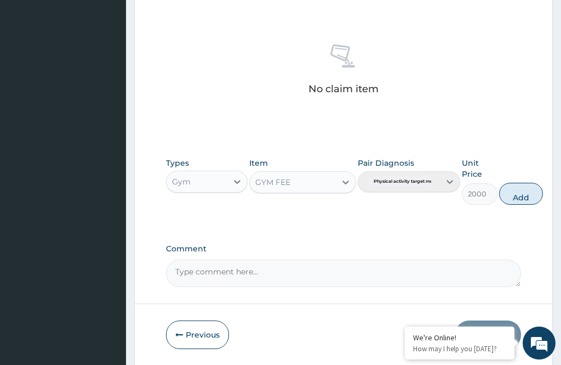
click at [541, 180] on form "Step 2 of 2 PA Code / Prescription Code PA/1A16CC Encounter Date [DATE] Importa…" at bounding box center [343, 6] width 419 height 718
click at [524, 195] on button "Add" at bounding box center [521, 194] width 44 height 22
type input "0"
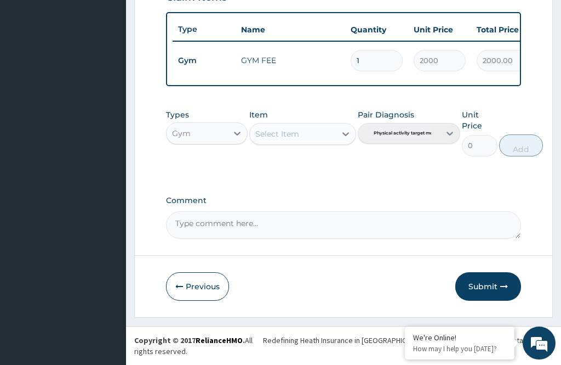
scroll to position [359, 0]
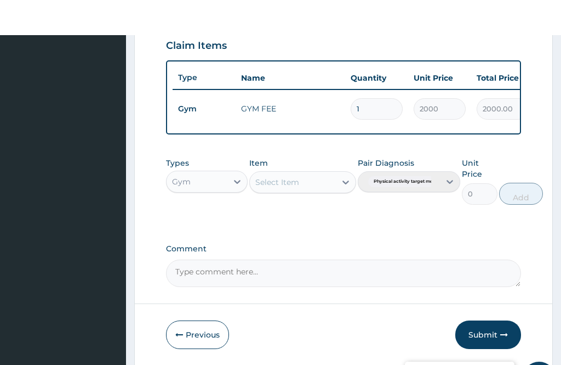
click at [505, 295] on icon "button" at bounding box center [505, 299] width 8 height 8
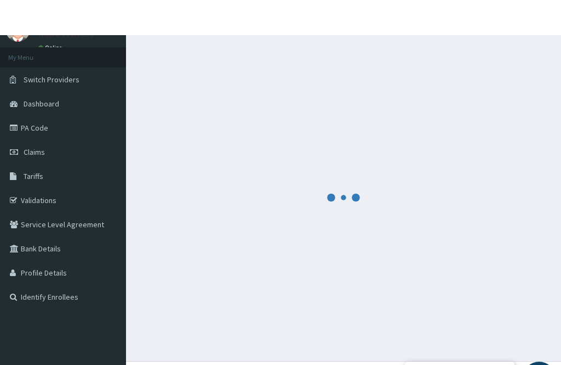
scroll to position [35, 0]
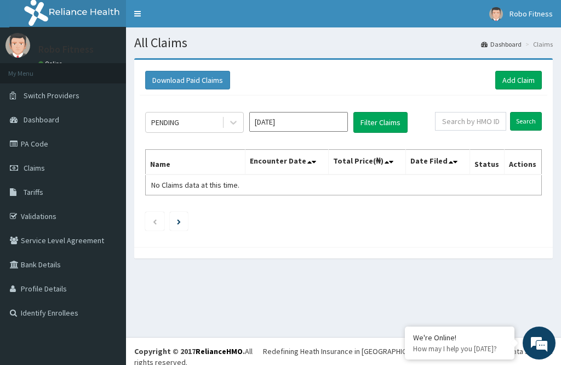
click at [531, 84] on link "Add Claim" at bounding box center [519, 80] width 47 height 19
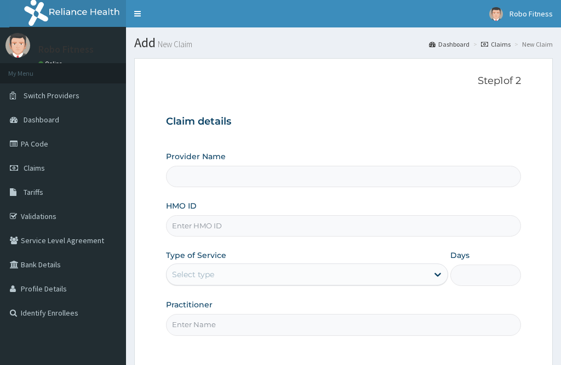
click at [271, 208] on div "HMO ID" at bounding box center [343, 218] width 355 height 36
click at [265, 215] on input "HMO ID" at bounding box center [343, 225] width 355 height 21
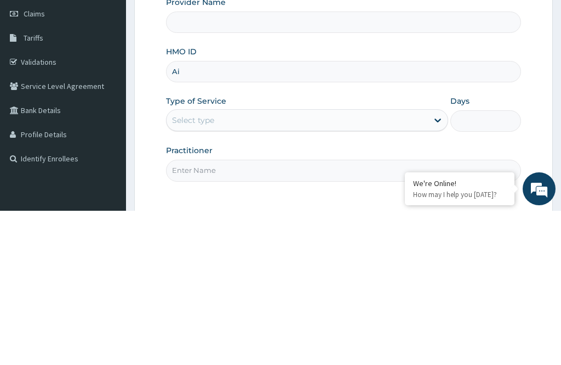
type input "Aip"
type input "Robo Fitness"
type input "1"
click at [185, 215] on input "Sip/" at bounding box center [343, 225] width 355 height 21
click at [189, 215] on input "Sip/" at bounding box center [343, 225] width 355 height 21
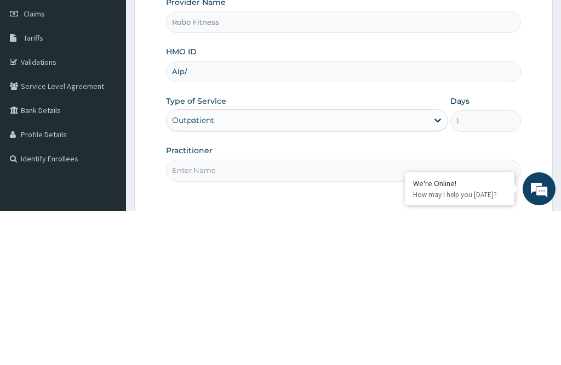
click at [226, 215] on input "Aip/" at bounding box center [343, 225] width 355 height 21
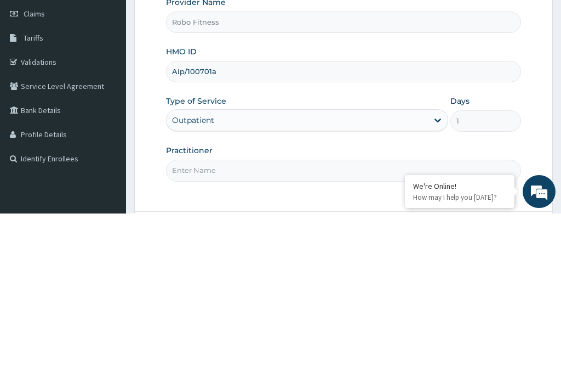
scroll to position [5, 0]
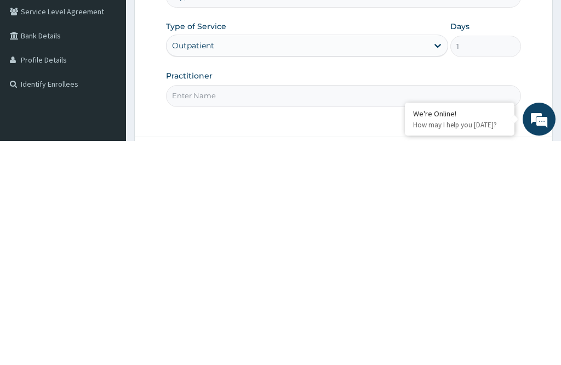
type input "Aip/100701a"
click at [320, 309] on input "Practitioner" at bounding box center [343, 319] width 355 height 21
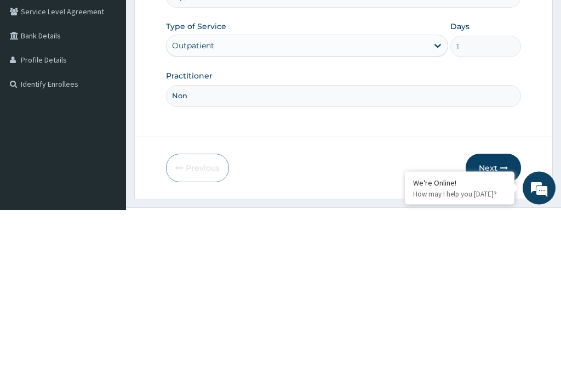
scroll to position [90, 0]
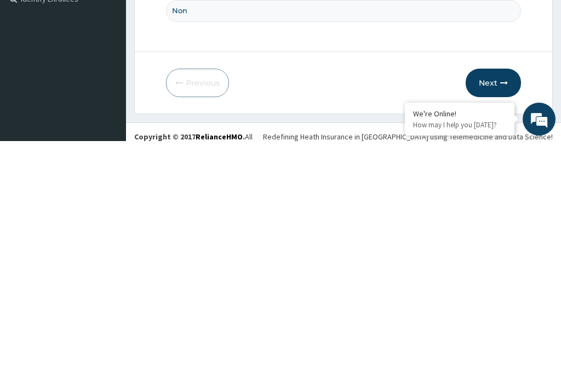
type input "Non"
click at [501, 303] on icon "button" at bounding box center [505, 307] width 8 height 8
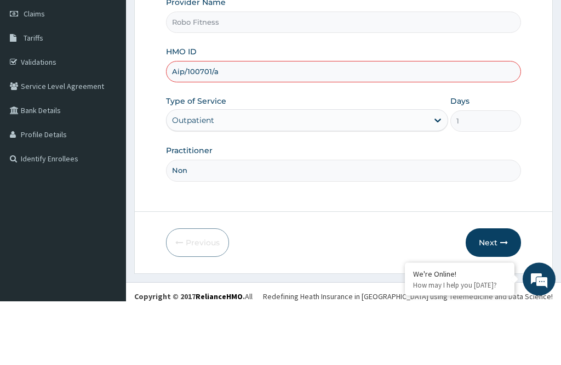
scroll to position [99, 0]
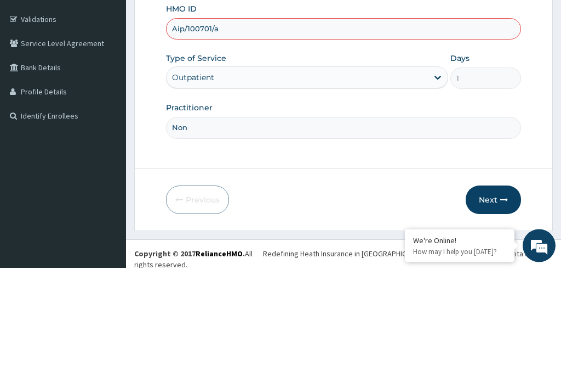
click at [223, 116] on input "Aip/100701/a" at bounding box center [343, 126] width 355 height 21
type input "Aip/10070/a"
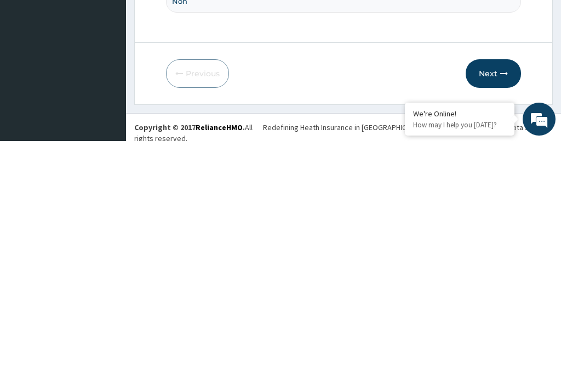
click at [490, 283] on button "Next" at bounding box center [493, 297] width 55 height 29
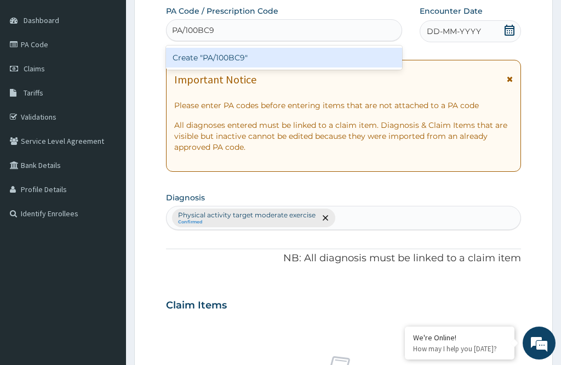
type input "PA/100BC9"
click at [366, 58] on div "Create "PA/100BC9"" at bounding box center [284, 58] width 236 height 20
type input "PA/100BC9"
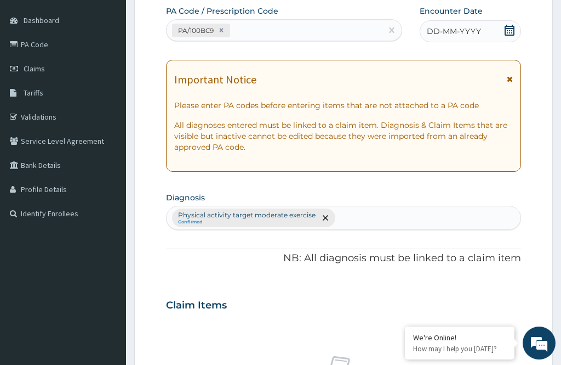
click at [486, 26] on div "DD-MM-YYYY" at bounding box center [470, 31] width 101 height 22
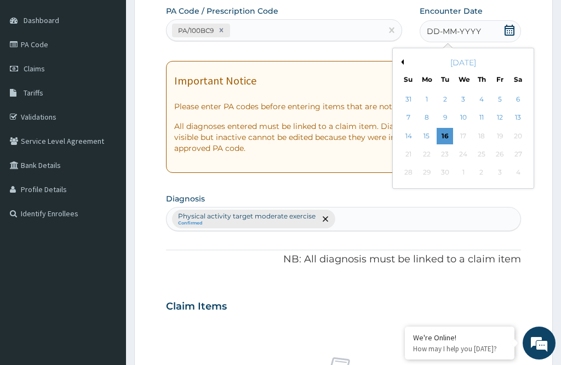
click at [451, 133] on div "16" at bounding box center [445, 136] width 16 height 16
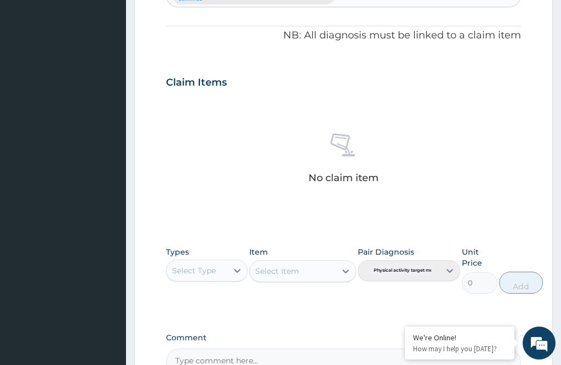
scroll to position [338, 0]
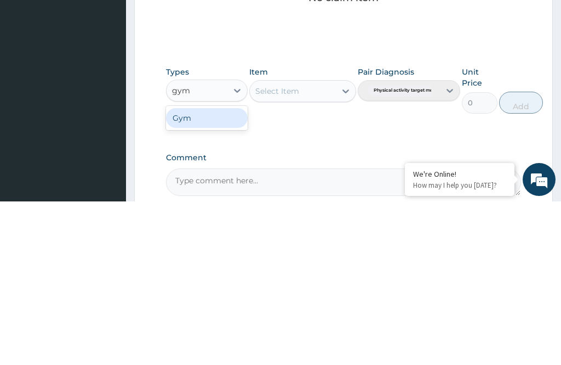
click at [229, 271] on div "Gym" at bounding box center [207, 281] width 82 height 20
type input "gym"
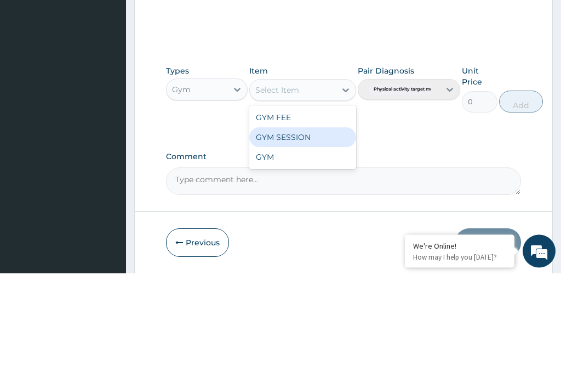
click at [323, 219] on div "GYM SESSION" at bounding box center [302, 229] width 106 height 20
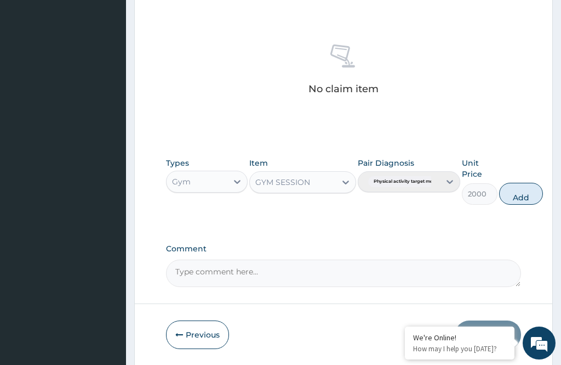
click at [533, 189] on button "Add" at bounding box center [521, 194] width 44 height 22
type input "0"
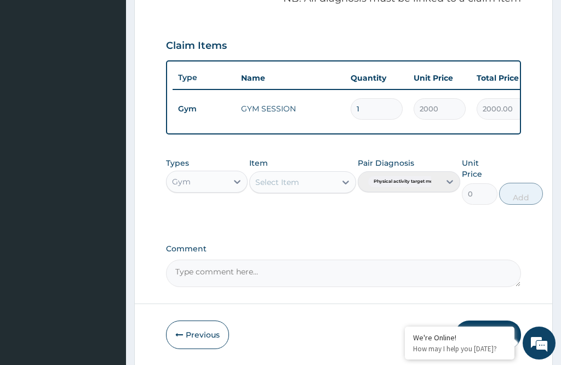
scroll to position [394, 0]
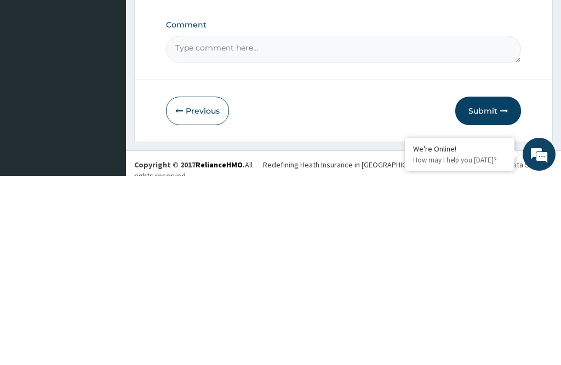
click at [503, 295] on icon "button" at bounding box center [505, 299] width 8 height 8
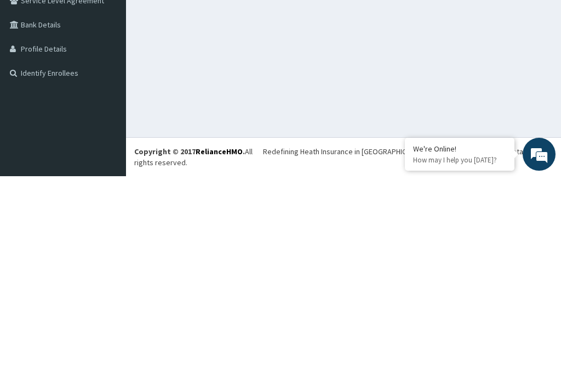
scroll to position [35, 0]
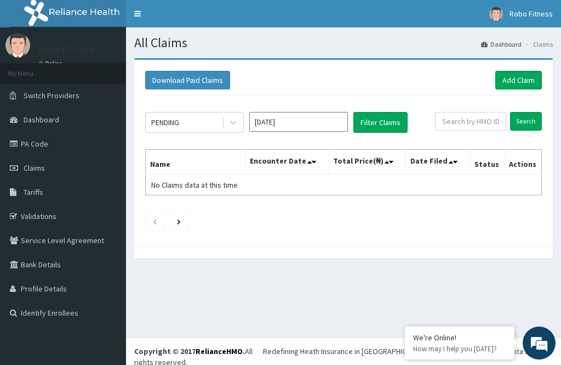
click at [529, 65] on div "Download Paid Claims Add Claim" at bounding box center [344, 80] width 408 height 30
click at [527, 76] on link "Add Claim" at bounding box center [519, 80] width 47 height 19
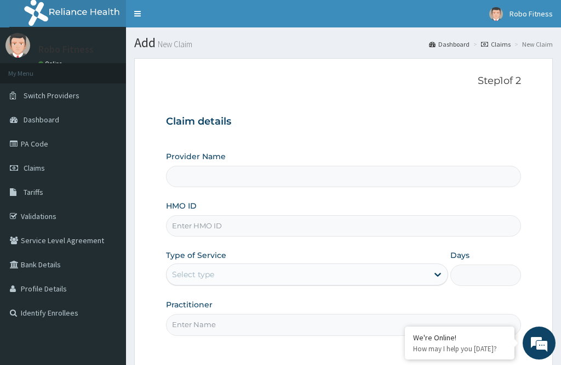
click at [262, 215] on input "HMO ID" at bounding box center [343, 225] width 355 height 21
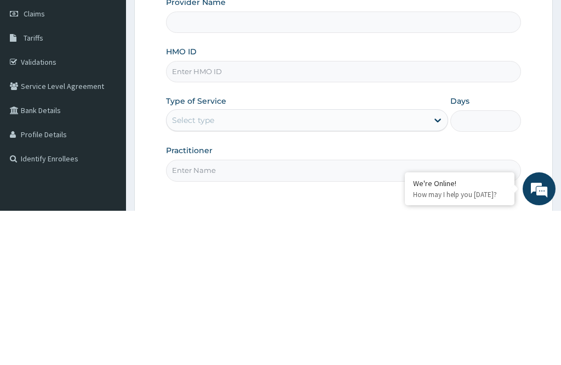
type input "C"
type input "Robo Fitness"
type input "1"
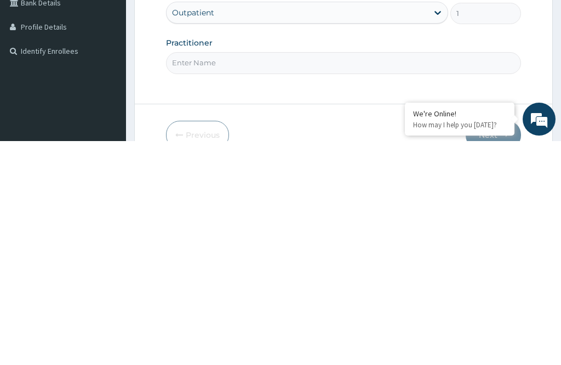
type input "CUA/10019/a"
click at [349, 261] on div "Practitioner" at bounding box center [343, 279] width 355 height 36
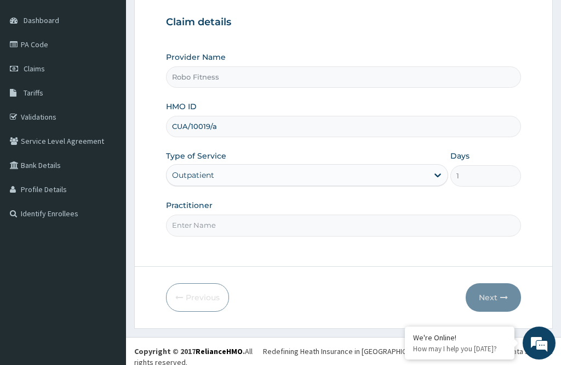
click at [347, 219] on input "Practitioner" at bounding box center [343, 224] width 355 height 21
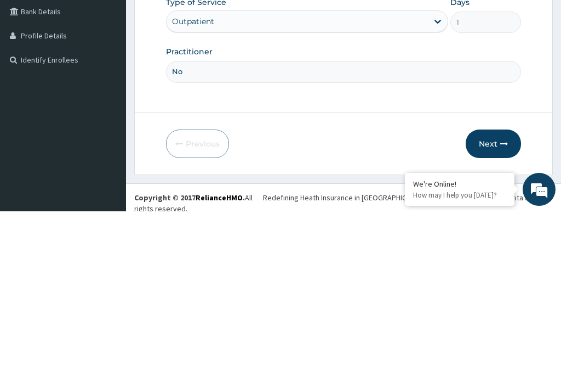
type input "Non"
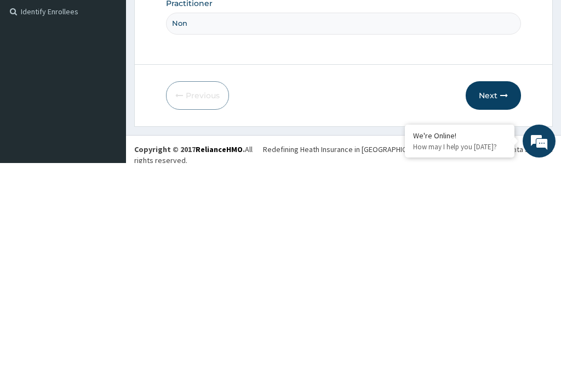
click at [510, 283] on button "Next" at bounding box center [493, 297] width 55 height 29
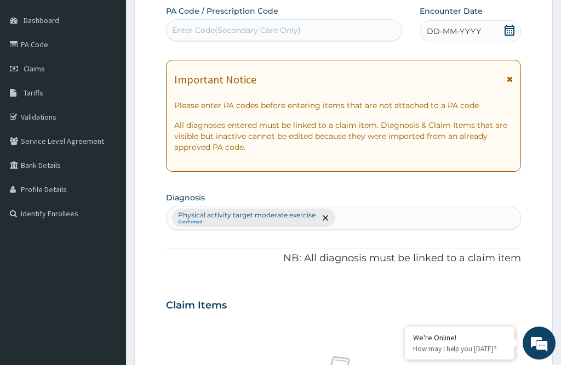
click at [464, 30] on span "DD-MM-YYYY" at bounding box center [454, 31] width 54 height 11
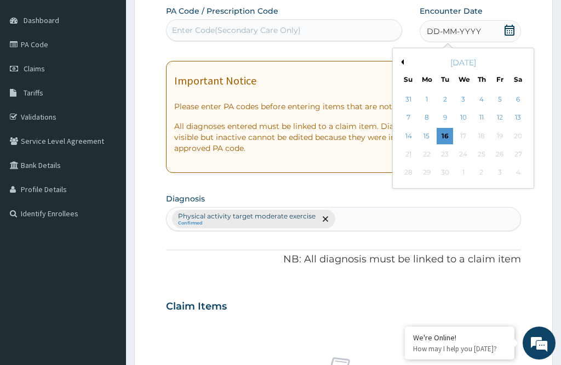
click at [453, 132] on div "16" at bounding box center [445, 136] width 16 height 16
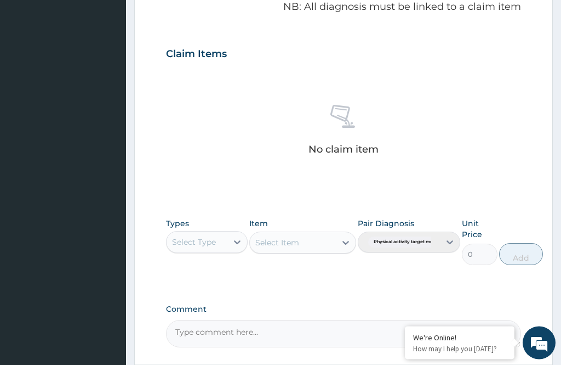
scroll to position [376, 0]
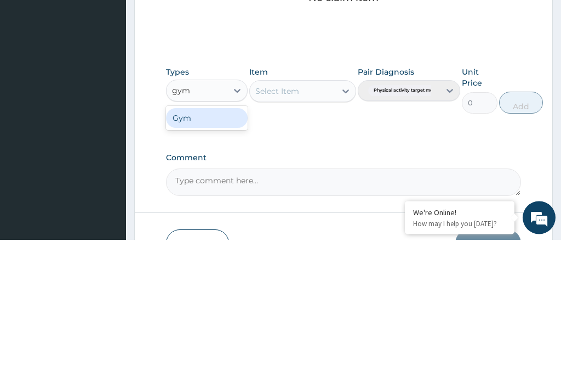
click at [230, 234] on div "Gym" at bounding box center [207, 244] width 82 height 20
type input "gym"
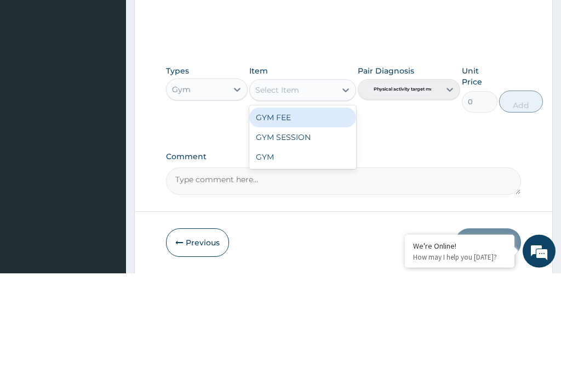
click at [325, 200] on div "GYM FEE" at bounding box center [302, 210] width 106 height 20
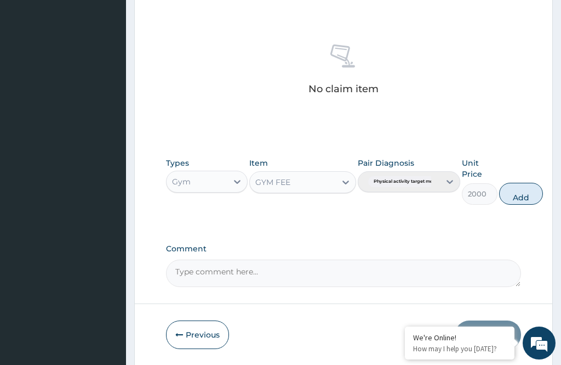
click at [531, 187] on button "Add" at bounding box center [521, 194] width 44 height 22
type input "0"
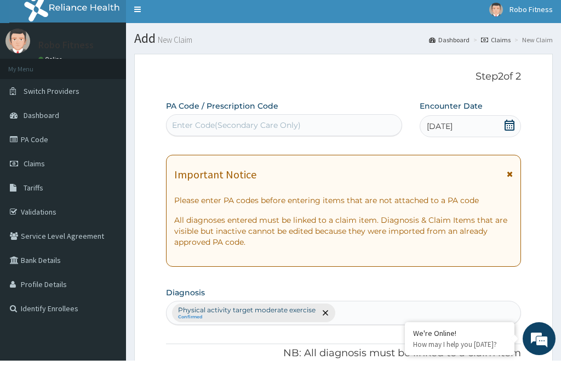
scroll to position [0, 0]
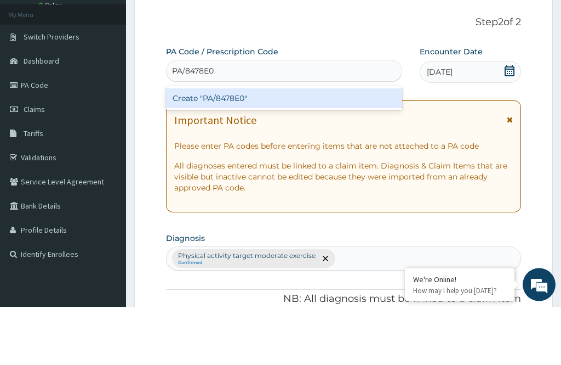
click at [376, 147] on div "Create "PA/8478E0"" at bounding box center [284, 157] width 236 height 20
type input "PA/8478E0"
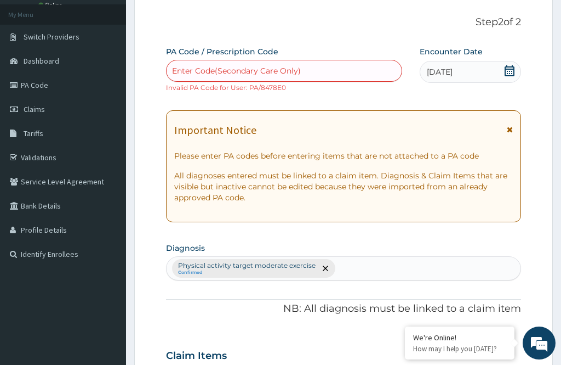
scroll to position [58, 0]
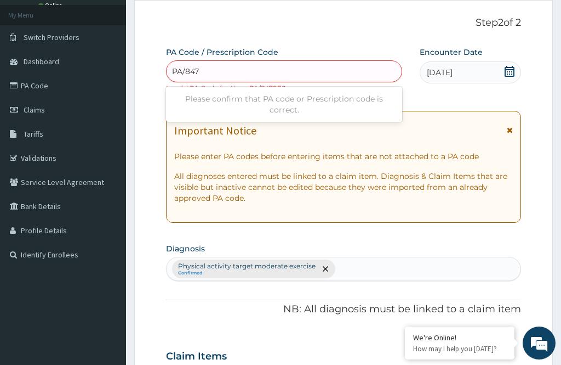
type input "PA/8478"
type input "PA/8478EO"
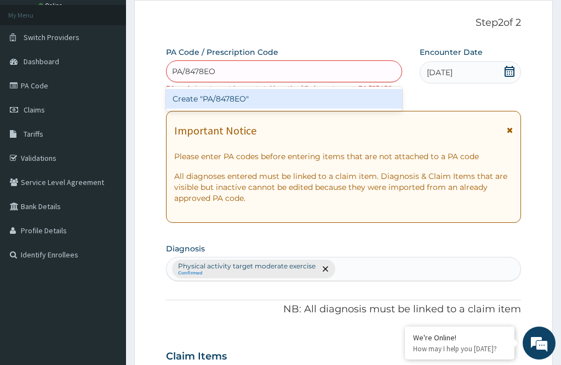
click at [359, 98] on div "Create "PA/8478EO"" at bounding box center [284, 99] width 236 height 20
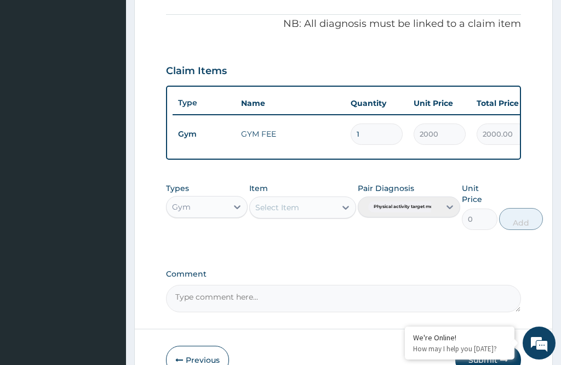
scroll to position [368, 0]
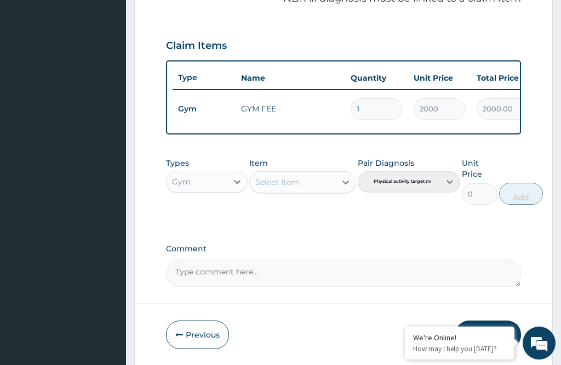
click at [217, 338] on button "Previous" at bounding box center [197, 334] width 63 height 29
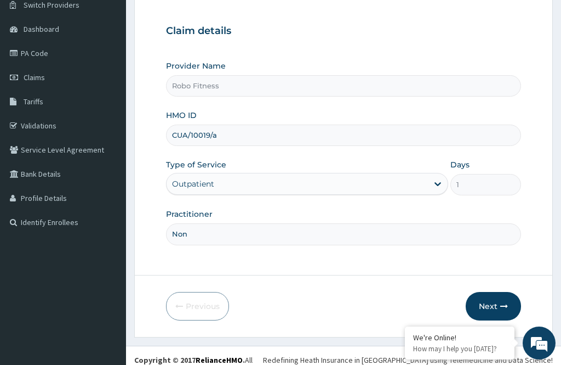
click at [331, 135] on input "CUA/10019/a" at bounding box center [343, 134] width 355 height 21
type input "C"
type input "PWC/10026/a"
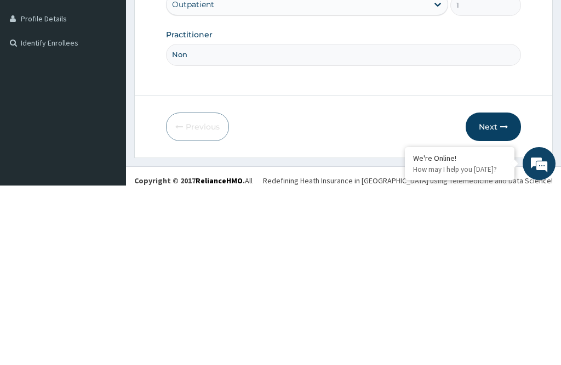
click at [511, 292] on button "Next" at bounding box center [493, 306] width 55 height 29
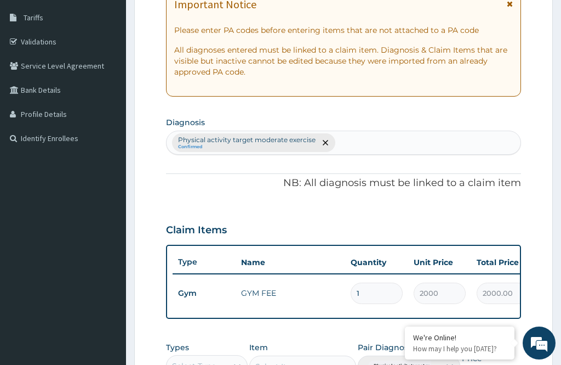
scroll to position [75, 0]
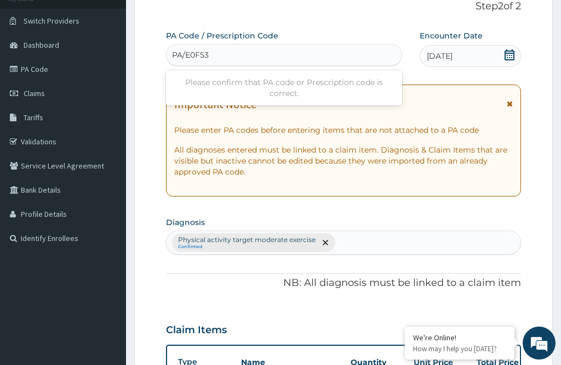
type input "PA/E0F53F"
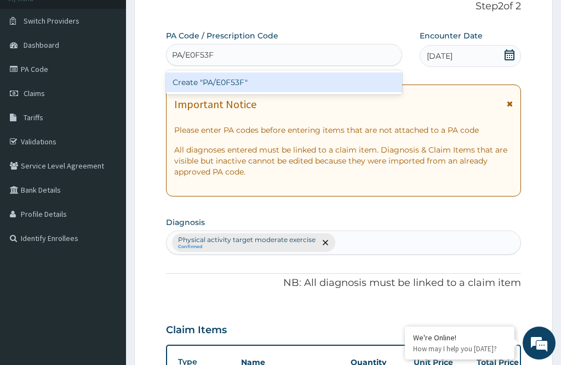
click at [356, 79] on div "Create "PA/E0F53F"" at bounding box center [284, 82] width 236 height 20
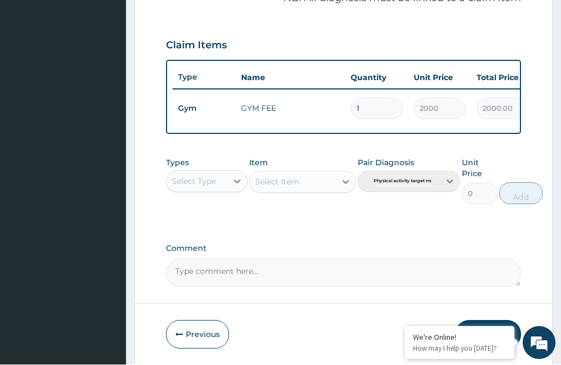
click at [502, 326] on button "Submit" at bounding box center [489, 334] width 66 height 29
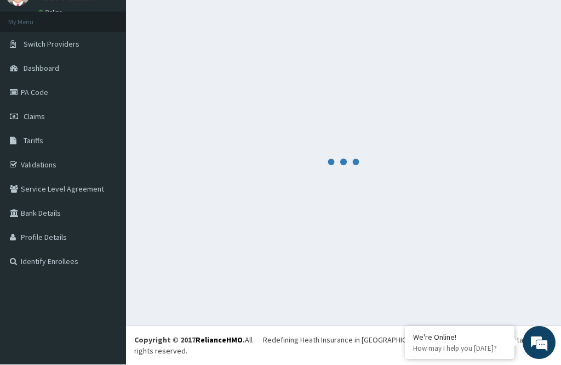
scroll to position [35, 0]
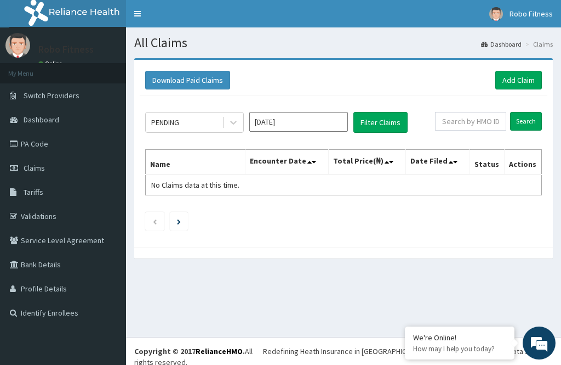
click at [524, 75] on link "Add Claim" at bounding box center [519, 80] width 47 height 19
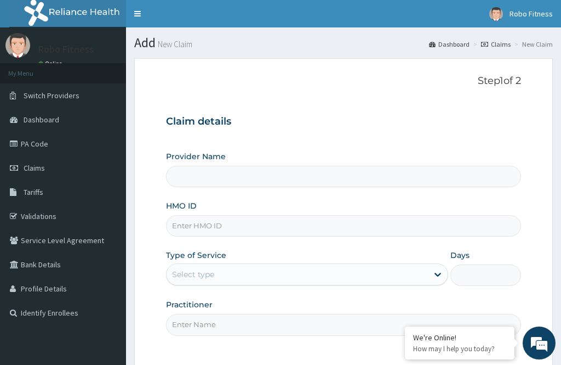
click at [283, 215] on input "HMO ID" at bounding box center [343, 225] width 355 height 21
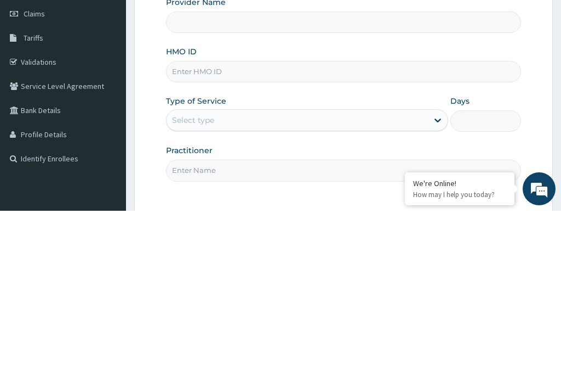
type input "Robo Fitness"
type input "1"
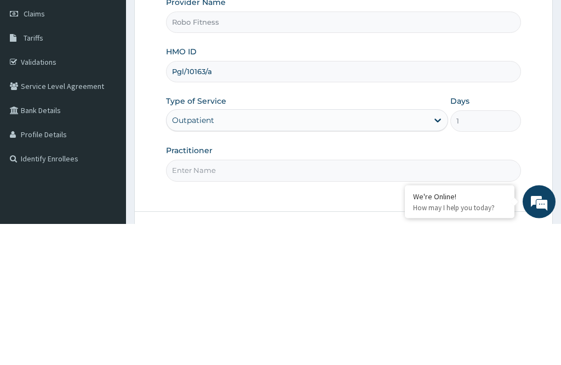
scroll to position [21, 0]
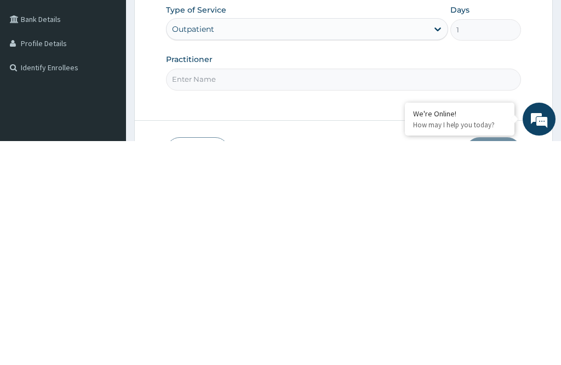
type input "Pgl/10163/a"
click at [354, 292] on input "Practitioner" at bounding box center [343, 302] width 355 height 21
type input "Non"
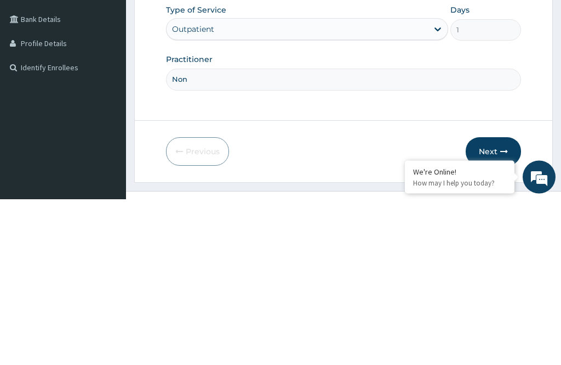
scroll to position [99, 0]
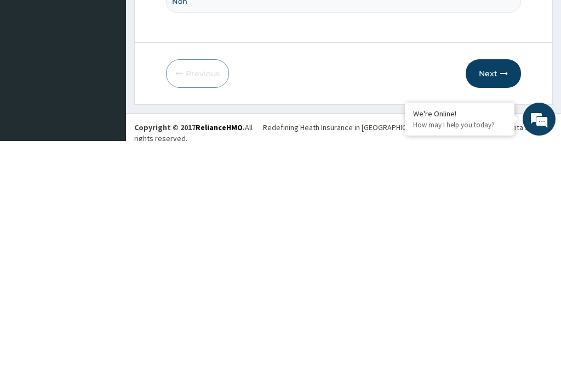
click at [503, 283] on button "Next" at bounding box center [493, 297] width 55 height 29
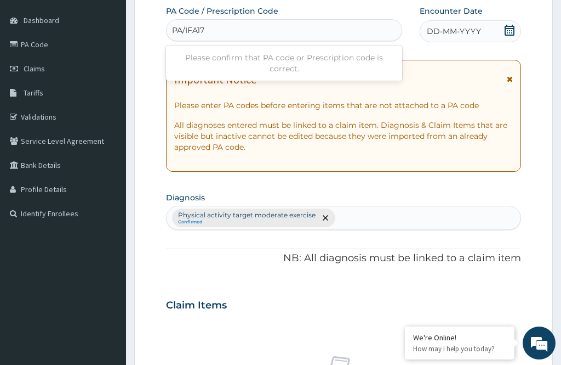
type input "PA/IFA17D"
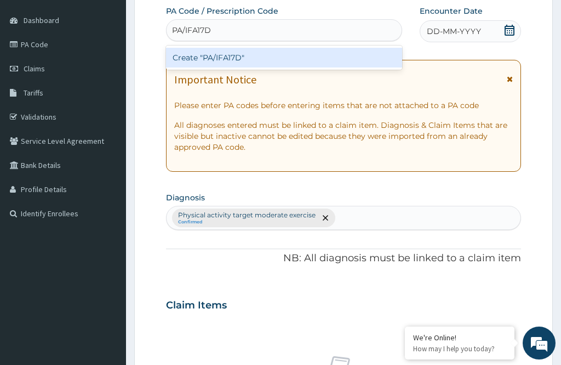
click at [384, 59] on div "Create "PA/IFA17D"" at bounding box center [284, 58] width 236 height 20
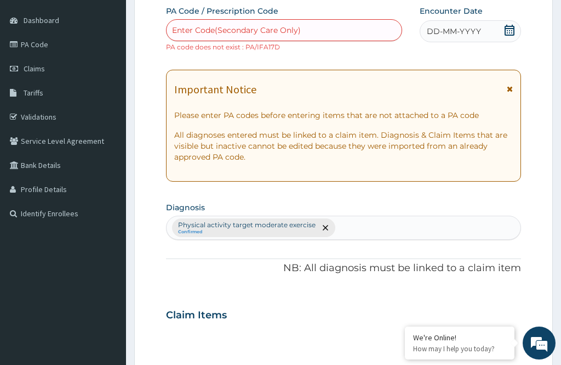
click at [511, 29] on icon at bounding box center [509, 30] width 11 height 11
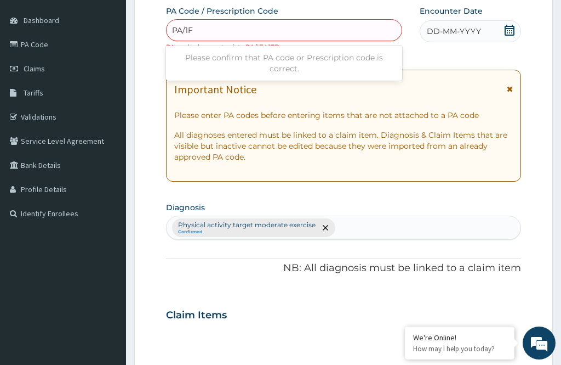
type input "PA/1FA"
